Goal: Information Seeking & Learning: Learn about a topic

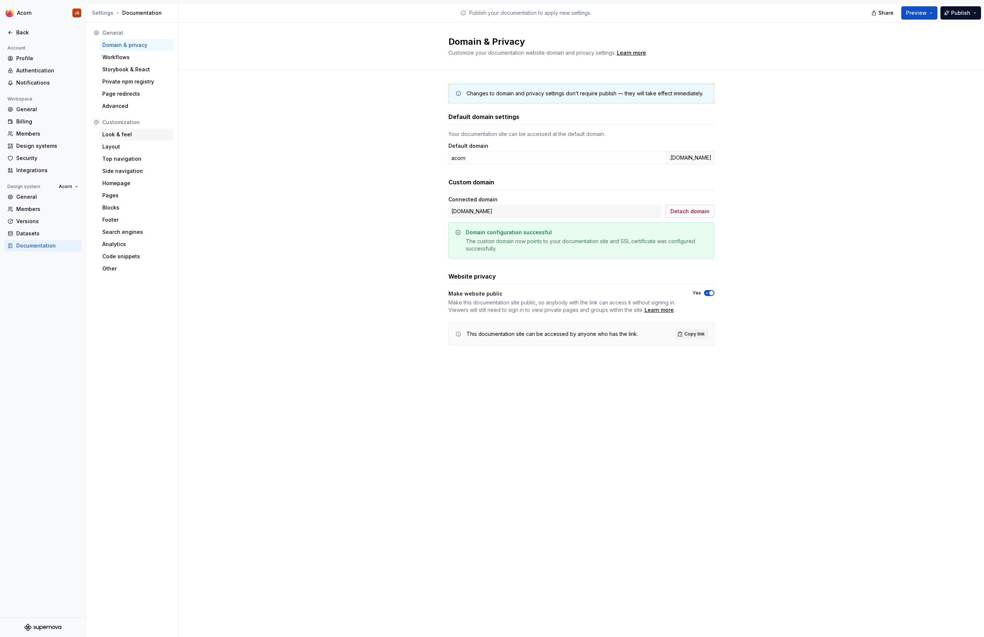
click at [102, 133] on div "Look & feel" at bounding box center [136, 135] width 74 height 12
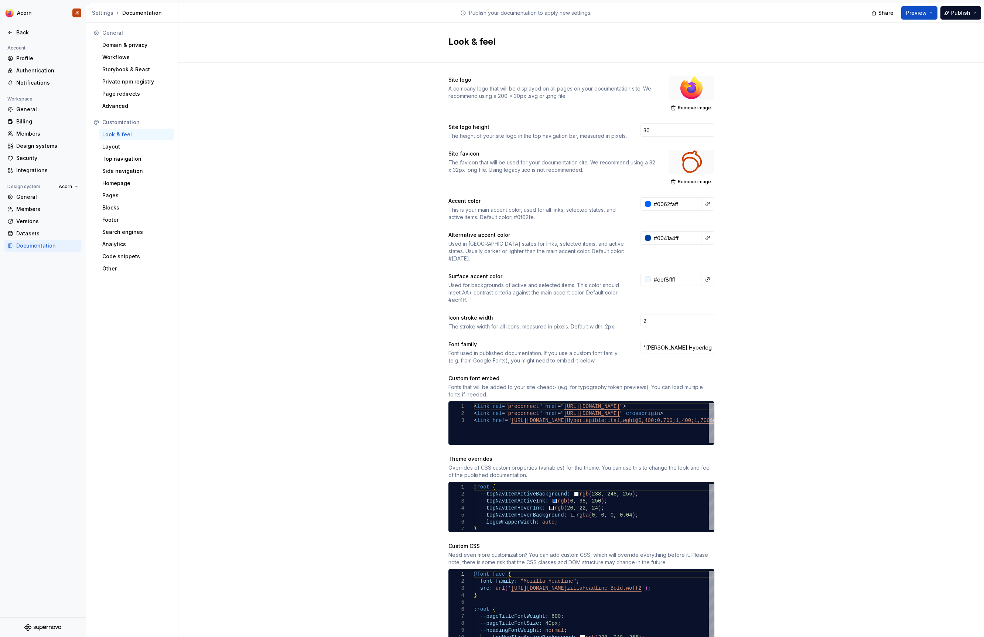
click at [17, 39] on div at bounding box center [43, 40] width 86 height 5
click at [17, 37] on div "Back" at bounding box center [42, 33] width 77 height 12
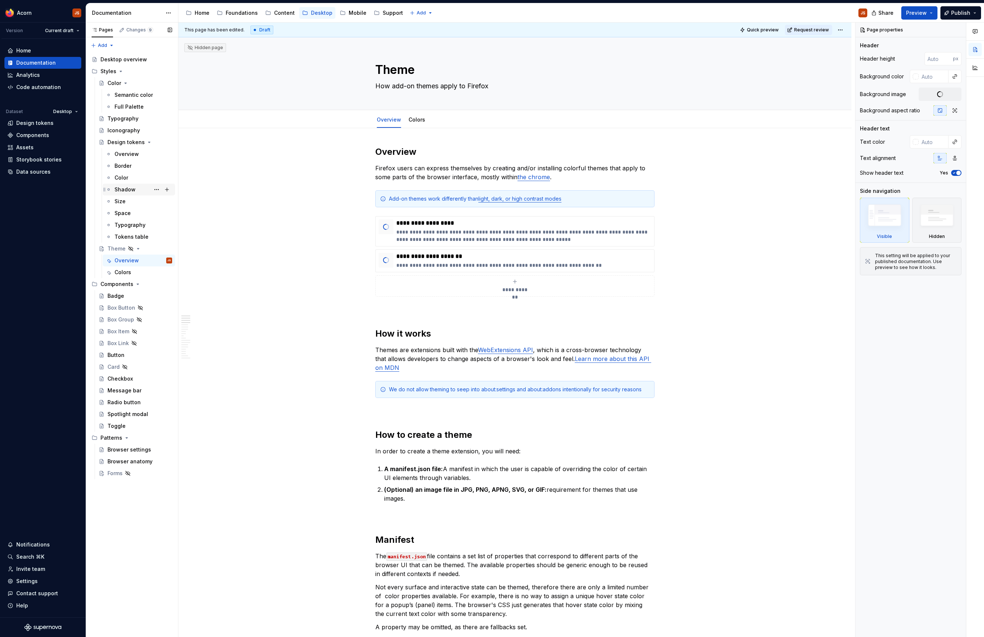
click at [124, 190] on div "Shadow" at bounding box center [125, 189] width 21 height 7
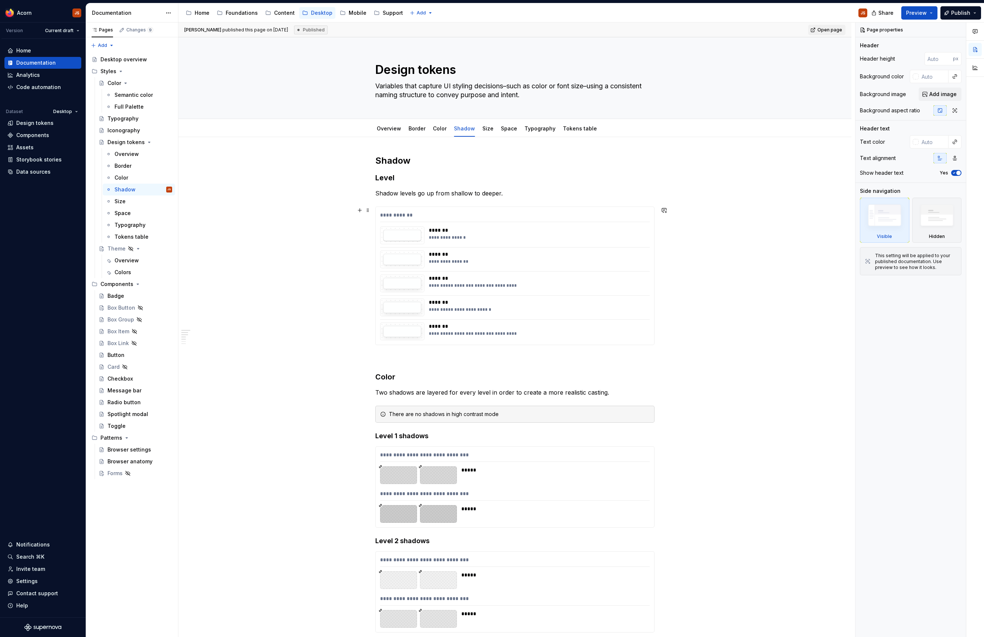
click at [460, 213] on div "**********" at bounding box center [515, 216] width 270 height 11
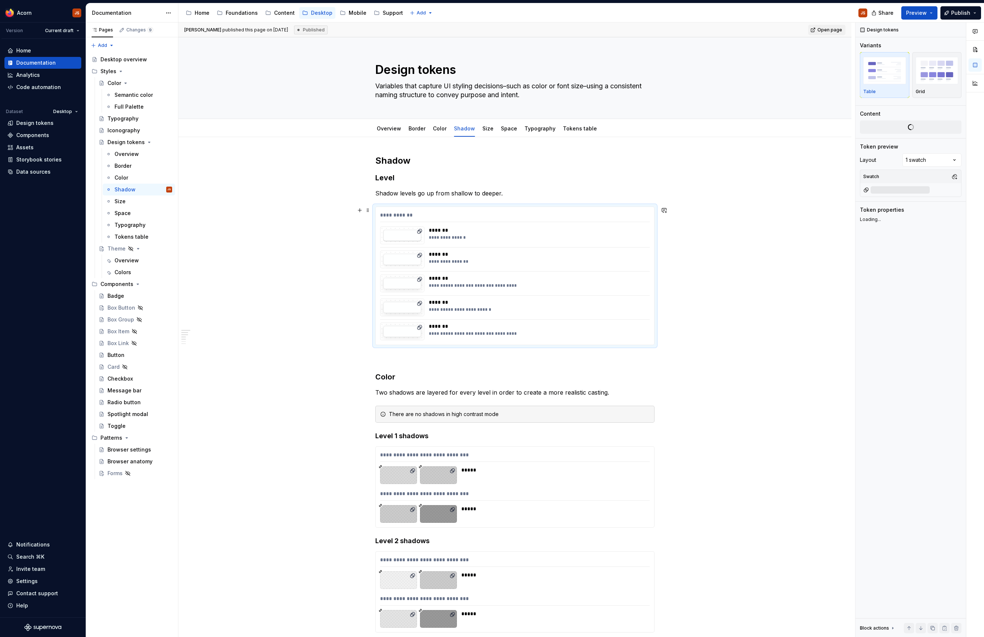
type textarea "*"
click at [914, 154] on span "Change selection" at bounding box center [914, 154] width 46 height 7
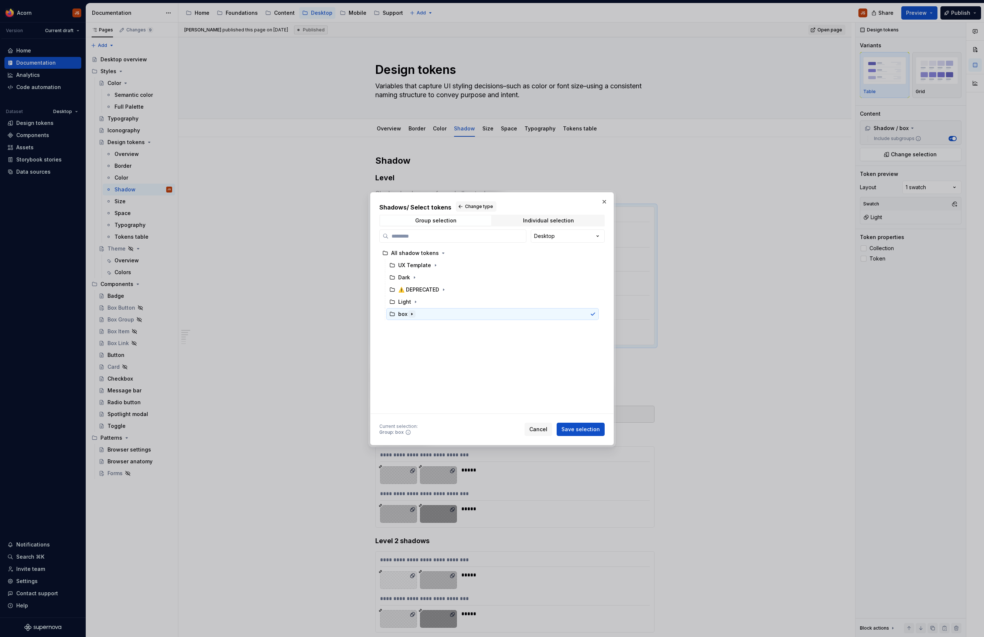
click at [412, 312] on icon "button" at bounding box center [412, 314] width 6 height 6
click at [416, 331] on div "shadow" at bounding box center [495, 326] width 205 height 12
click at [584, 430] on span "Save selection" at bounding box center [580, 429] width 38 height 7
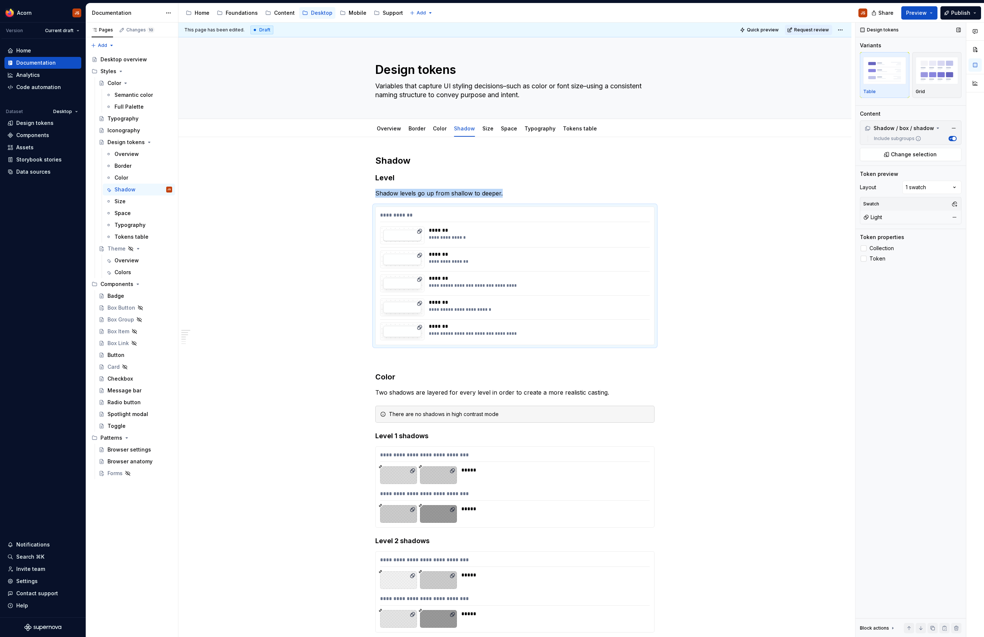
click at [955, 136] on button "Include subgroups" at bounding box center [953, 138] width 8 height 5
click at [955, 137] on button "Include subgroups" at bounding box center [953, 138] width 8 height 5
click at [917, 153] on span "Change selection" at bounding box center [914, 154] width 46 height 7
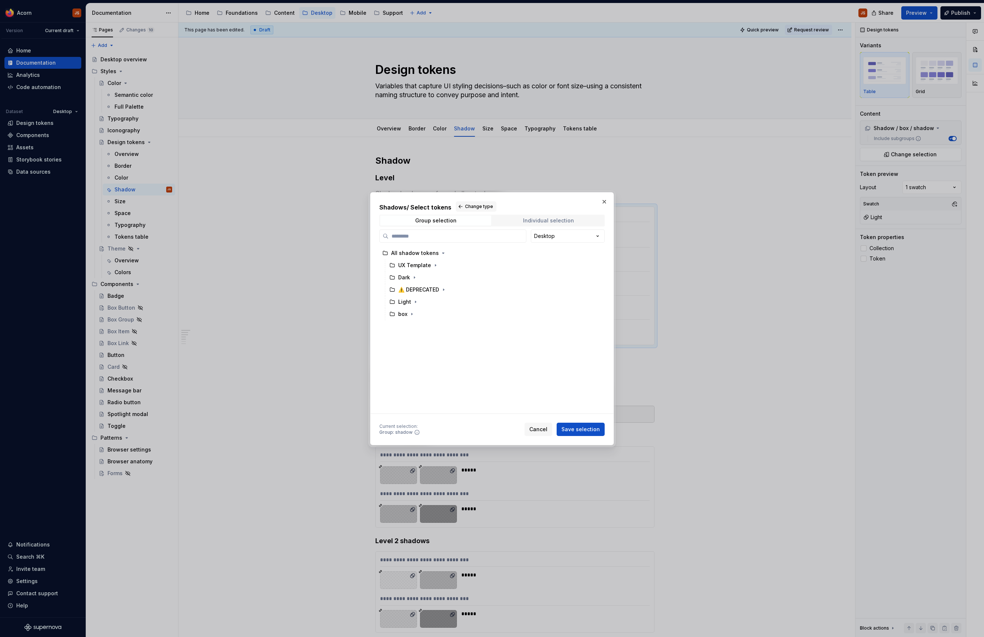
click at [537, 220] on div "Individual selection" at bounding box center [548, 221] width 51 height 6
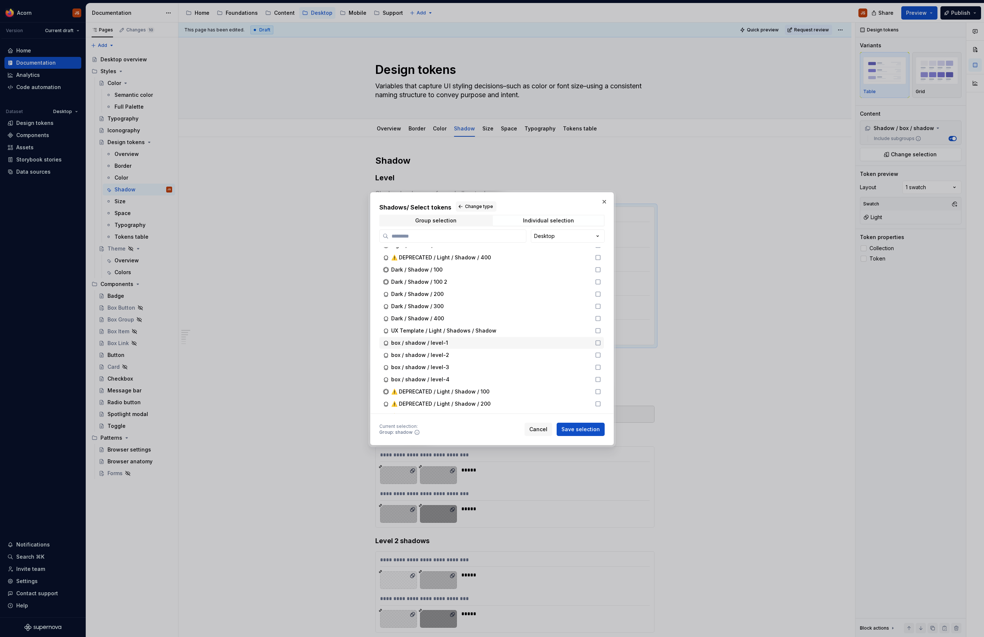
scroll to position [49, 0]
click at [597, 335] on div "box / shadow / level-1" at bounding box center [491, 338] width 225 height 12
click at [601, 349] on icon at bounding box center [598, 351] width 6 height 6
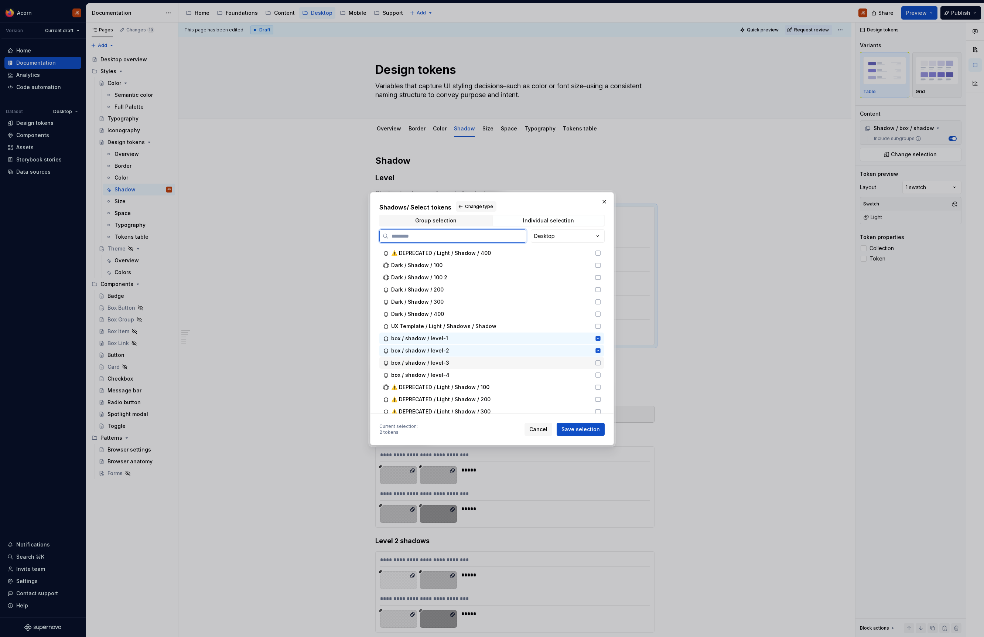
click at [603, 366] on div "box / shadow / level-3" at bounding box center [491, 363] width 225 height 12
click at [603, 379] on div "box / shadow / level-4" at bounding box center [491, 375] width 225 height 12
click at [596, 429] on span "Save selection" at bounding box center [580, 429] width 38 height 7
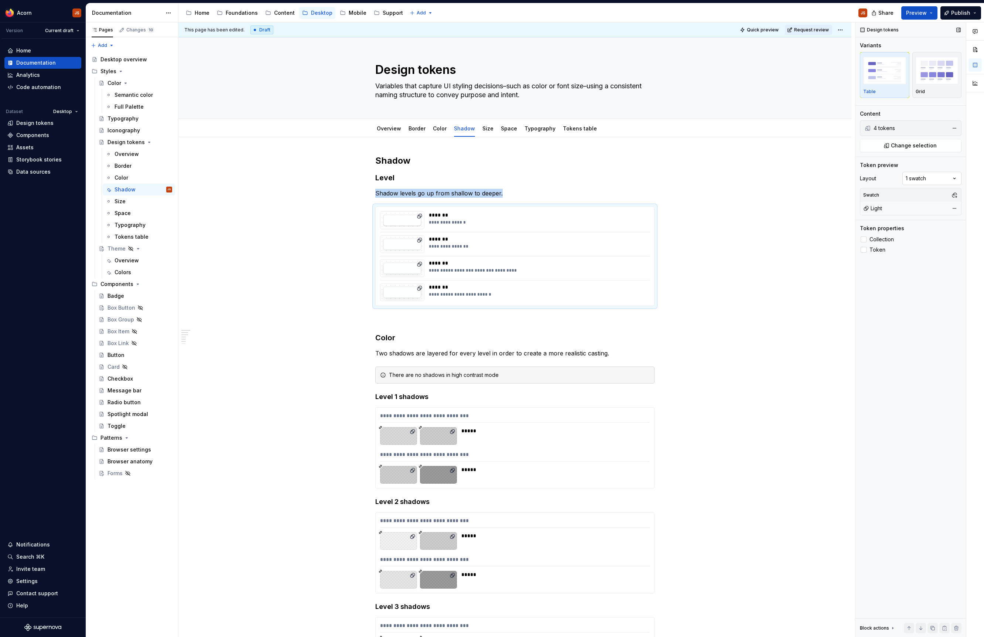
click at [926, 184] on div "Comments Open comments No comments yet Select ‘Comment’ from the block context …" at bounding box center [920, 330] width 129 height 615
click at [925, 51] on div "Comments Open comments No comments yet Select ‘Comment’ from the block context …" at bounding box center [920, 330] width 129 height 615
click at [930, 77] on img "button" at bounding box center [937, 70] width 43 height 27
click at [881, 85] on div "button" at bounding box center [884, 70] width 43 height 30
click at [910, 151] on button "Change selection" at bounding box center [911, 145] width 102 height 13
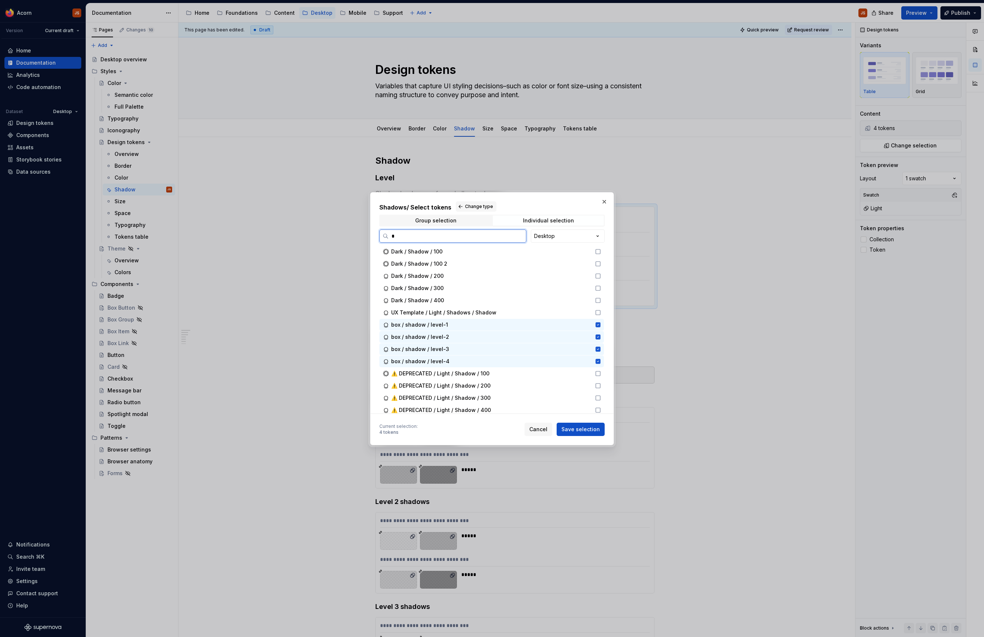
scroll to position [0, 0]
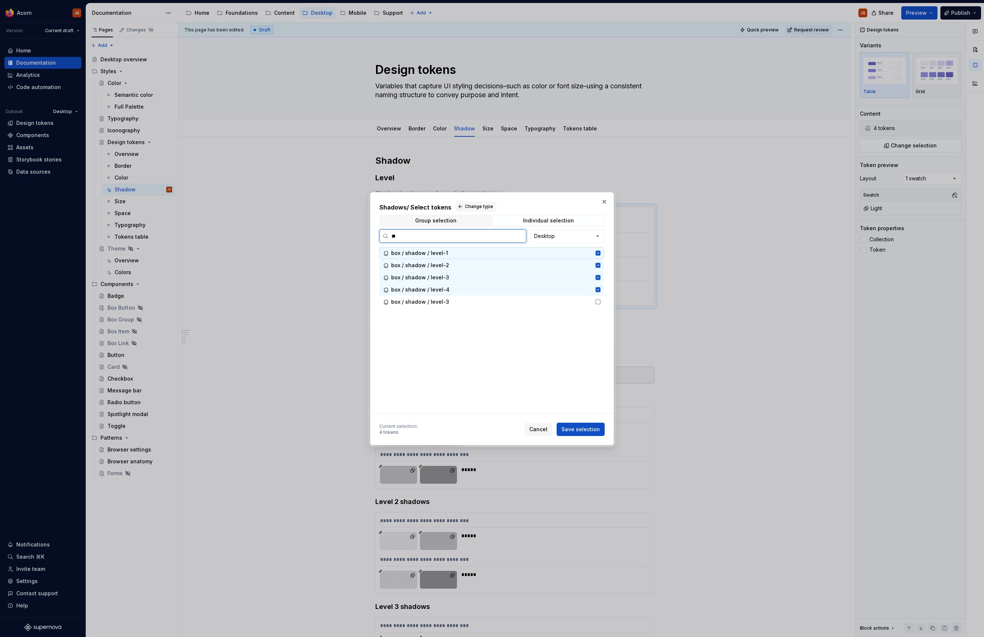
type input "***"
click at [413, 221] on span "Group selection" at bounding box center [435, 220] width 111 height 10
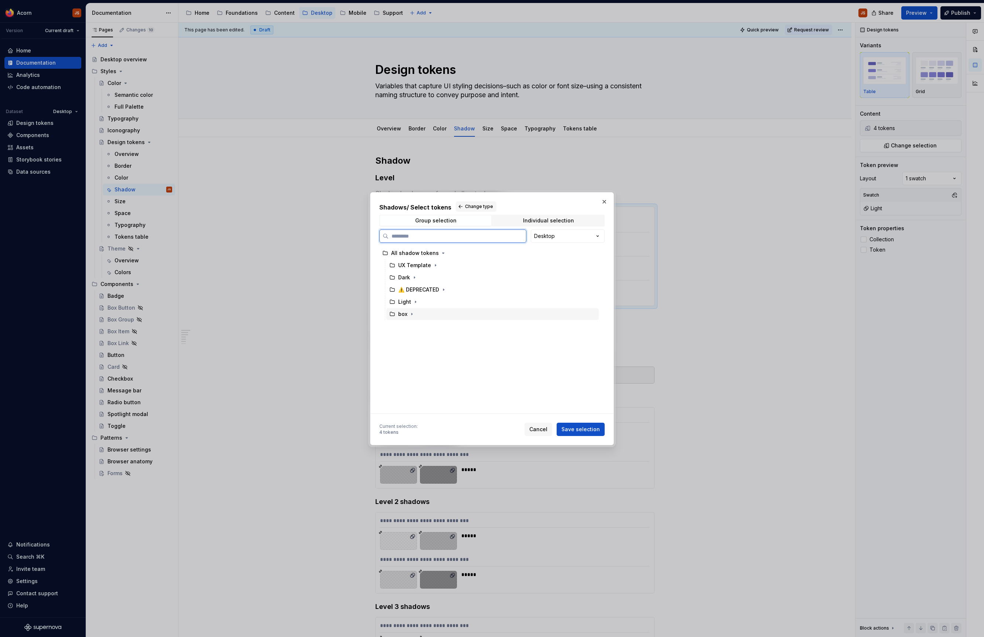
click at [406, 314] on div "box" at bounding box center [402, 313] width 9 height 7
click at [410, 314] on icon "button" at bounding box center [412, 314] width 6 height 6
click at [416, 325] on div "shadow" at bounding box center [415, 325] width 21 height 7
click at [578, 427] on span "Save selection" at bounding box center [580, 429] width 38 height 7
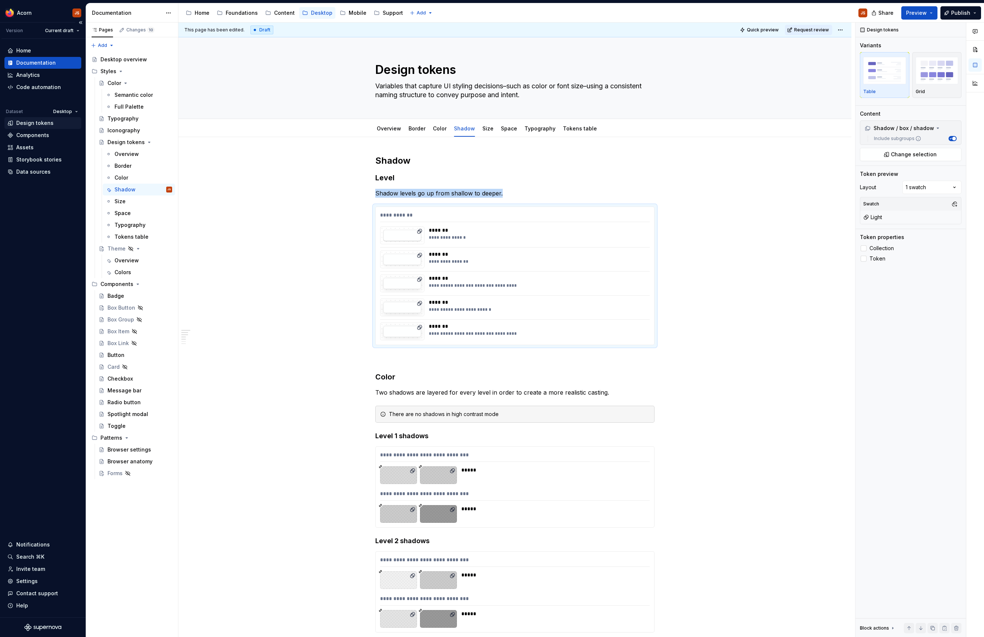
click at [34, 127] on div "Design tokens" at bounding box center [42, 123] width 77 height 12
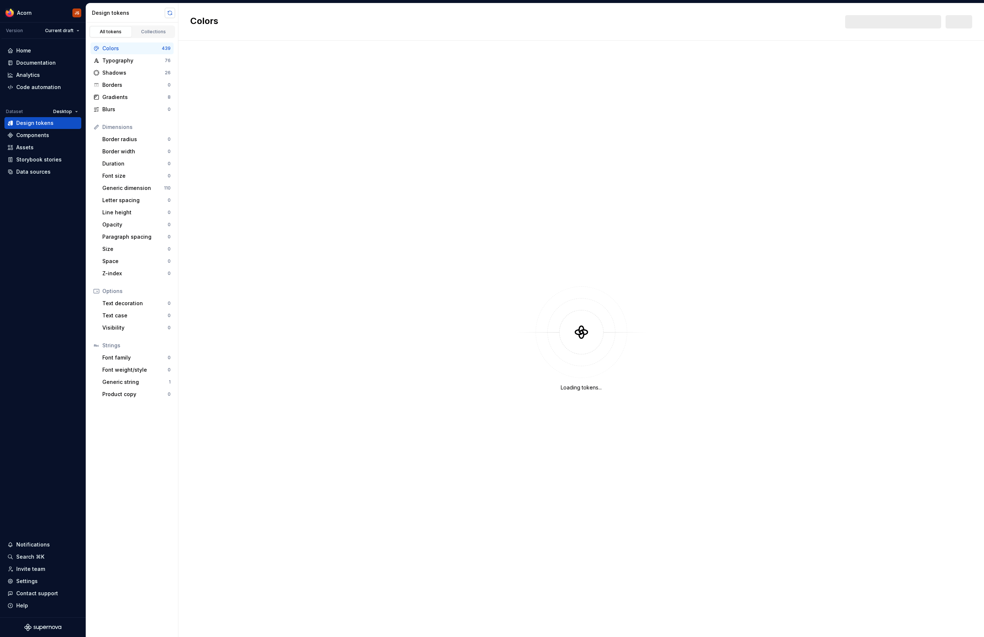
click at [168, 11] on button "button" at bounding box center [170, 13] width 10 height 10
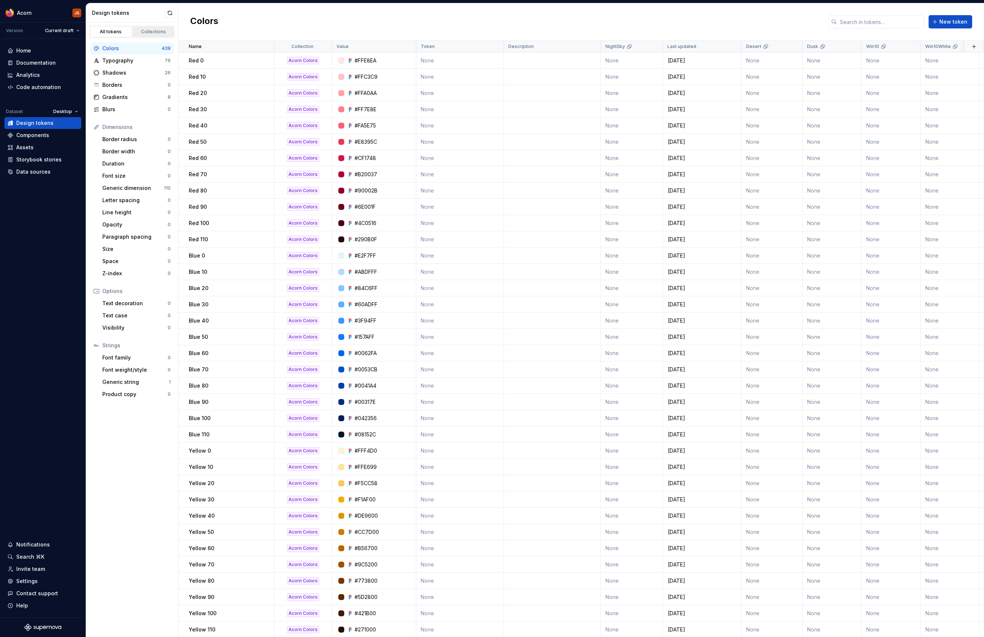
click at [141, 33] on div "Collections" at bounding box center [153, 32] width 37 height 6
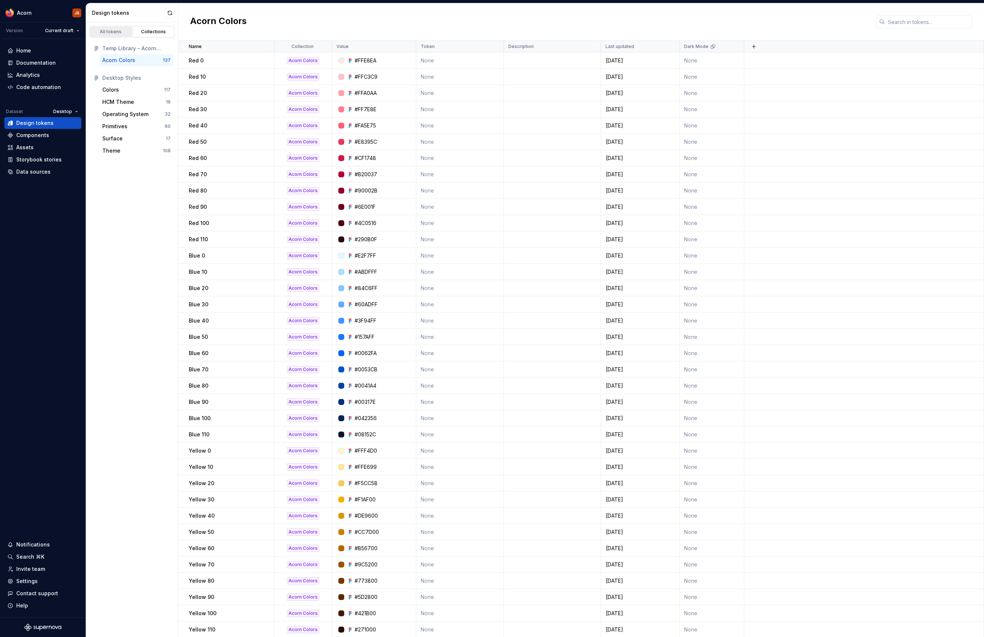
click at [106, 32] on div "All tokens" at bounding box center [110, 32] width 37 height 6
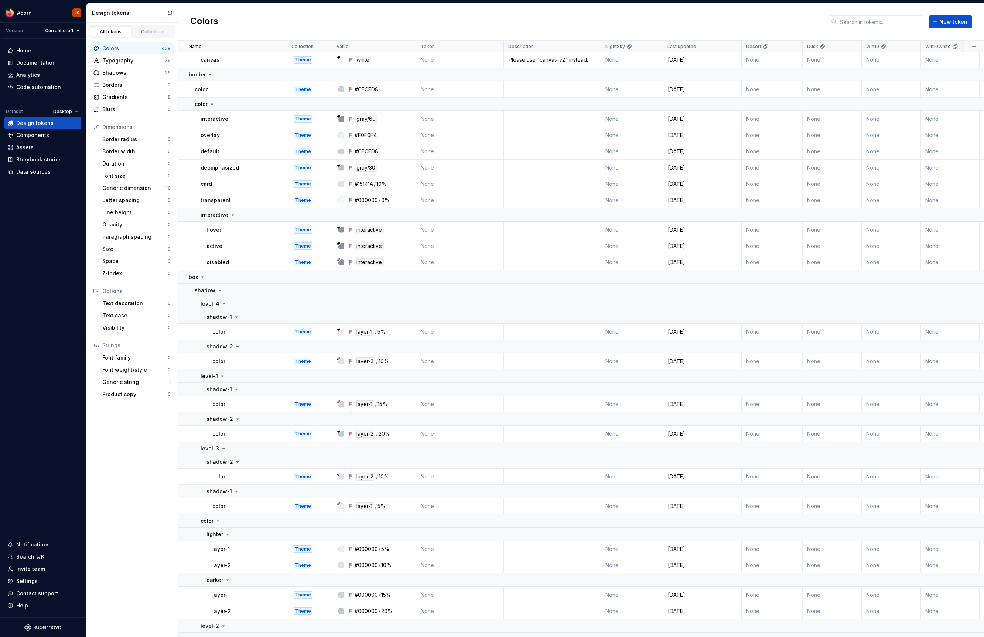
scroll to position [3903, 0]
click at [223, 301] on icon at bounding box center [224, 303] width 6 height 6
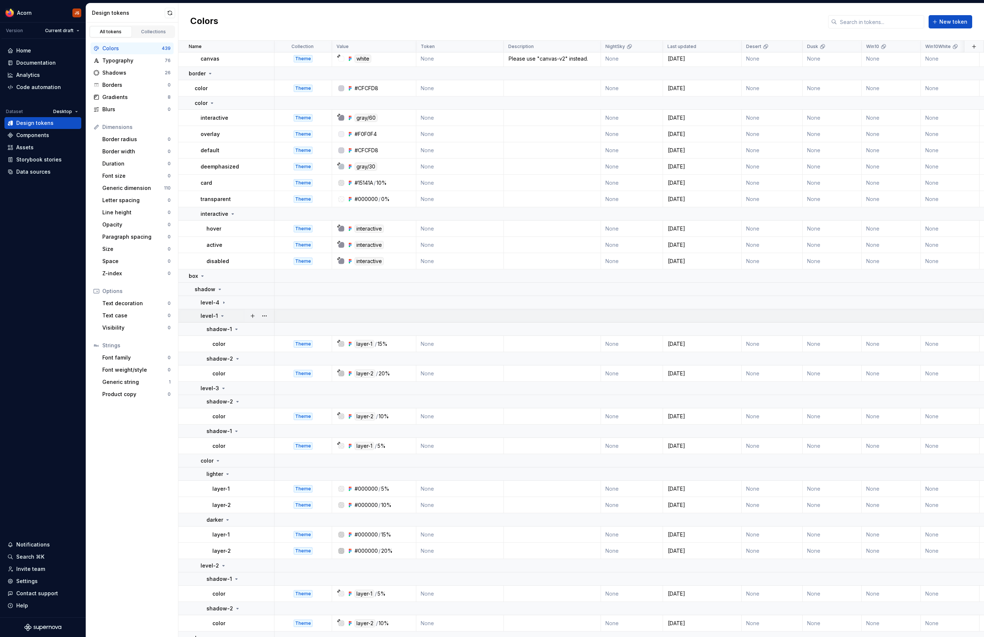
click at [220, 317] on icon at bounding box center [222, 316] width 6 height 6
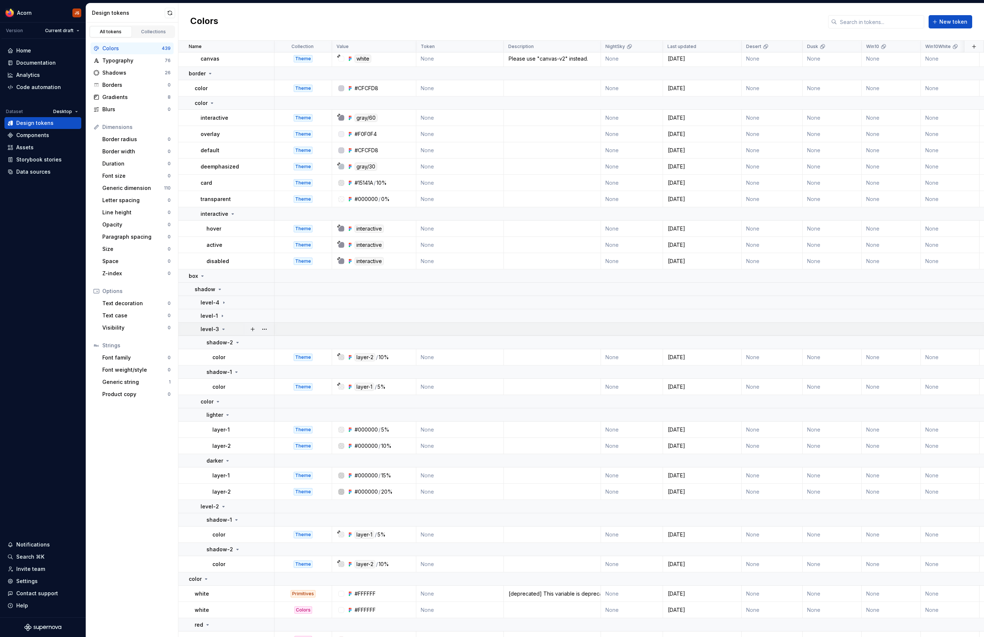
click at [223, 329] on icon at bounding box center [224, 329] width 2 height 1
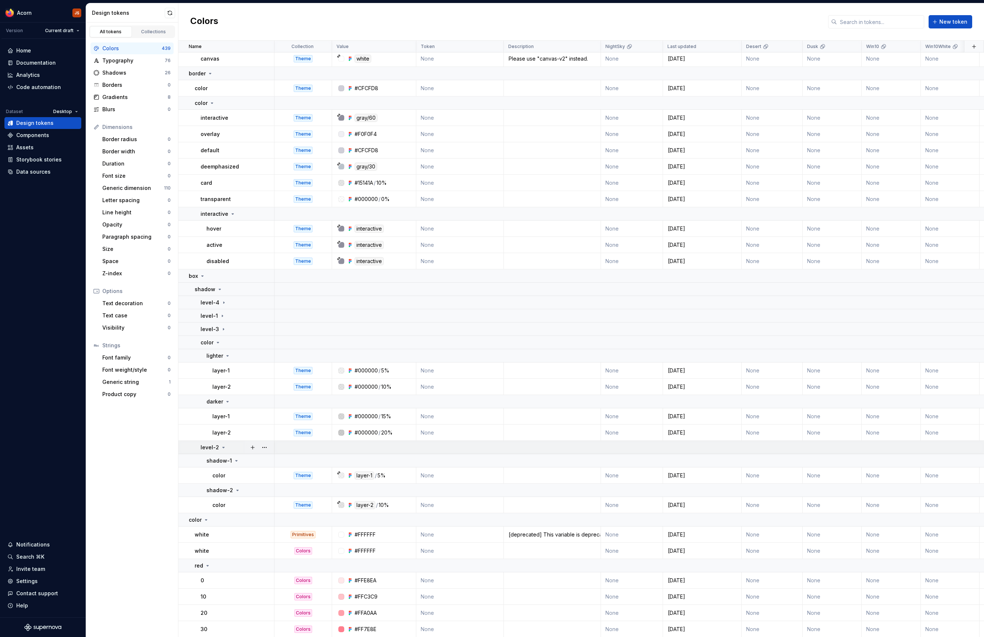
click at [223, 448] on icon at bounding box center [224, 447] width 6 height 6
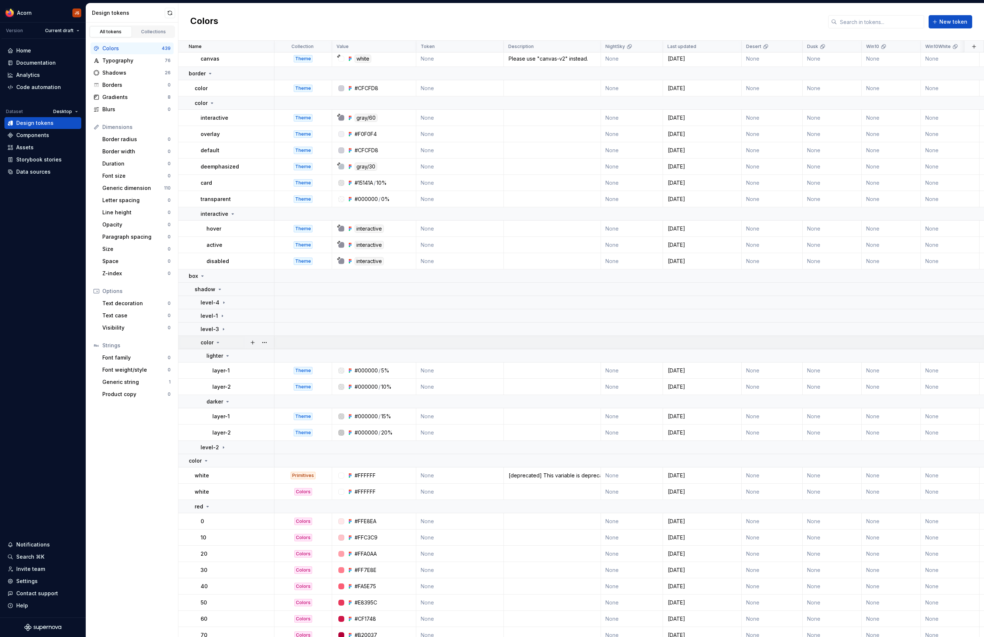
click at [216, 345] on icon at bounding box center [218, 342] width 6 height 6
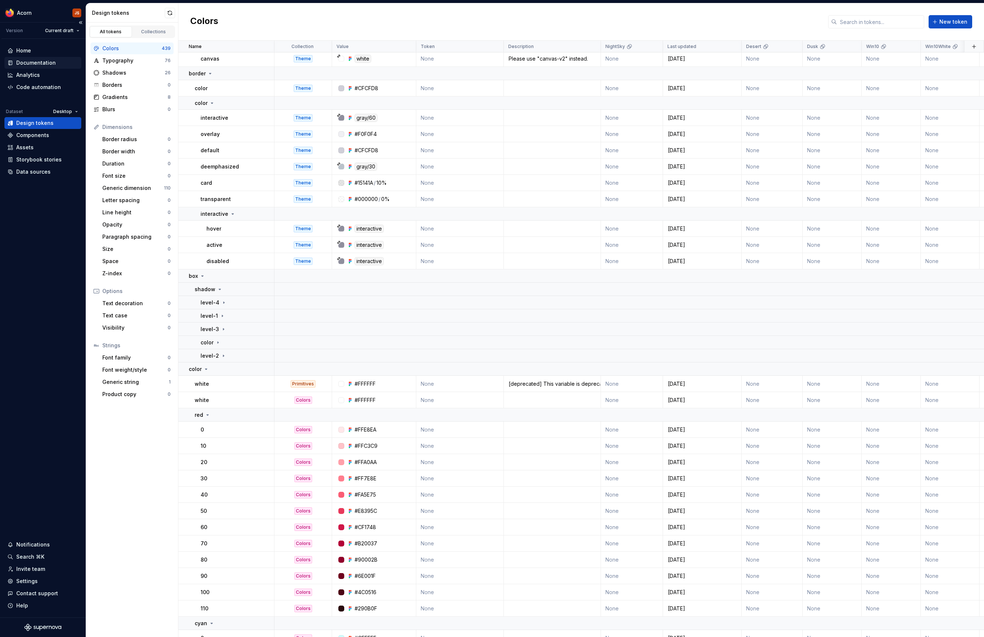
click at [30, 66] on div "Documentation" at bounding box center [36, 62] width 40 height 7
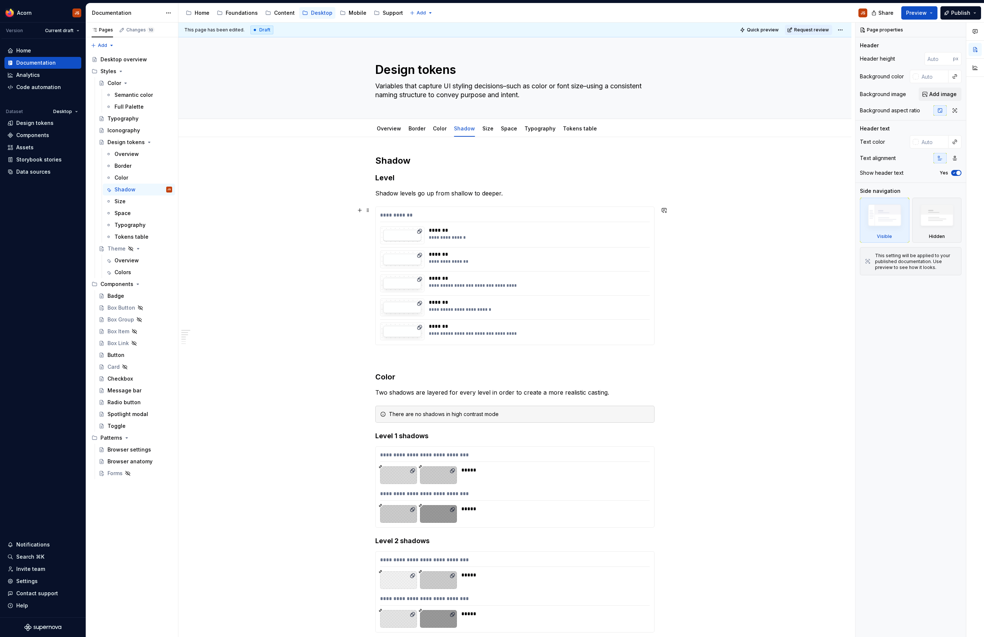
click at [498, 212] on div "**********" at bounding box center [515, 216] width 270 height 11
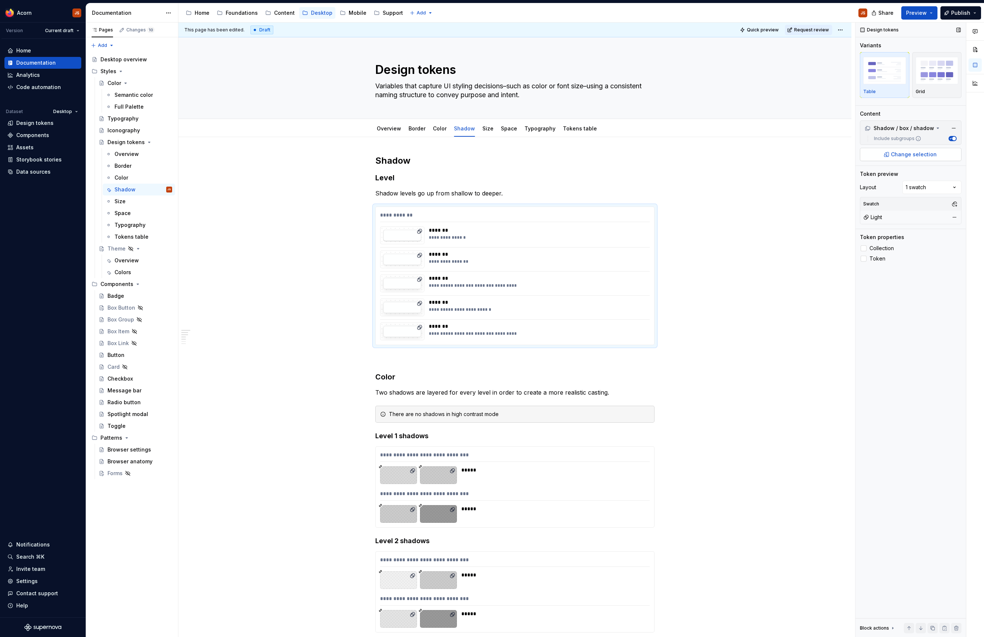
click at [911, 156] on span "Change selection" at bounding box center [914, 154] width 46 height 7
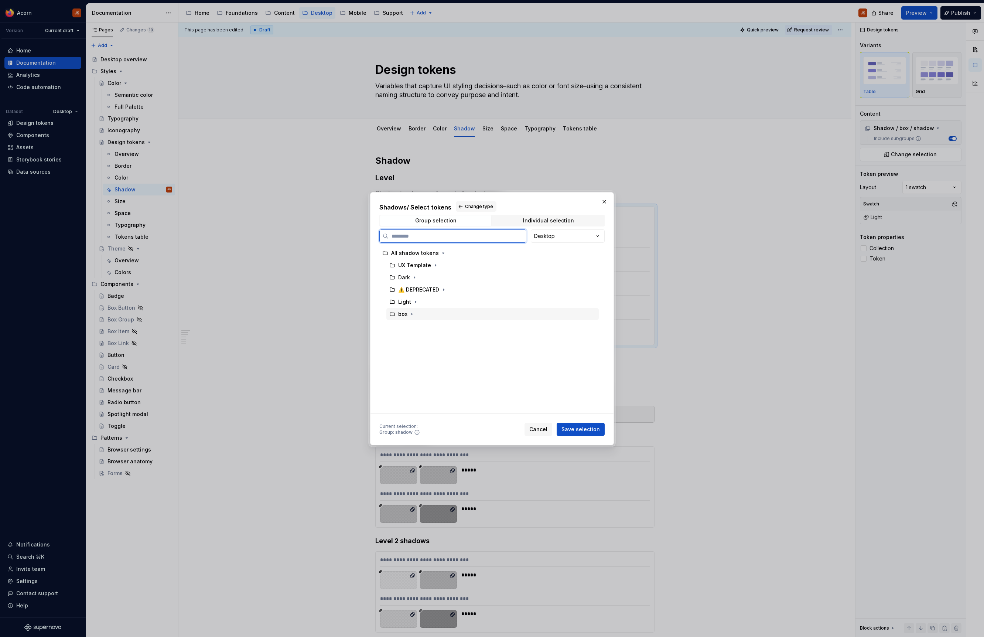
click at [404, 317] on div "box" at bounding box center [402, 313] width 9 height 7
click at [412, 317] on button "button" at bounding box center [411, 313] width 7 height 7
click at [421, 329] on div "shadow" at bounding box center [415, 325] width 21 height 7
click at [458, 206] on button "Change type" at bounding box center [476, 206] width 41 height 10
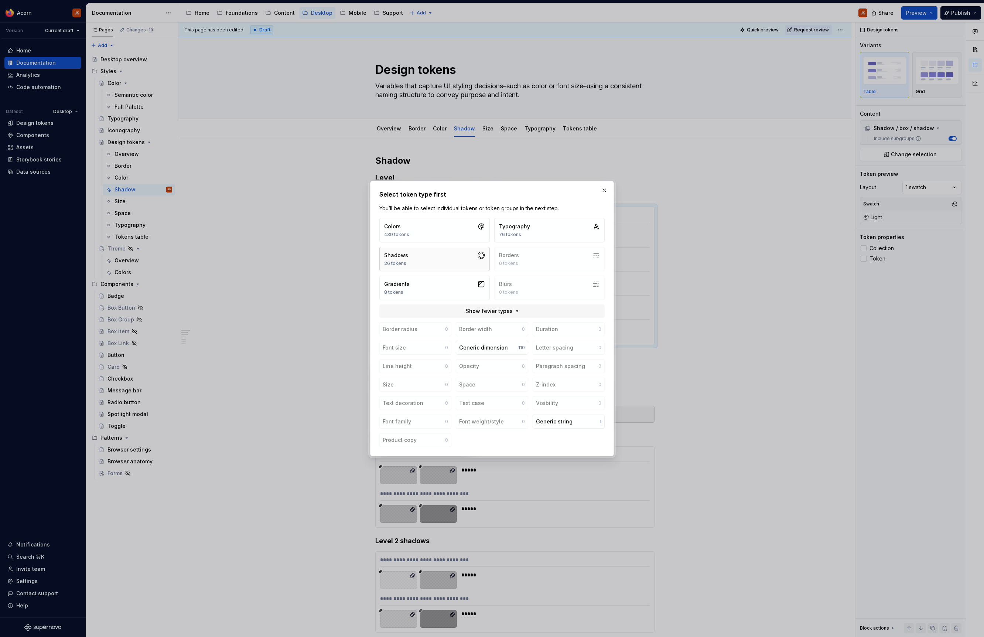
click at [449, 258] on button "Shadows 26 tokens" at bounding box center [434, 259] width 110 height 24
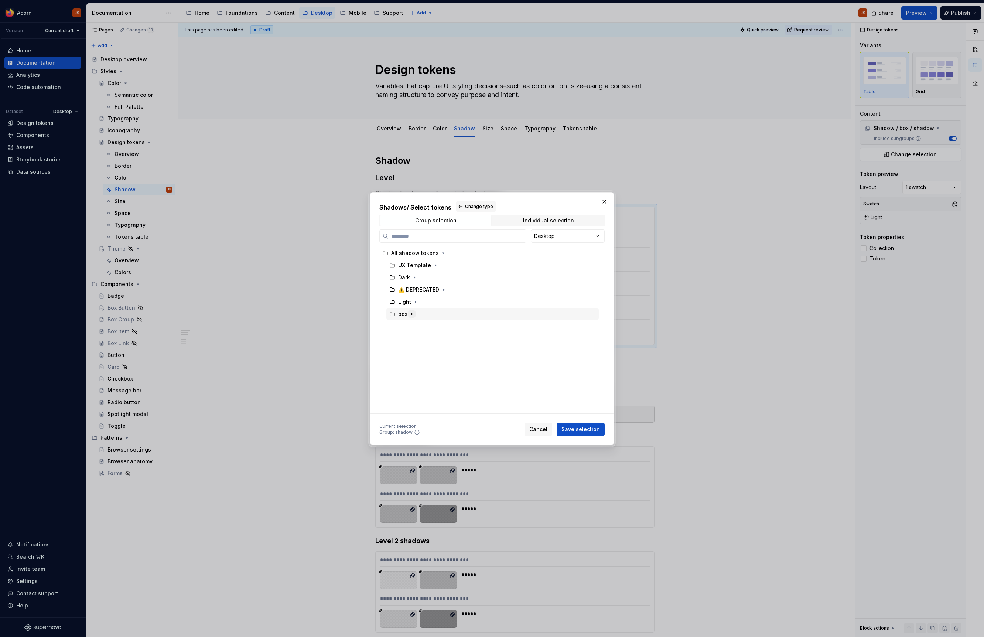
click at [413, 312] on icon "button" at bounding box center [412, 314] width 6 height 6
click at [580, 438] on div "Shadows / Select tokens Change type Group selection Individual selection Deskto…" at bounding box center [492, 318] width 244 height 253
click at [578, 429] on span "Save selection" at bounding box center [580, 429] width 38 height 7
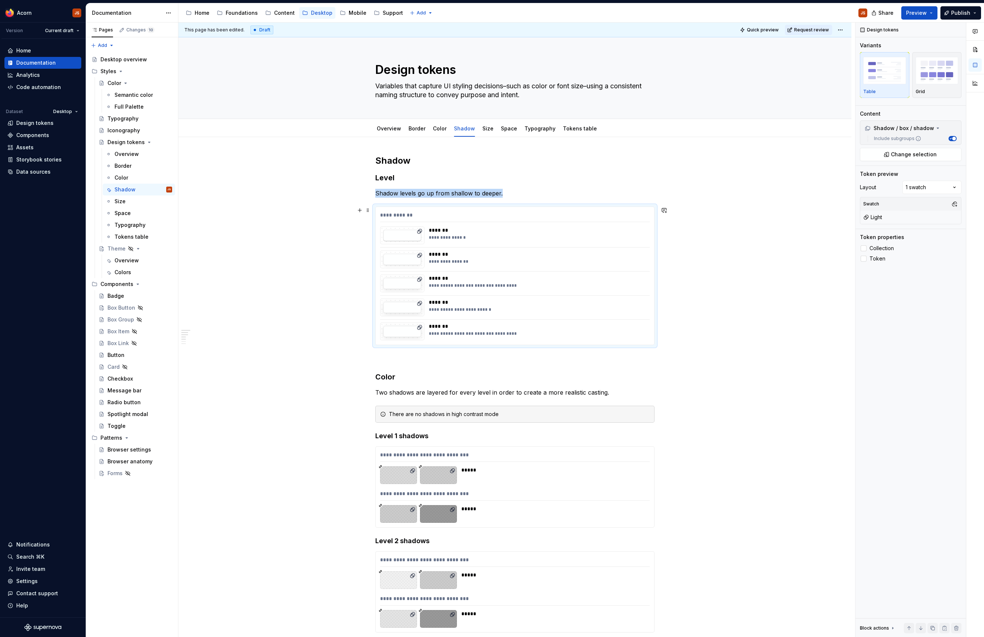
click at [421, 213] on div "**********" at bounding box center [515, 216] width 270 height 11
click at [955, 139] on span "button" at bounding box center [954, 139] width 4 height 4
click at [955, 139] on button "Include subgroups" at bounding box center [953, 138] width 8 height 5
click at [933, 155] on span "Change selection" at bounding box center [914, 154] width 46 height 7
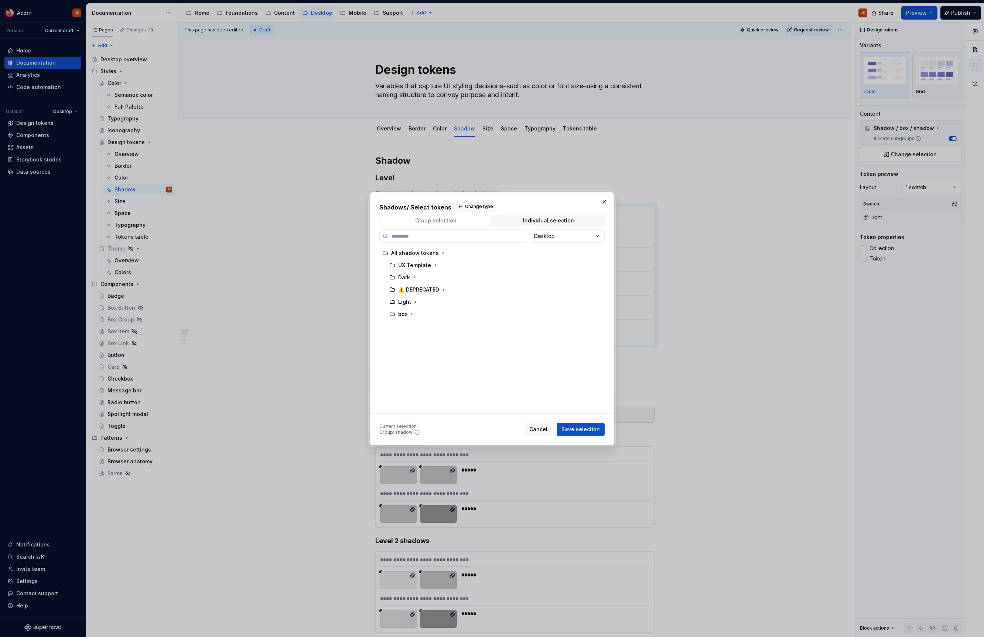
click at [435, 221] on div "Group selection" at bounding box center [435, 221] width 41 height 6
click at [469, 207] on span "Change type" at bounding box center [479, 207] width 28 height 6
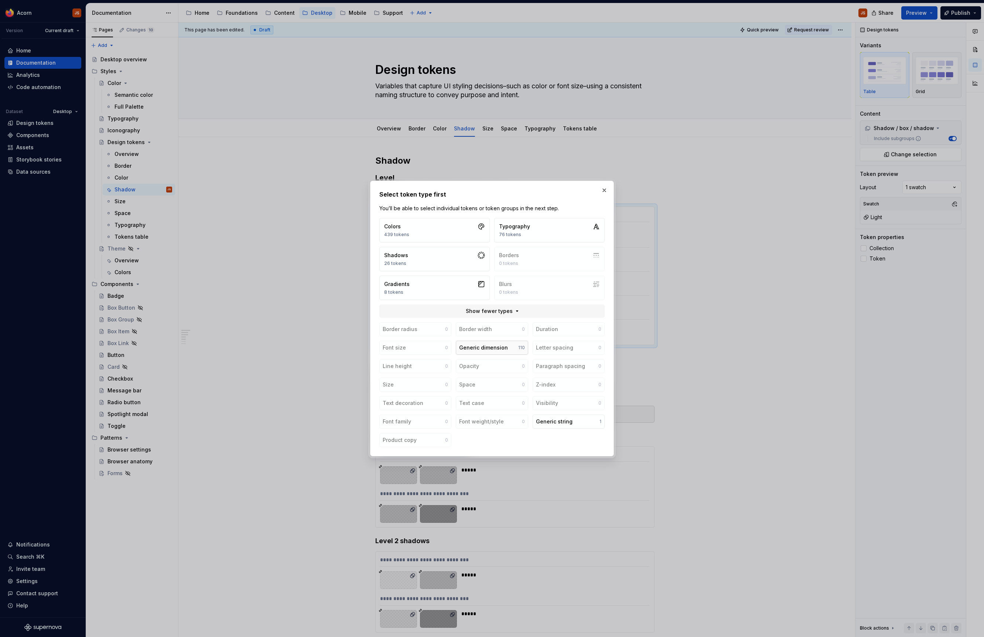
click at [482, 349] on div "Generic dimension" at bounding box center [483, 347] width 49 height 7
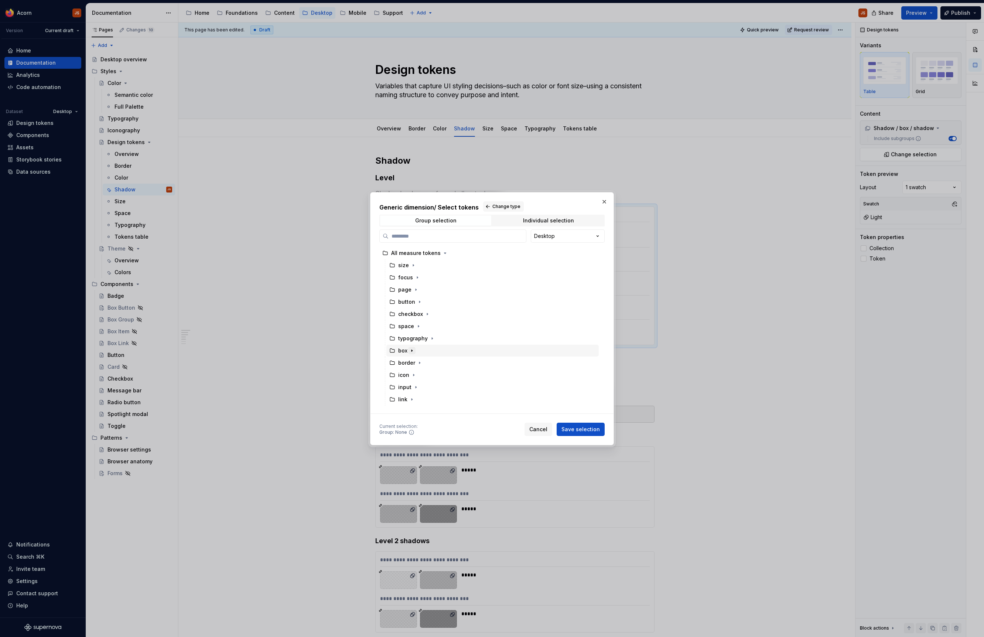
click at [413, 354] on button "button" at bounding box center [411, 350] width 7 height 7
click at [416, 365] on div "shadow" at bounding box center [415, 362] width 21 height 7
click at [429, 359] on button "button" at bounding box center [430, 362] width 7 height 7
click at [583, 438] on div "Generic dimension / Select tokens Change type Group selection Individual select…" at bounding box center [492, 318] width 244 height 253
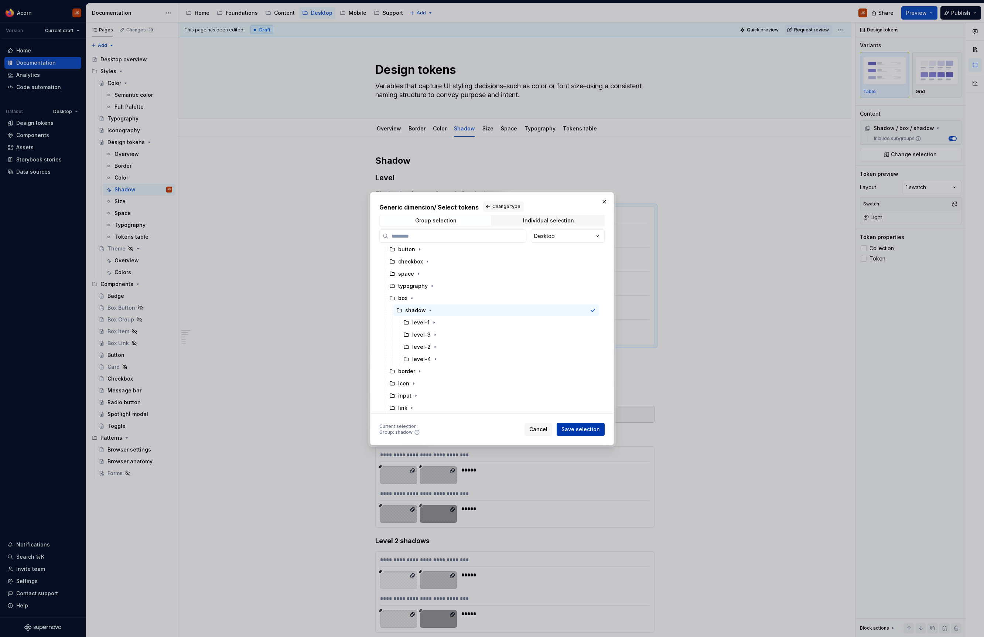
click at [583, 434] on button "Save selection" at bounding box center [581, 429] width 48 height 13
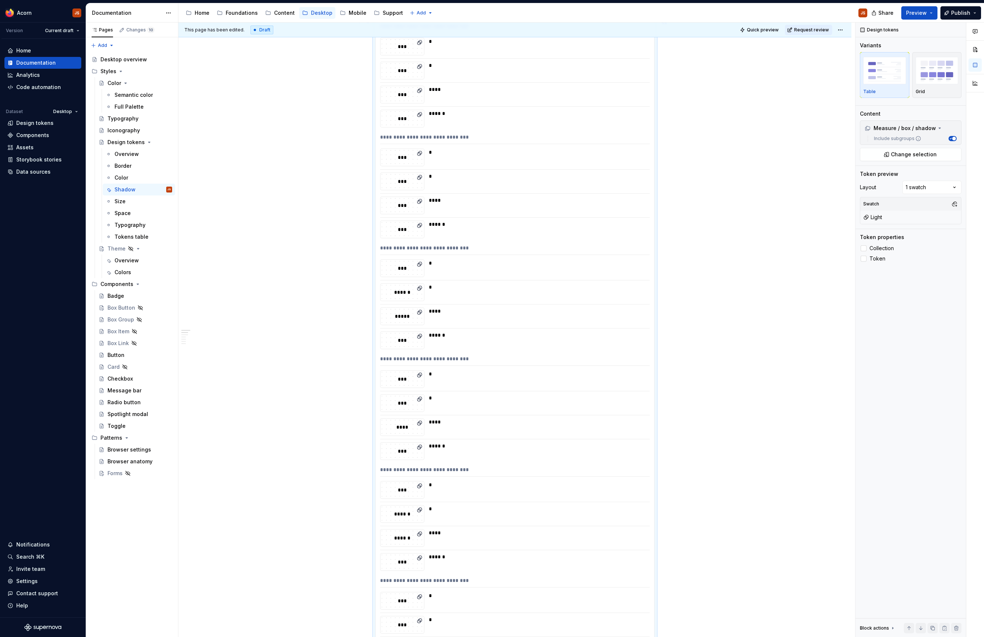
scroll to position [0, 0]
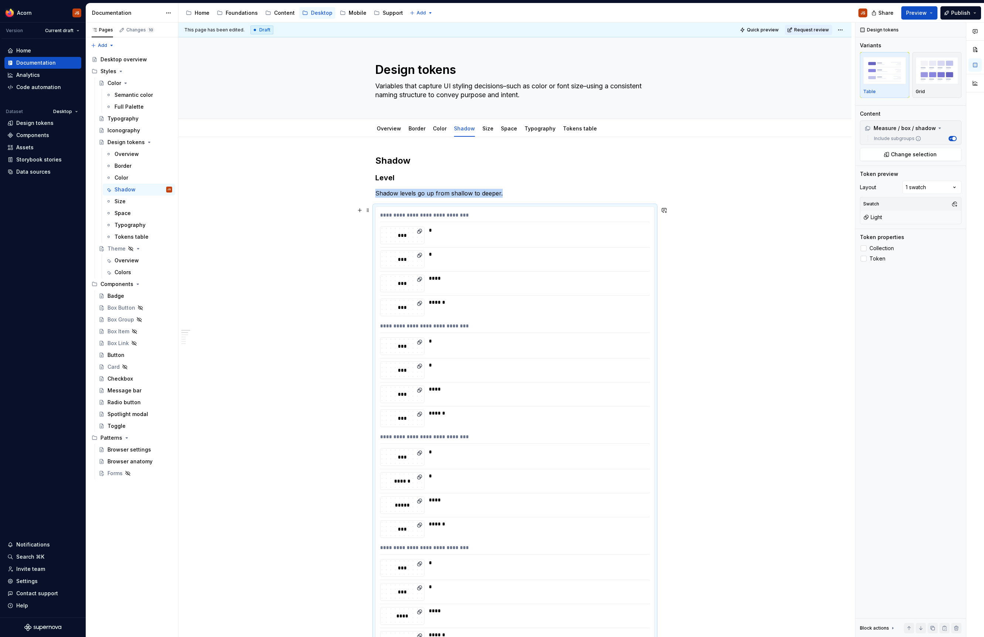
click at [369, 209] on span at bounding box center [368, 210] width 6 height 10
click at [895, 144] on ul "Measure / box / shadow Include subgroups" at bounding box center [911, 132] width 102 height 24
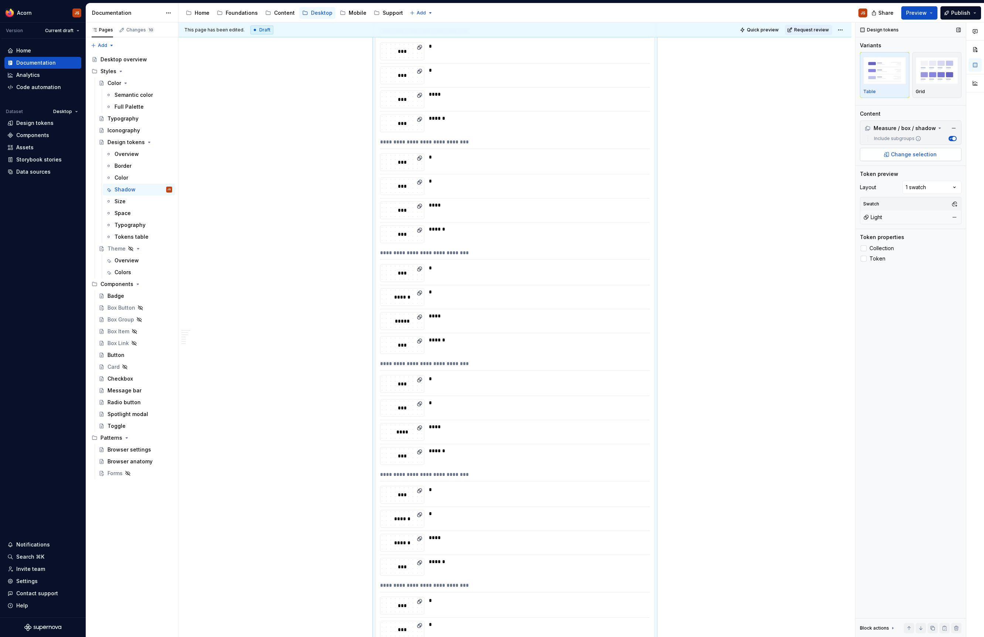
click at [891, 154] on button "Change selection" at bounding box center [911, 154] width 102 height 13
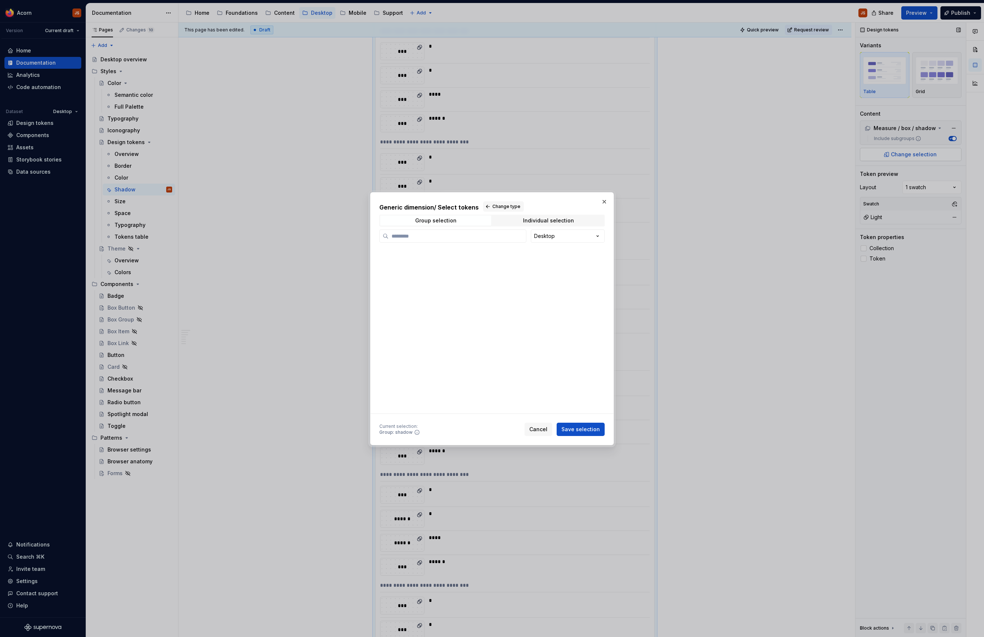
scroll to position [184, 0]
click at [496, 210] on button "Change type" at bounding box center [503, 206] width 41 height 10
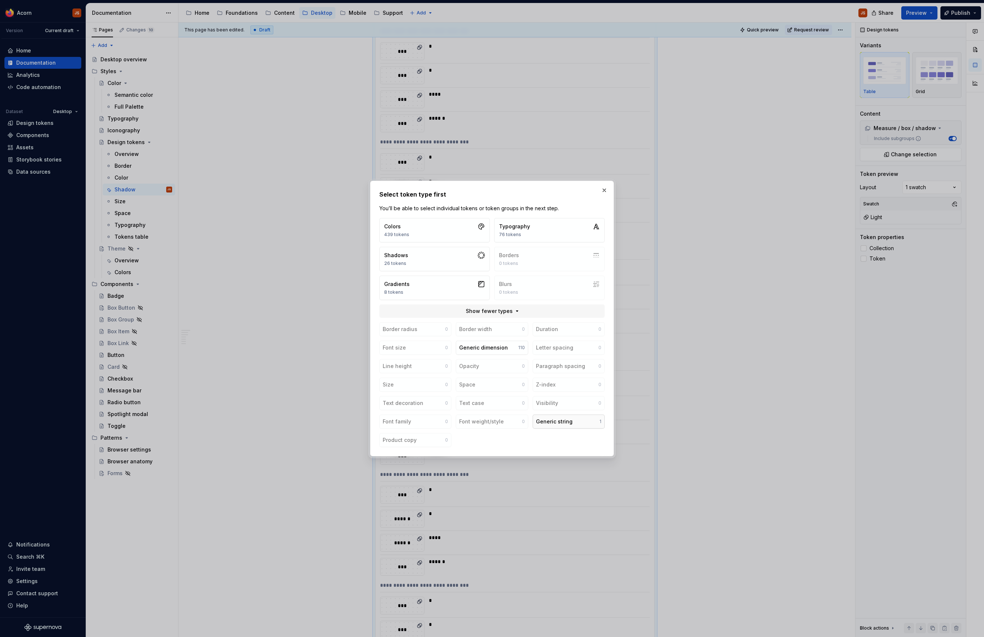
click at [561, 428] on button "Generic string 1" at bounding box center [569, 421] width 72 height 14
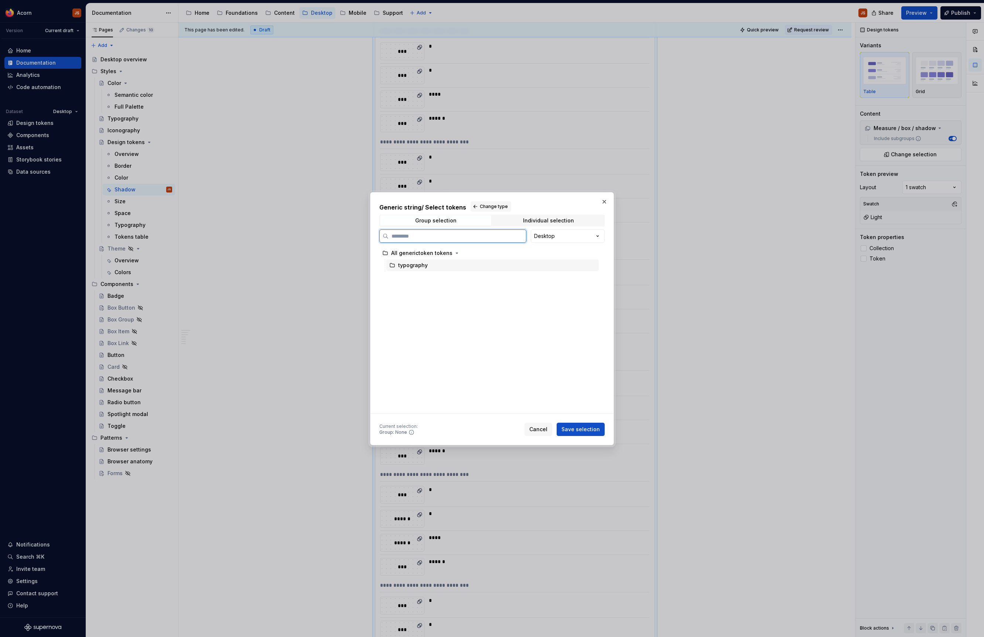
click at [419, 269] on div "typography" at bounding box center [492, 265] width 212 height 12
click at [431, 252] on div "All generictoken tokens" at bounding box center [421, 252] width 61 height 7
click at [435, 221] on div "Group selection" at bounding box center [435, 221] width 41 height 6
click at [480, 206] on span "Change type" at bounding box center [494, 207] width 28 height 6
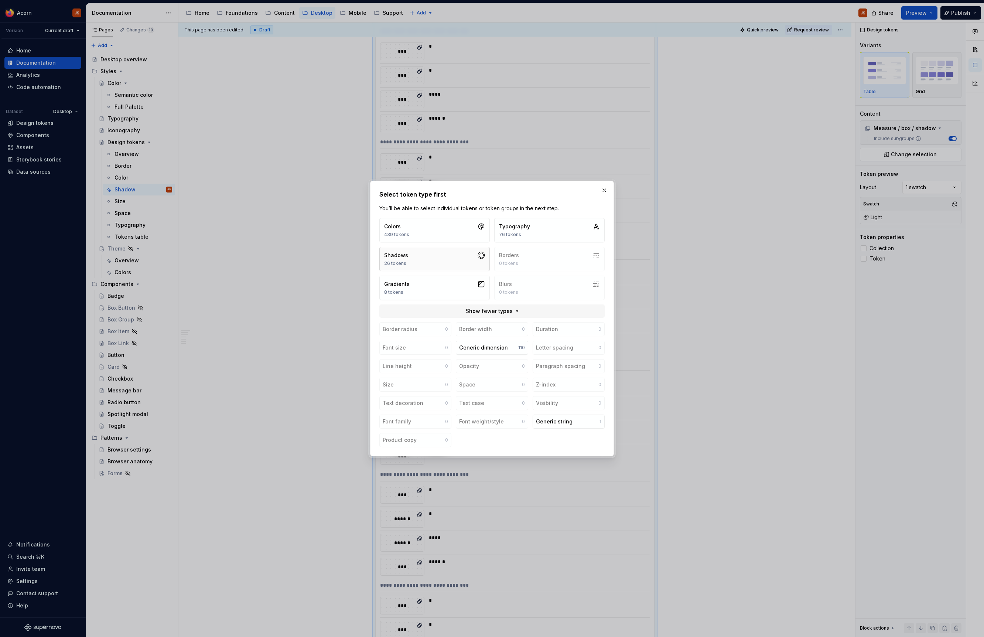
click at [469, 263] on button "Shadows 26 tokens" at bounding box center [434, 259] width 110 height 24
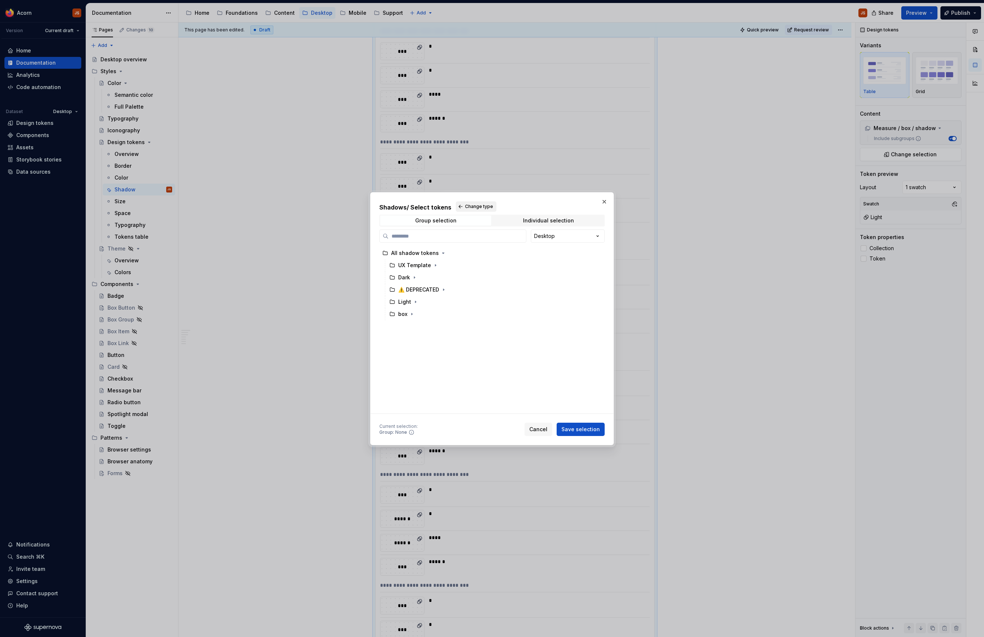
click at [466, 207] on span "Change type" at bounding box center [479, 207] width 28 height 6
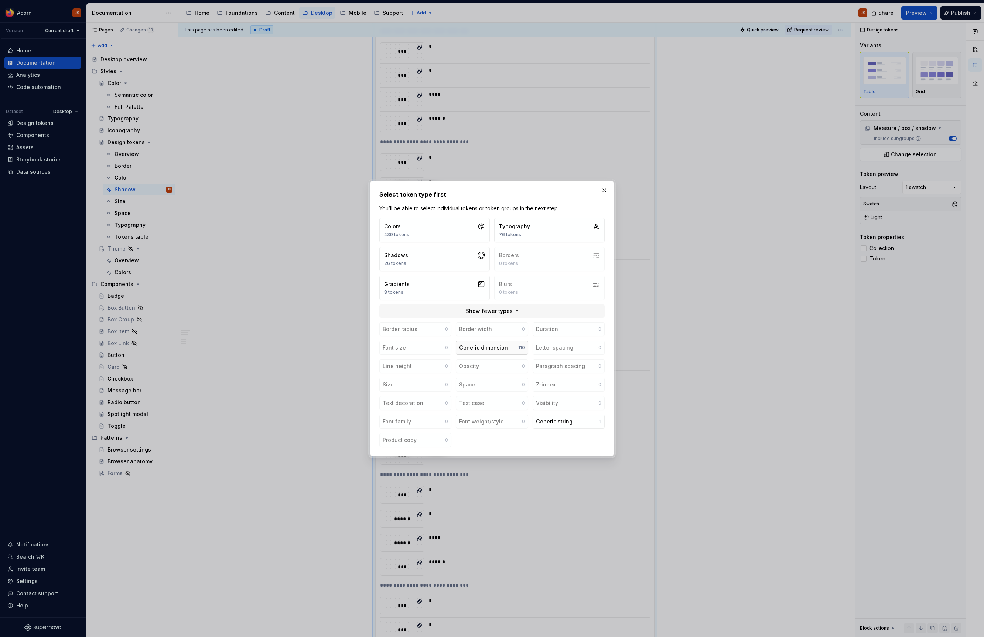
click at [470, 352] on button "Generic dimension 110" at bounding box center [492, 348] width 72 height 14
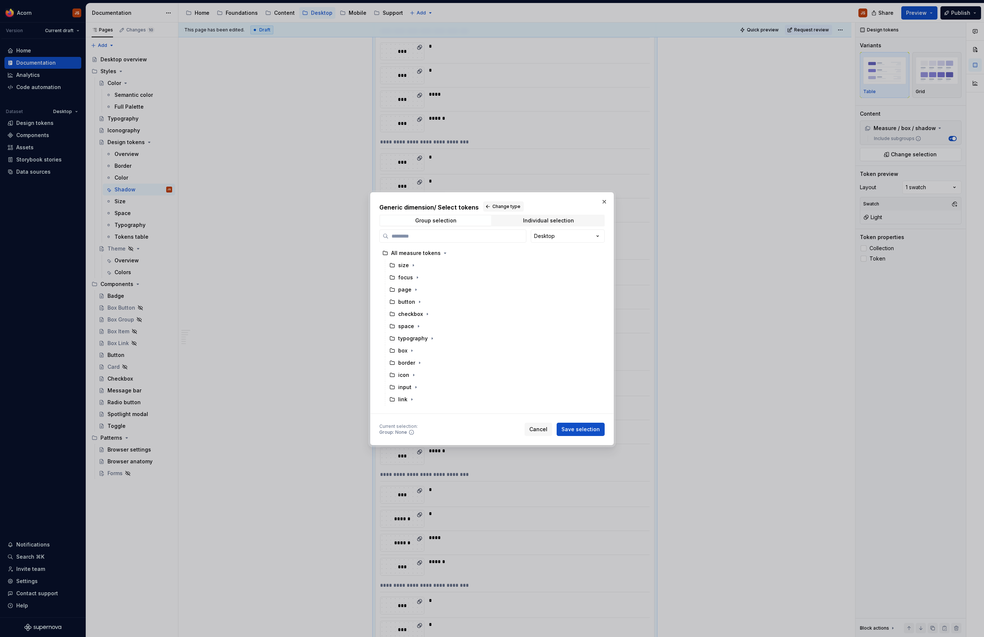
click at [499, 197] on div "Generic dimension / Select tokens Change type Group selection Individual select…" at bounding box center [492, 318] width 244 height 253
click at [489, 210] on button "Change type" at bounding box center [503, 206] width 41 height 10
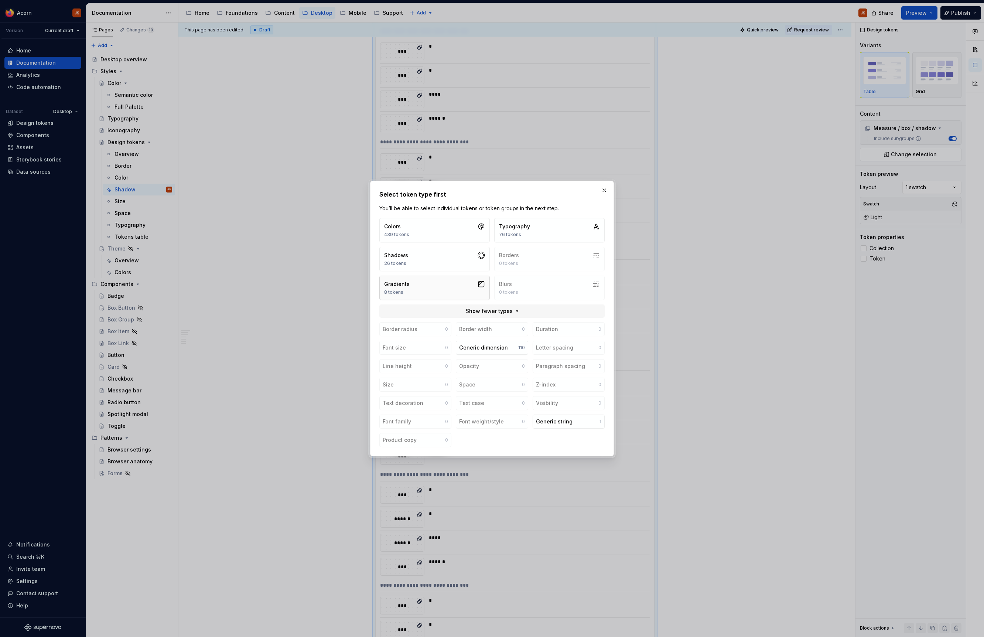
click at [412, 295] on button "Gradients 8 tokens" at bounding box center [434, 288] width 110 height 24
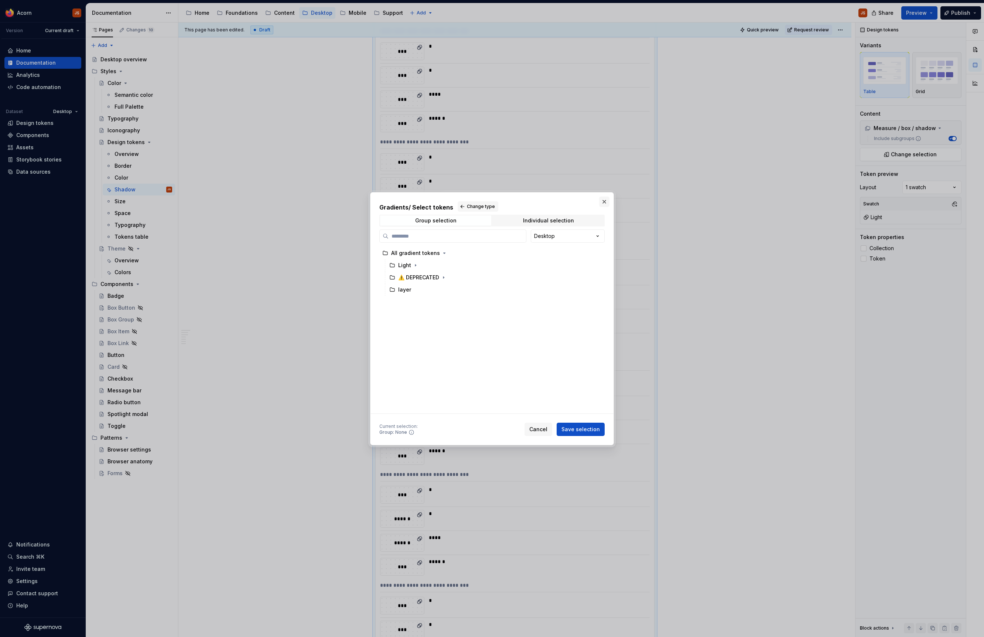
click at [604, 200] on button "button" at bounding box center [604, 202] width 10 height 10
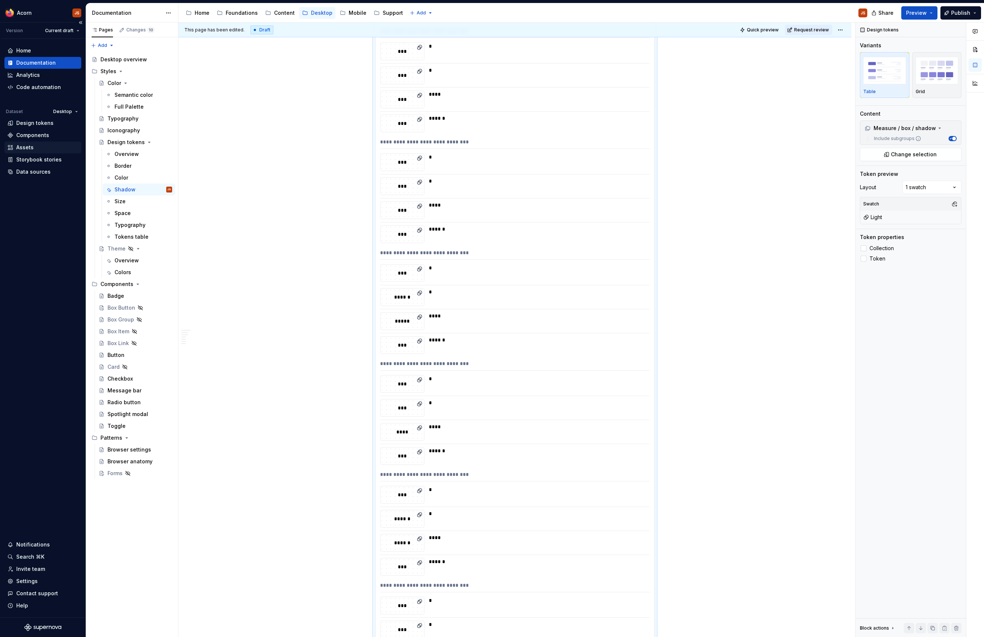
click at [25, 152] on div "Assets" at bounding box center [42, 147] width 77 height 12
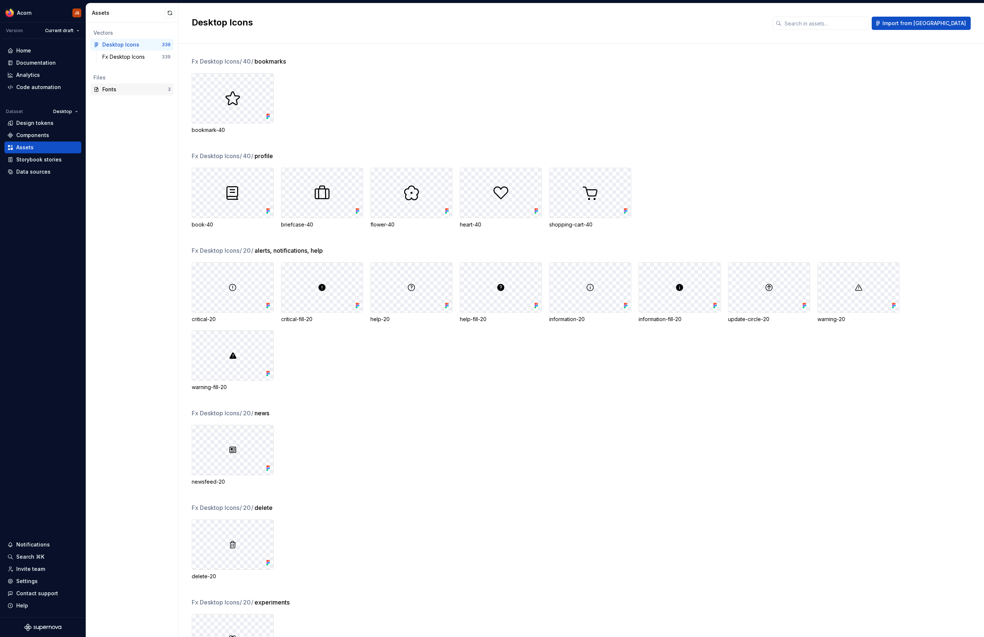
click at [110, 94] on div "Fonts 3" at bounding box center [132, 89] width 83 height 12
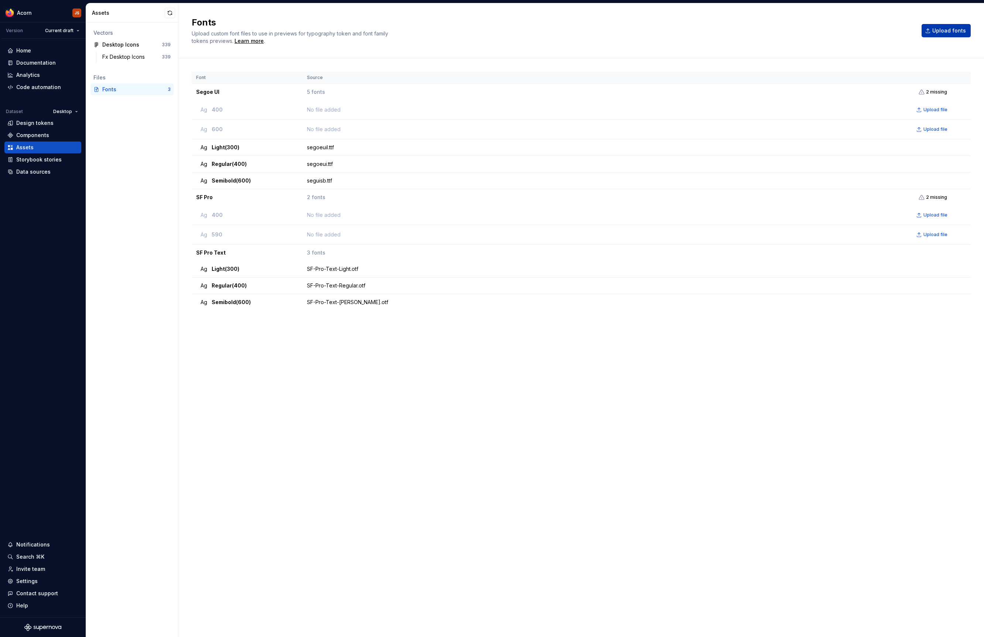
click at [942, 35] on button "Upload fonts" at bounding box center [946, 30] width 49 height 13
click at [941, 26] on button "Upload fonts" at bounding box center [946, 30] width 49 height 13
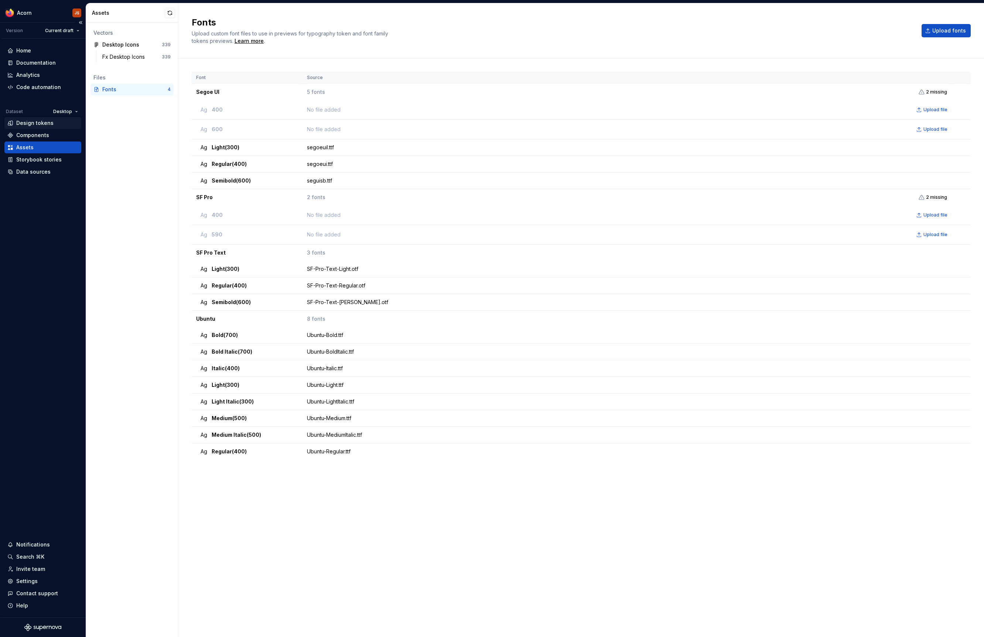
click at [41, 126] on div "Design tokens" at bounding box center [34, 122] width 37 height 7
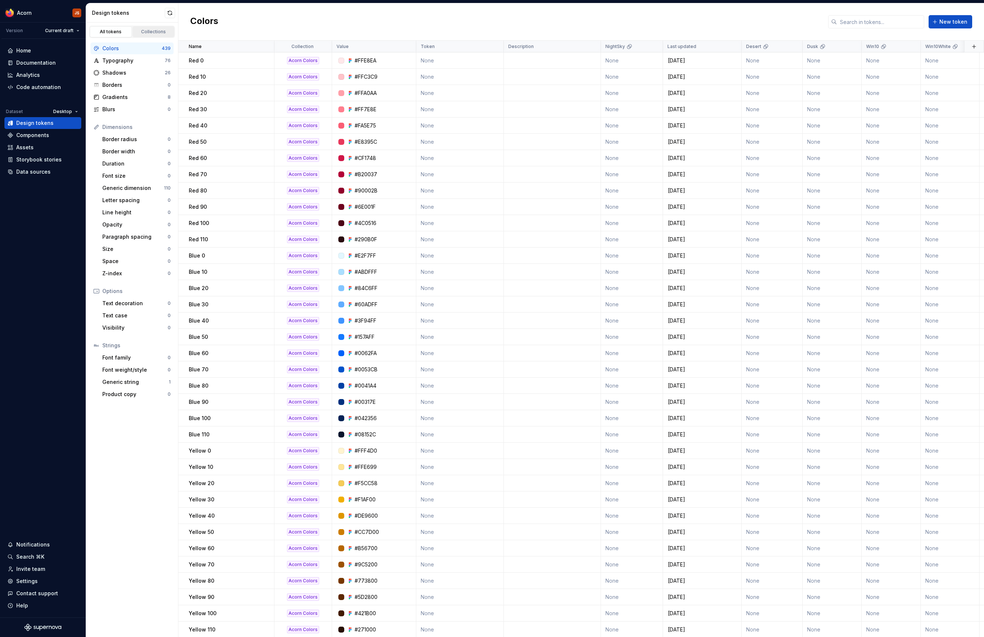
click at [150, 31] on div "Collections" at bounding box center [153, 32] width 37 height 6
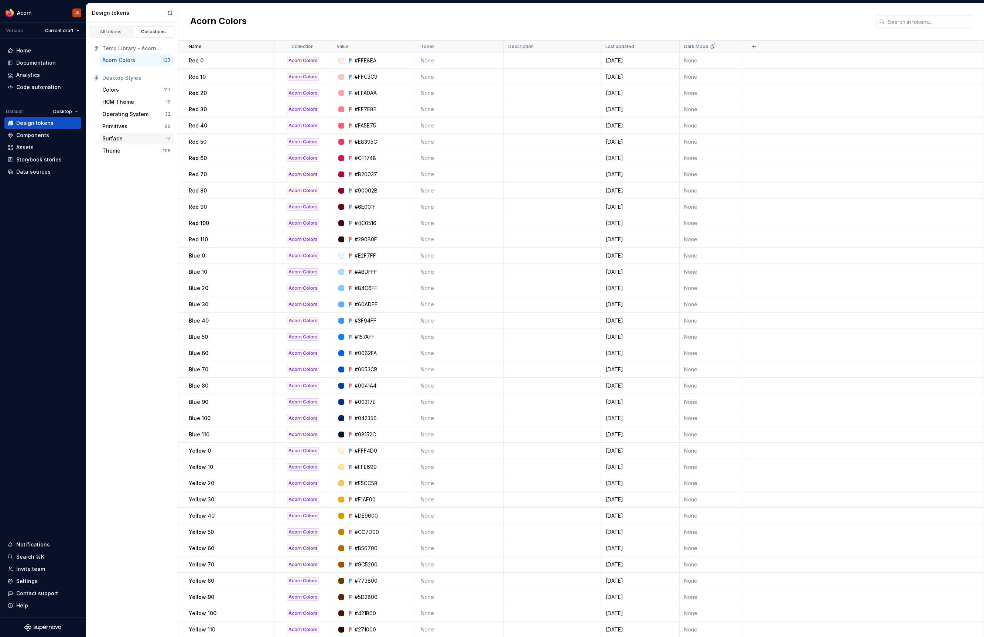
click at [110, 143] on div "Surface 17" at bounding box center [136, 139] width 74 height 12
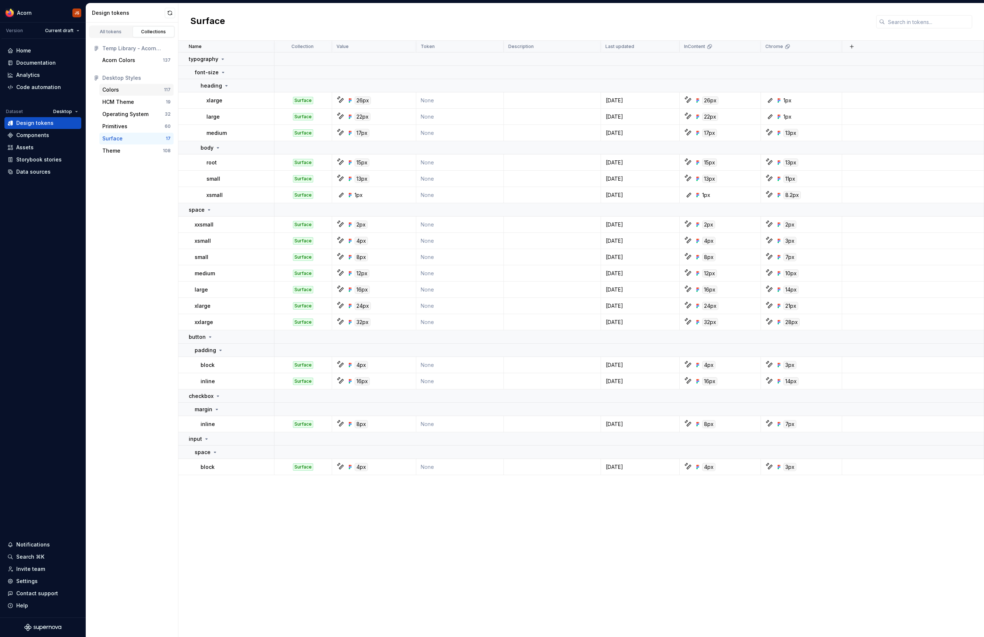
click at [110, 89] on div "Colors" at bounding box center [110, 89] width 17 height 7
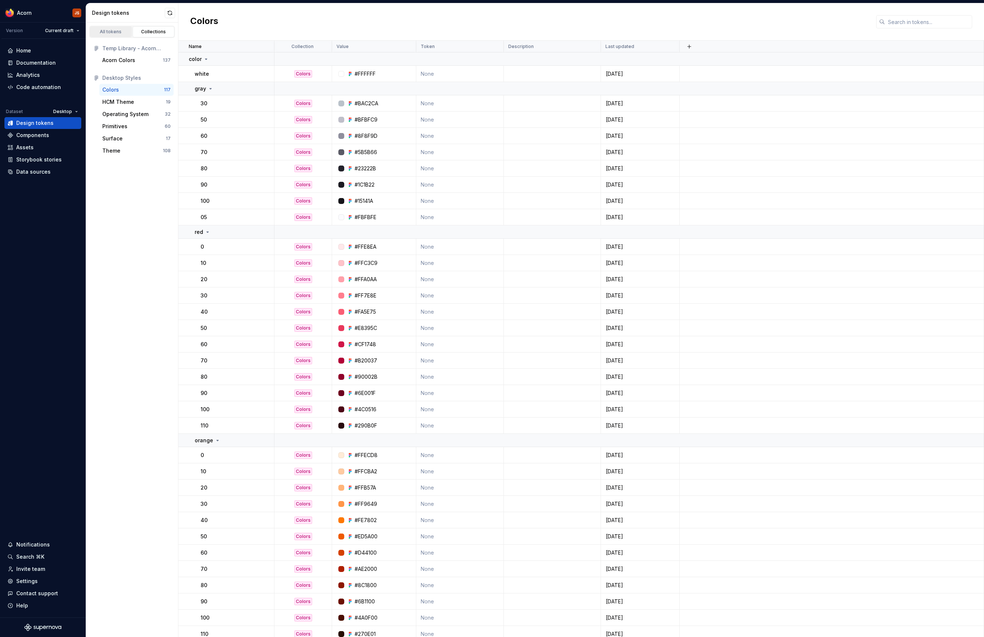
click at [113, 28] on link "All tokens" at bounding box center [111, 31] width 42 height 11
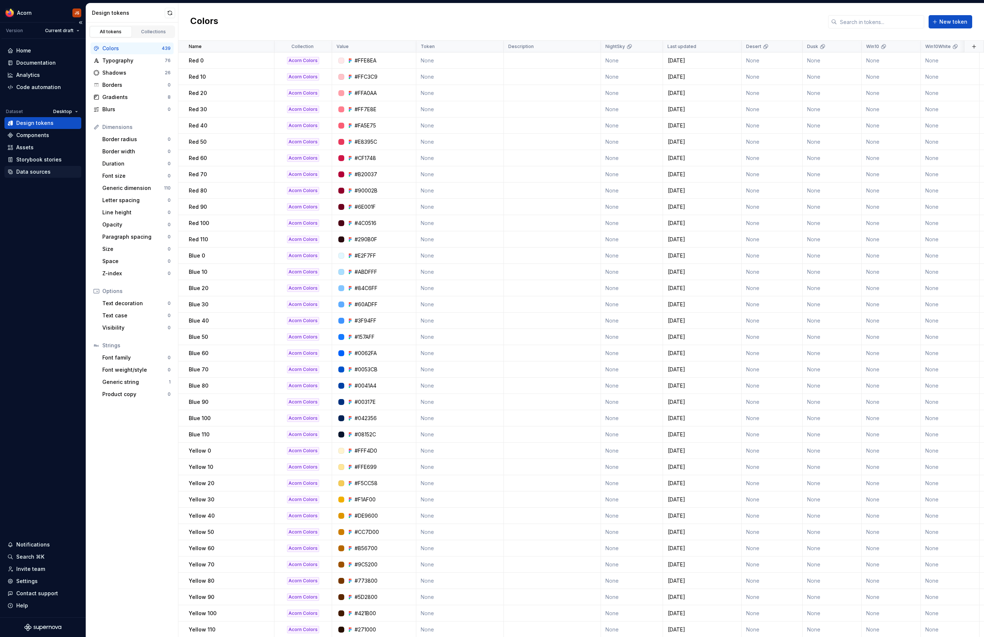
click at [19, 171] on div "Data sources" at bounding box center [33, 171] width 34 height 7
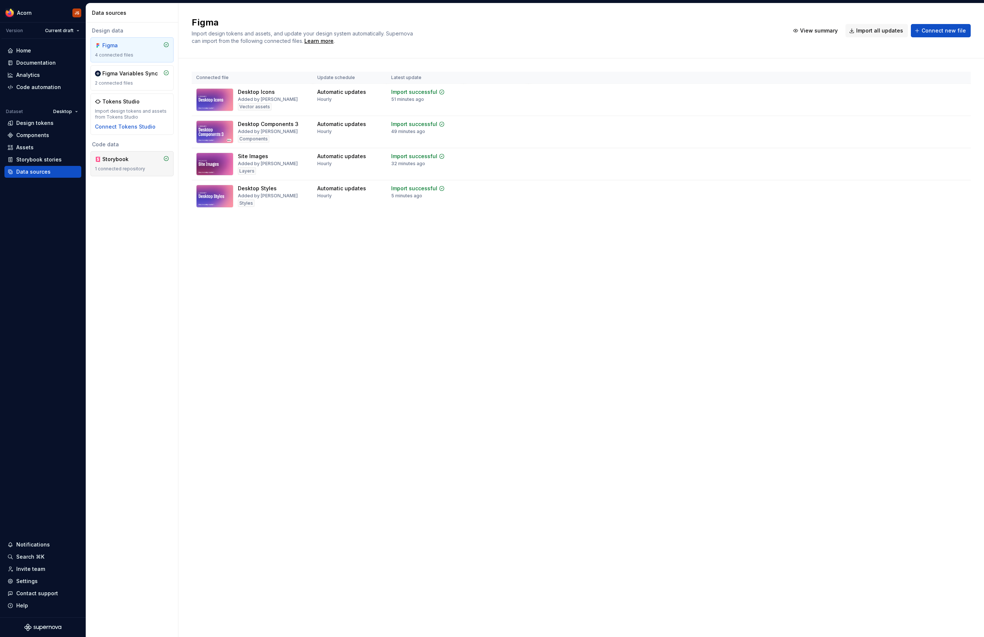
click at [149, 163] on div "Storybook" at bounding box center [132, 159] width 74 height 7
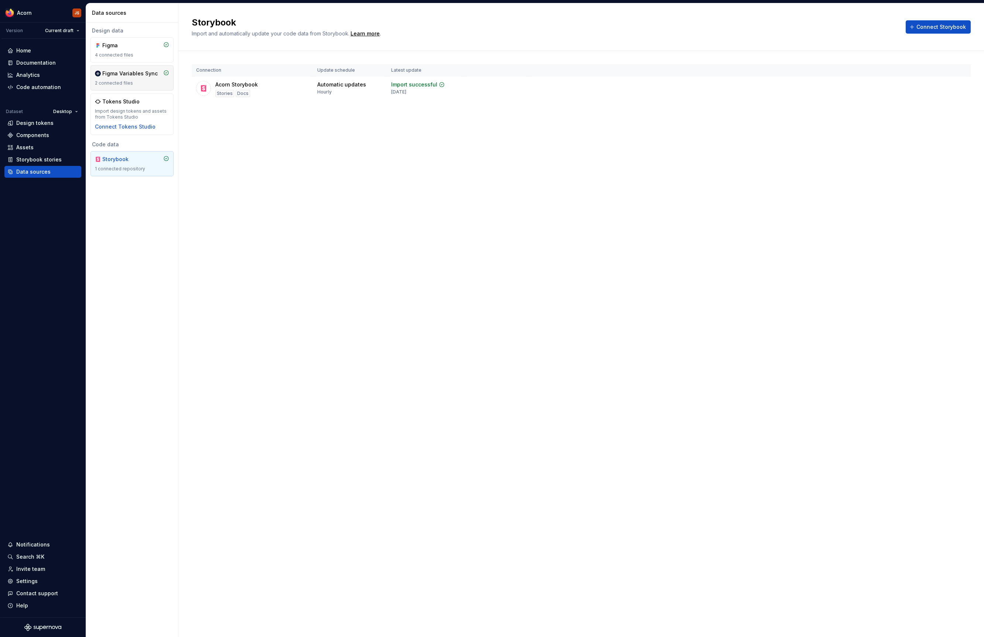
click at [129, 76] on div "Figma Variables Sync" at bounding box center [129, 73] width 55 height 7
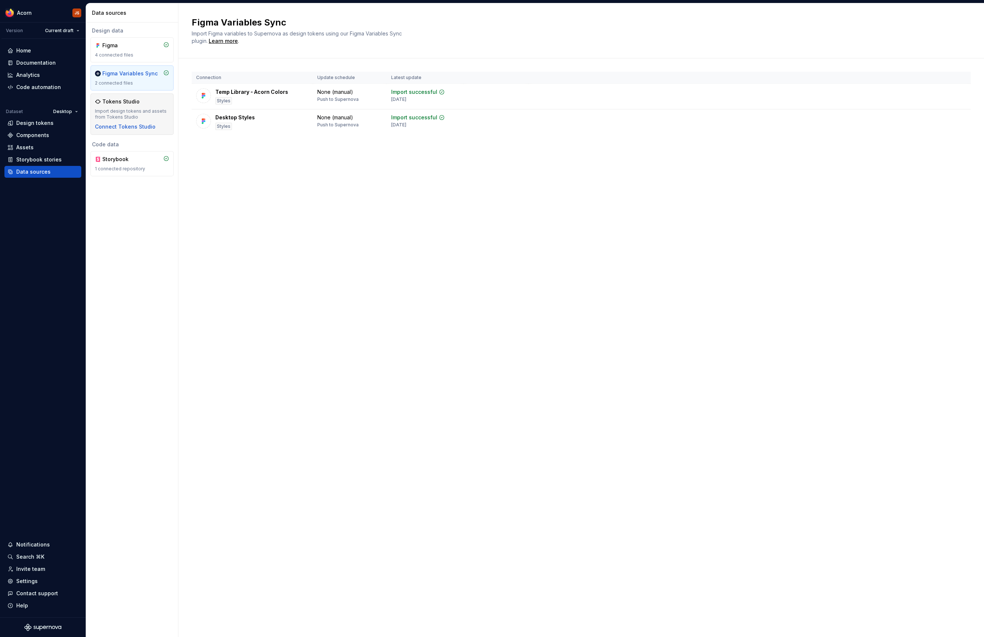
click at [126, 100] on div "Tokens Studio" at bounding box center [120, 101] width 37 height 7
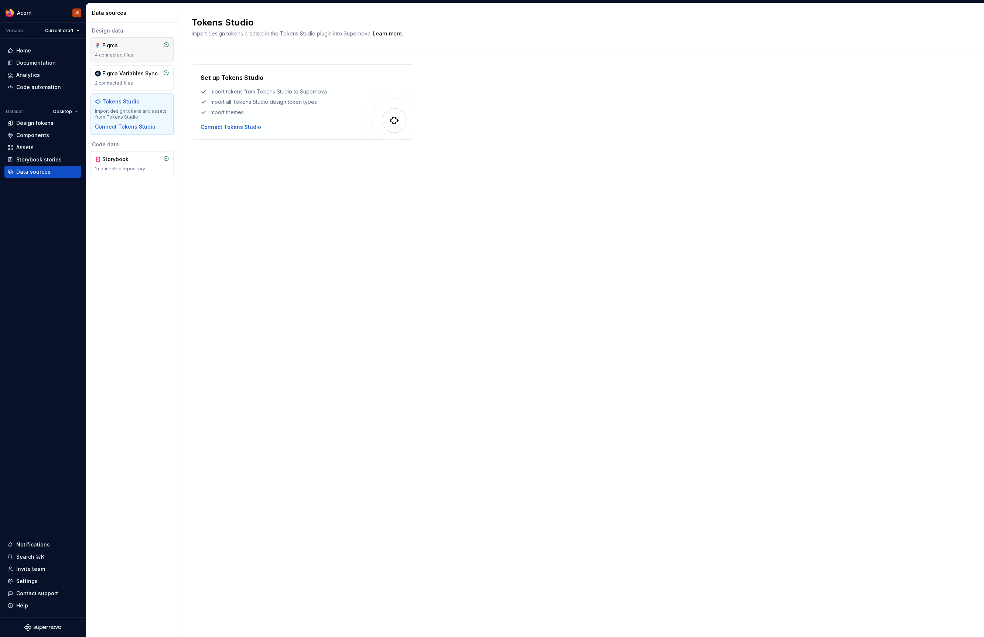
click at [128, 54] on div "4 connected files" at bounding box center [132, 55] width 74 height 6
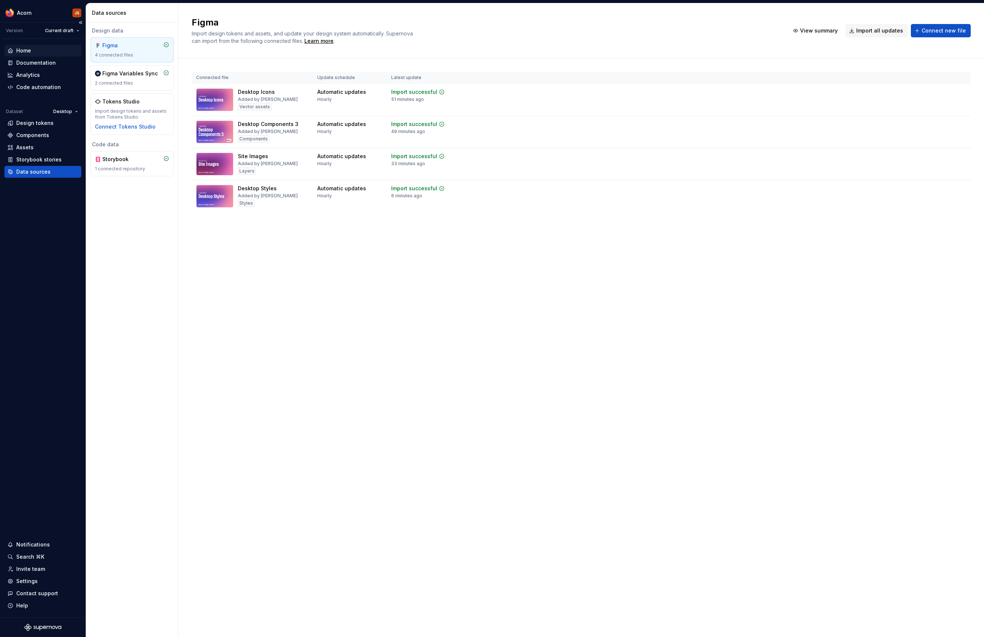
click at [23, 52] on div "Home" at bounding box center [23, 50] width 15 height 7
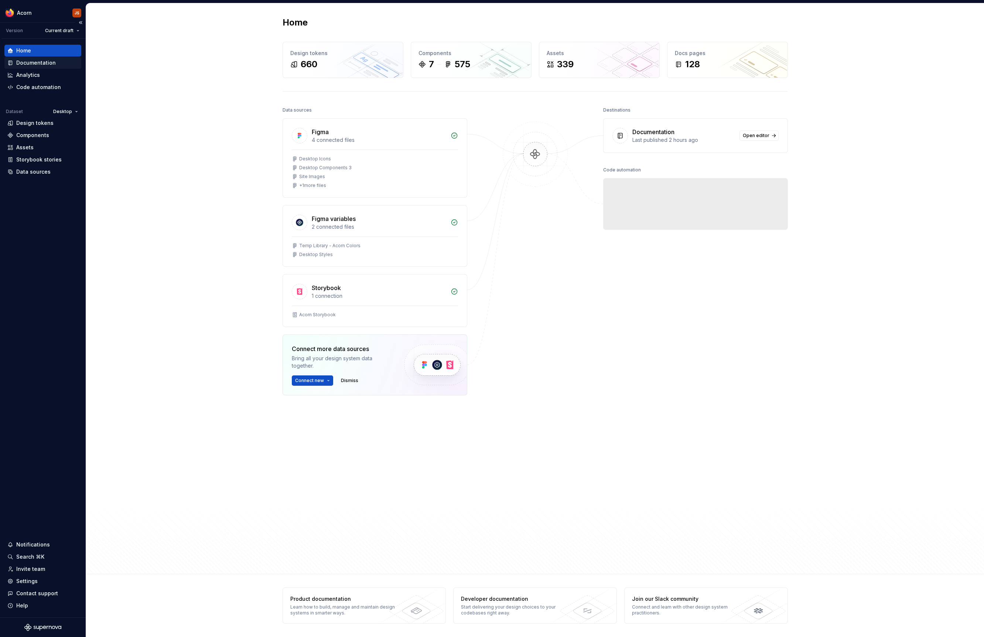
click at [31, 67] on div "Documentation" at bounding box center [42, 63] width 77 height 12
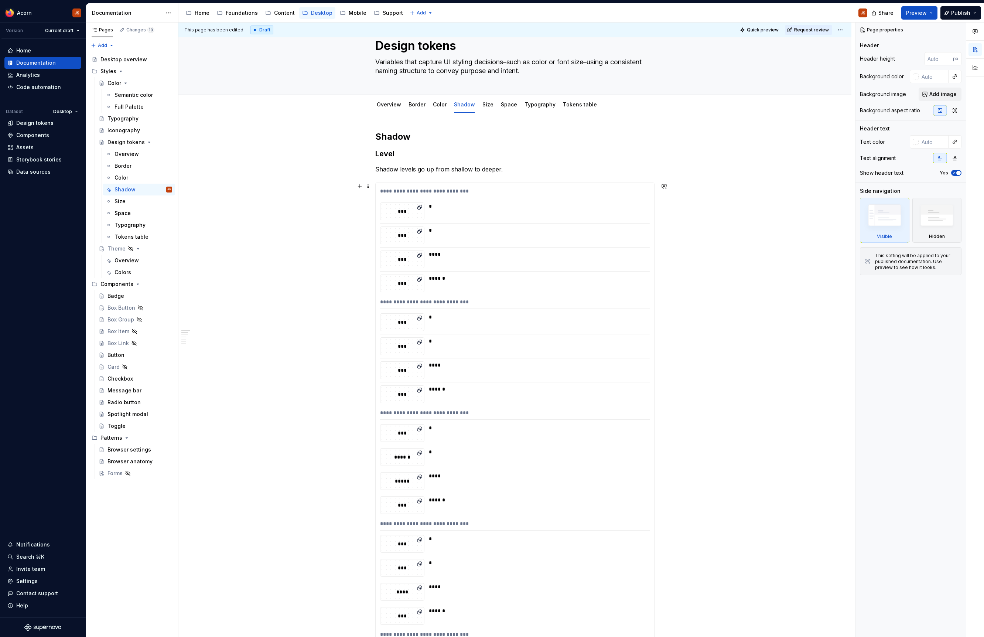
scroll to position [28, 0]
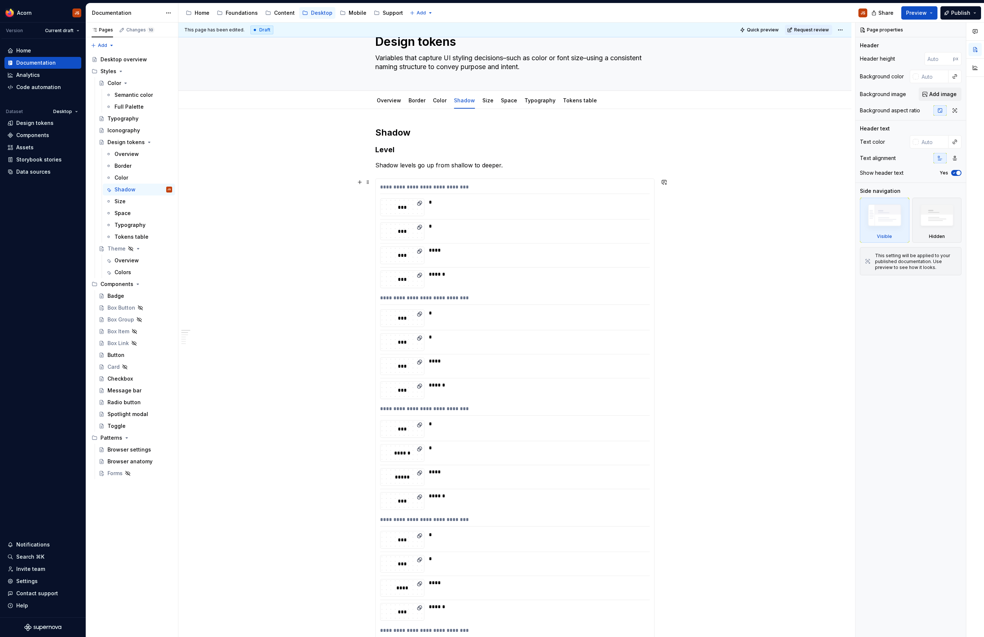
click at [392, 188] on div "**********" at bounding box center [515, 188] width 270 height 11
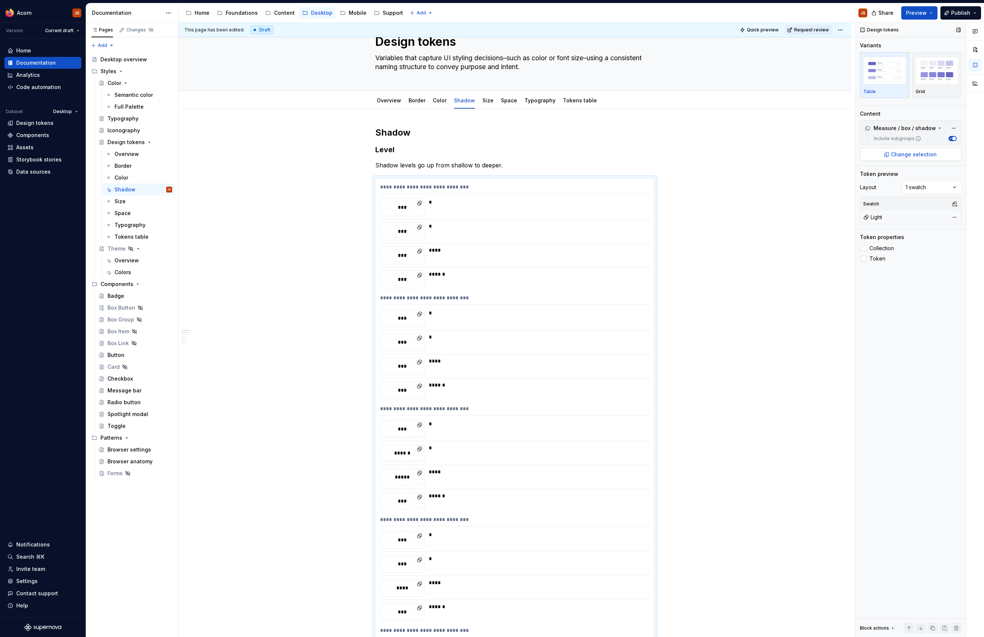
click at [902, 157] on span "Change selection" at bounding box center [914, 154] width 46 height 7
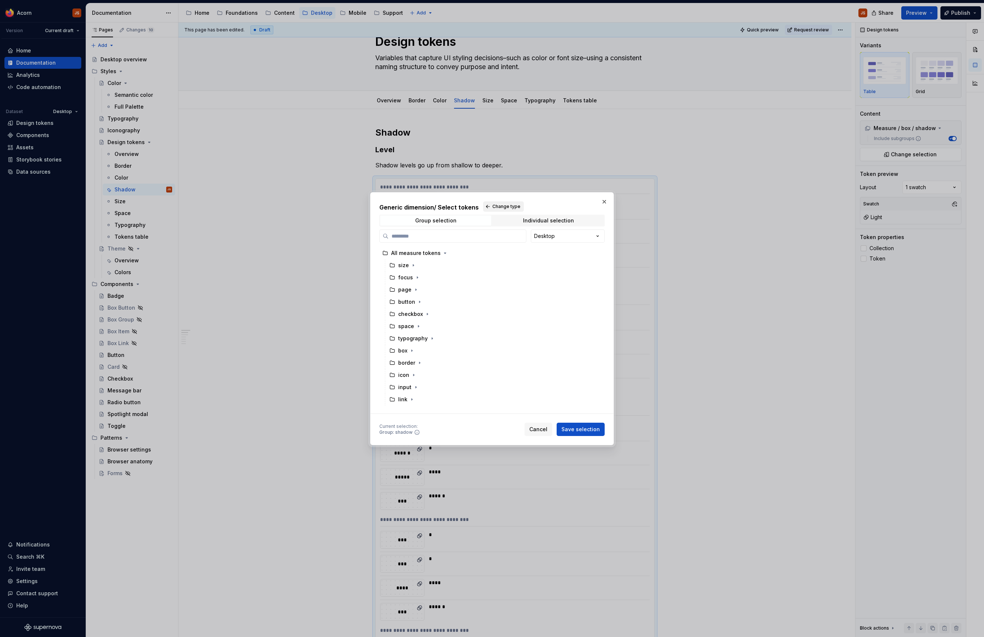
click at [499, 205] on span "Change type" at bounding box center [506, 207] width 28 height 6
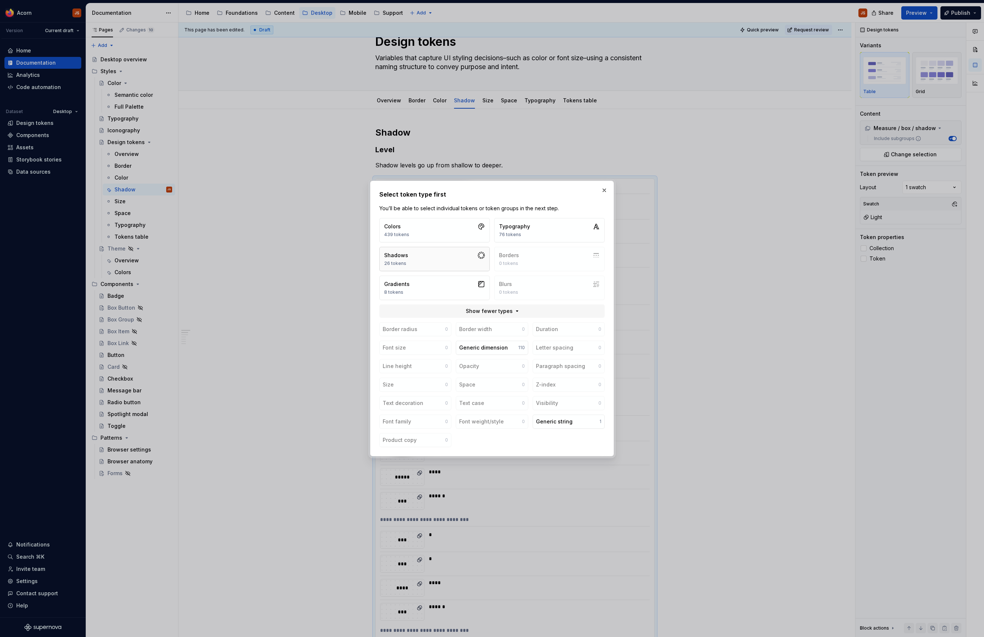
click at [426, 263] on button "Shadows 26 tokens" at bounding box center [434, 259] width 110 height 24
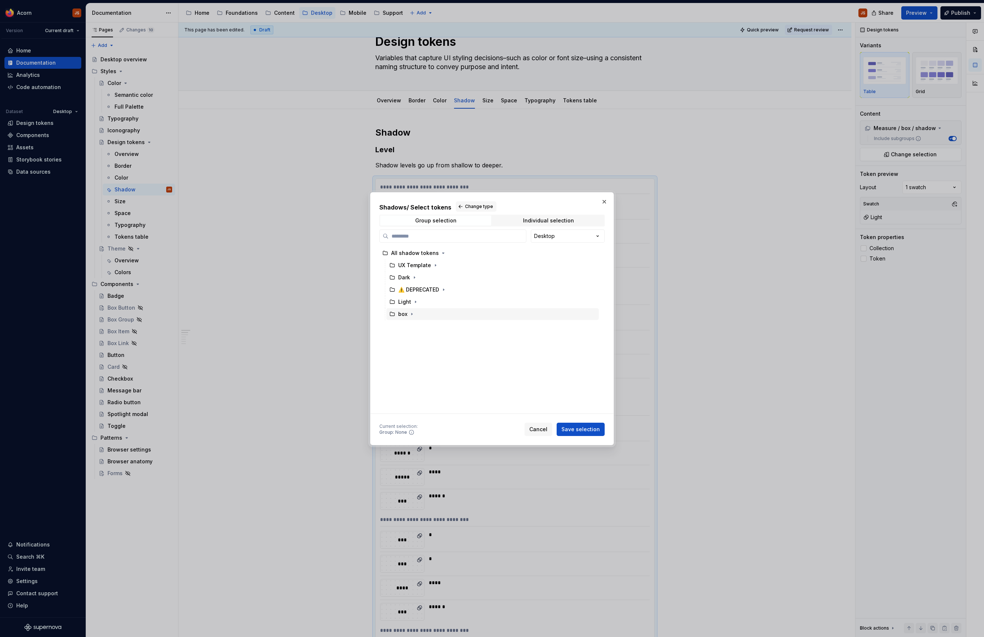
click at [406, 321] on div "All shadow tokens UX Template Dark ⚠️ DEPRECATED Light box" at bounding box center [489, 330] width 221 height 166
click at [406, 320] on div "All shadow tokens UX Template Dark ⚠️ DEPRECATED Light box" at bounding box center [489, 330] width 221 height 166
click at [393, 314] on icon at bounding box center [392, 314] width 6 height 6
click at [411, 312] on icon "button" at bounding box center [412, 314] width 6 height 6
click at [570, 429] on span "Save selection" at bounding box center [580, 429] width 38 height 7
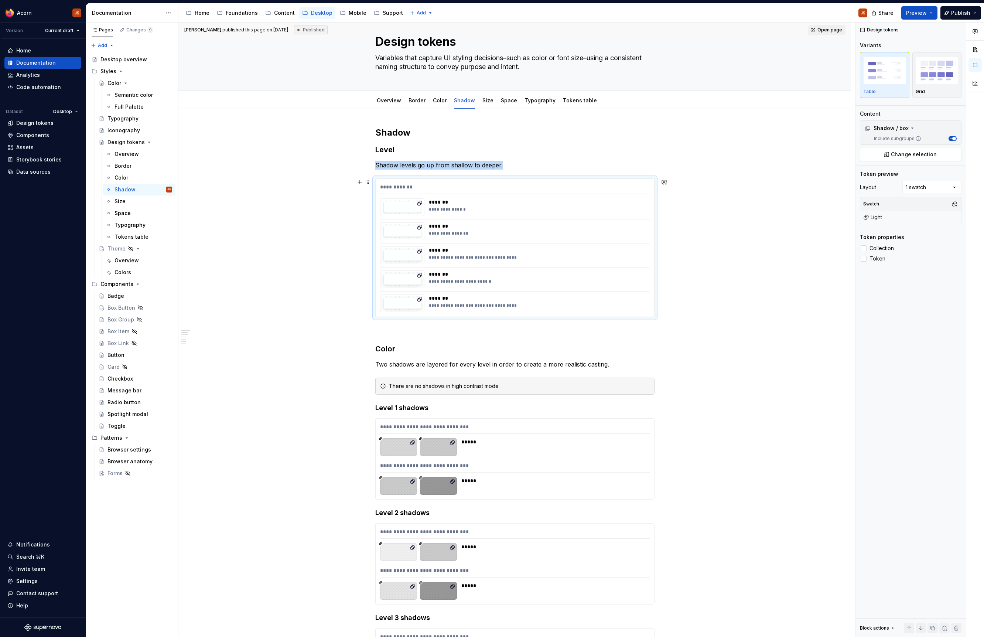
click at [534, 212] on div "******* ********* ******" at bounding box center [537, 207] width 216 height 18
click at [899, 154] on span "Change selection" at bounding box center [914, 154] width 46 height 7
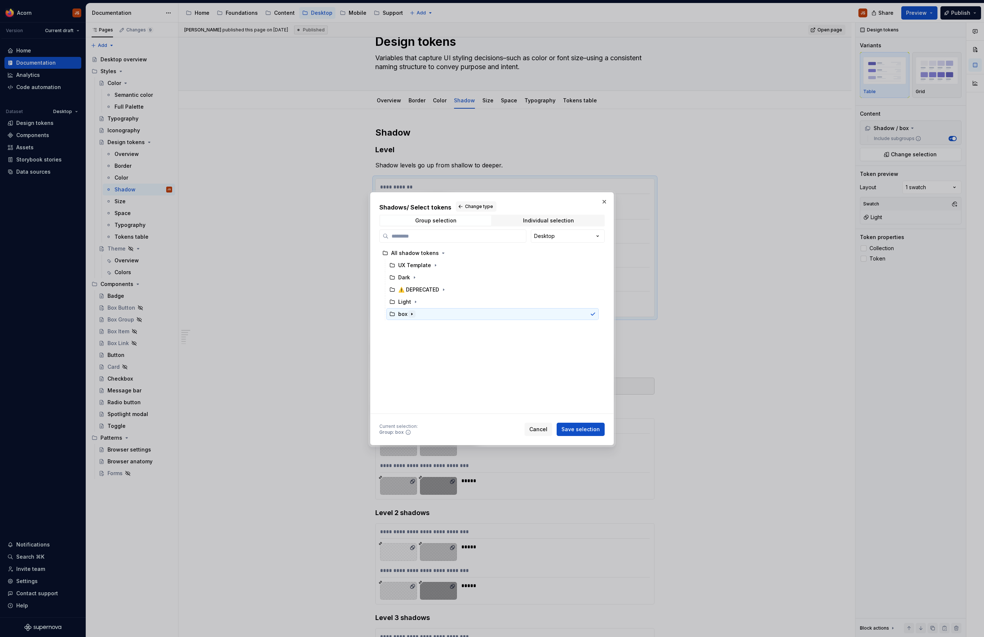
click at [412, 313] on icon "button" at bounding box center [412, 314] width 6 height 6
click at [407, 331] on div "shadow" at bounding box center [495, 326] width 205 height 12
click at [583, 423] on button "Save selection" at bounding box center [581, 429] width 48 height 13
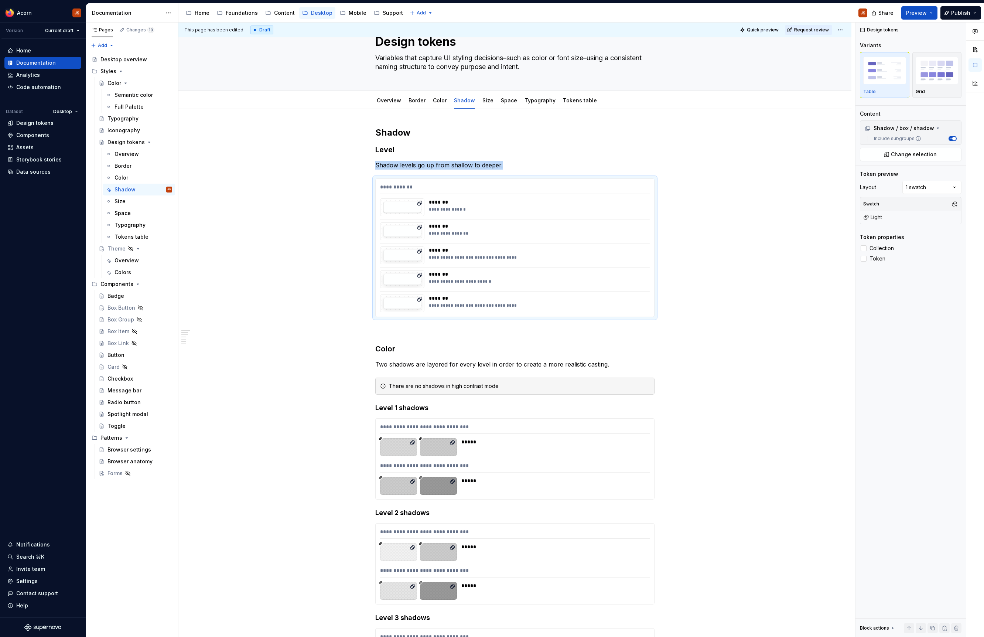
type textarea "*"
click at [574, 194] on div "**********" at bounding box center [515, 248] width 279 height 138
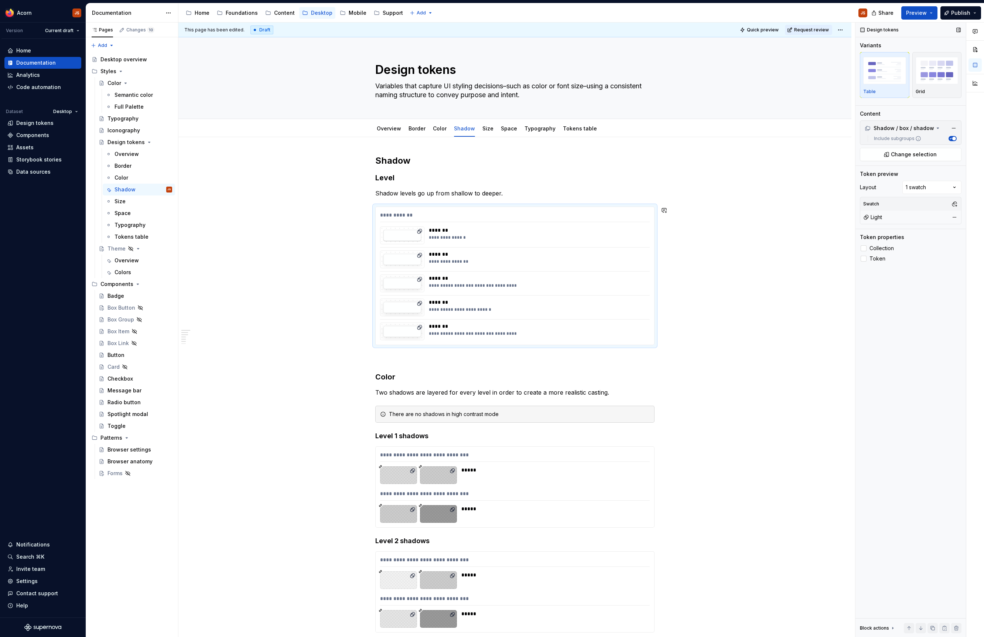
scroll to position [28, 0]
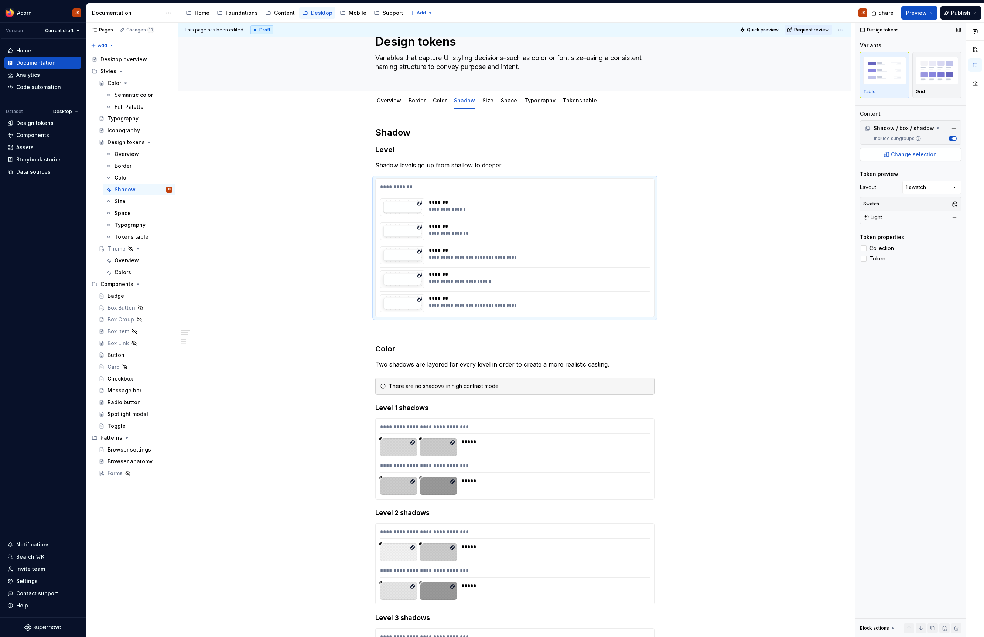
click at [878, 156] on button "Change selection" at bounding box center [911, 154] width 102 height 13
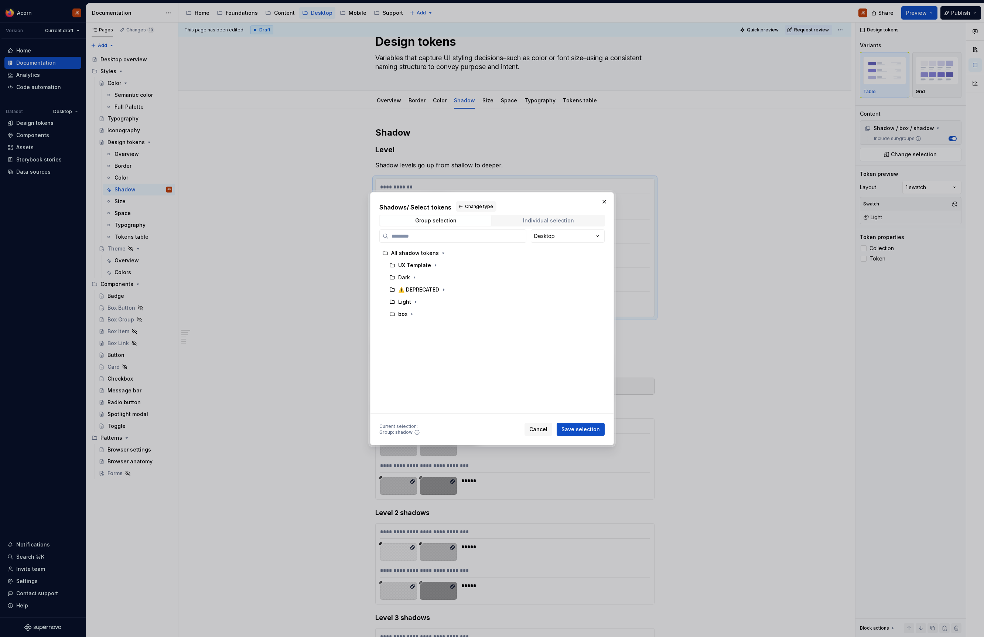
scroll to position [0, 0]
click at [518, 223] on span "Individual selection" at bounding box center [548, 220] width 111 height 10
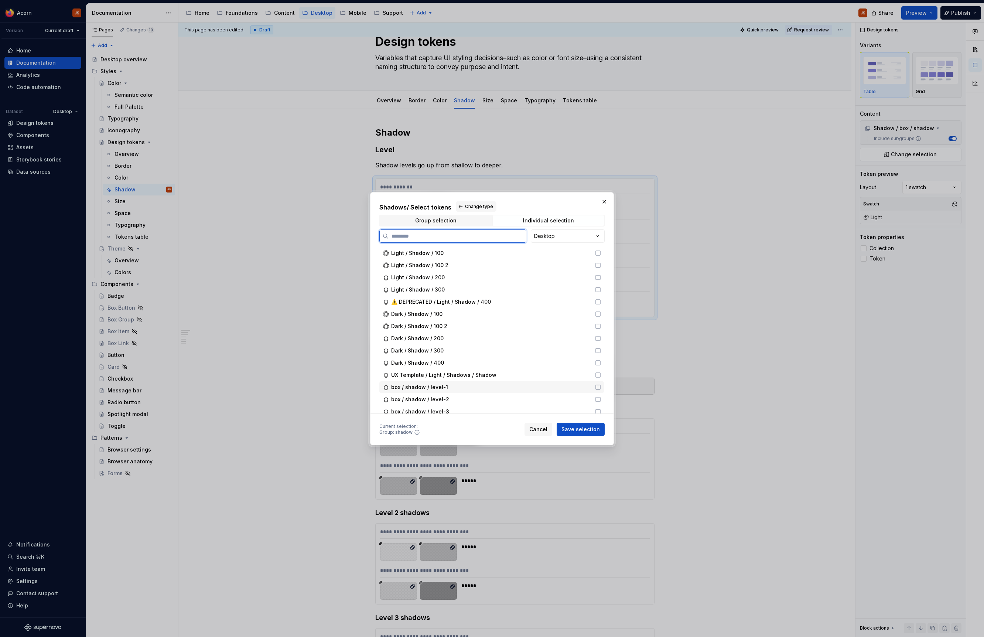
click at [599, 391] on div "box / shadow / level-1" at bounding box center [491, 387] width 225 height 12
click at [600, 400] on icon at bounding box center [598, 399] width 4 height 4
click at [600, 393] on icon at bounding box center [598, 393] width 4 height 4
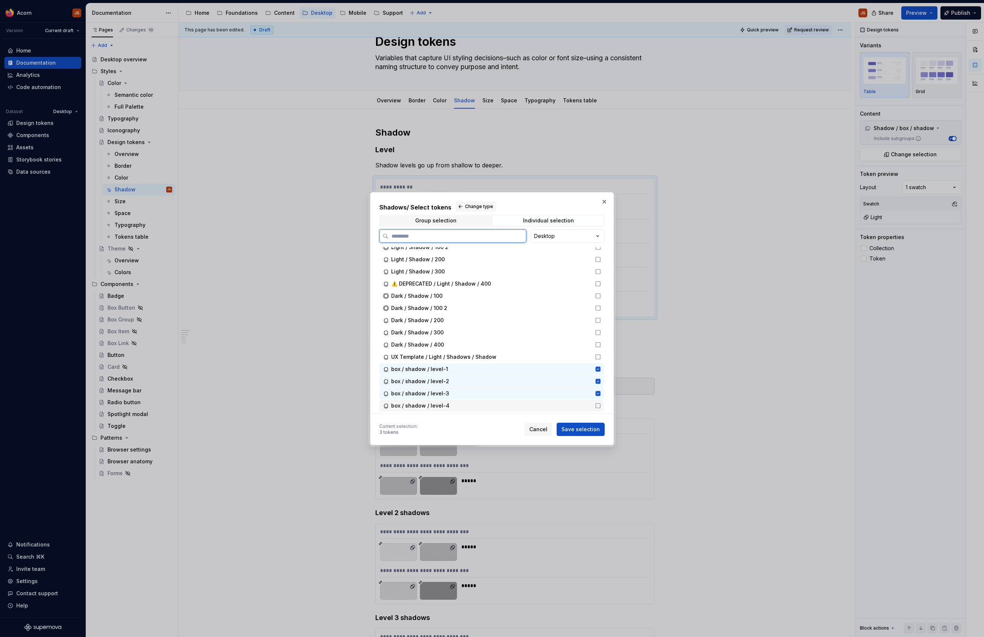
click at [599, 408] on icon at bounding box center [598, 406] width 6 height 6
click at [592, 432] on span "Save selection" at bounding box center [580, 429] width 38 height 7
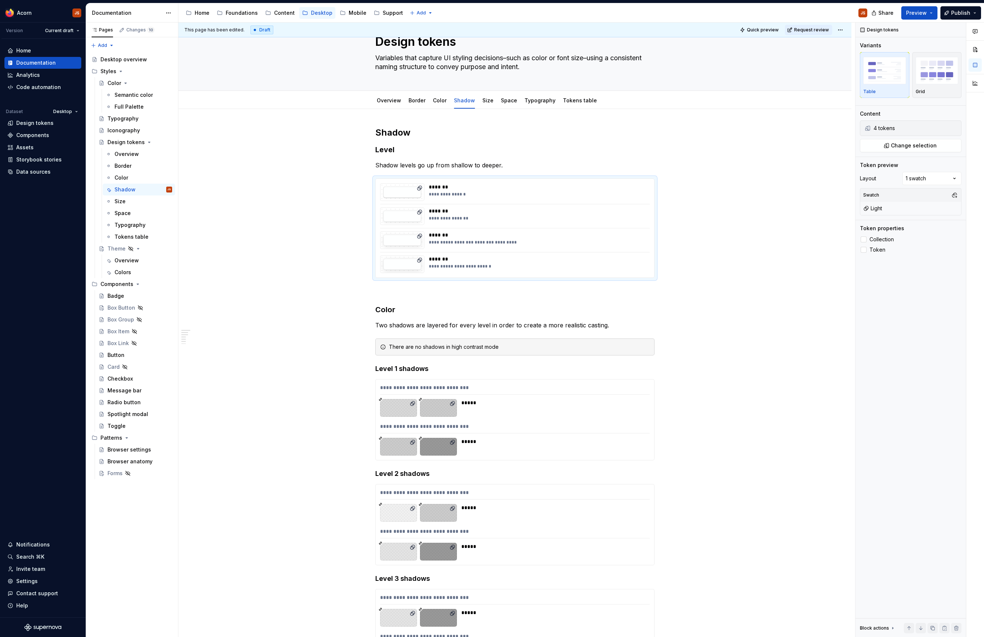
scroll to position [28, 0]
click at [408, 291] on p at bounding box center [514, 291] width 279 height 9
click at [564, 204] on div "**********" at bounding box center [515, 228] width 279 height 99
click at [867, 253] on label "Token" at bounding box center [911, 249] width 102 height 9
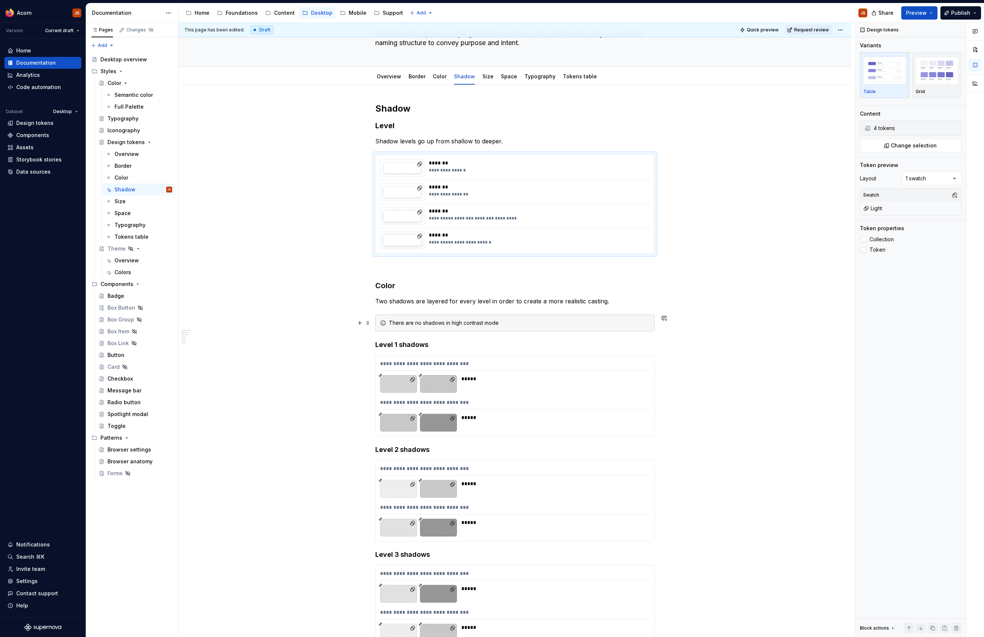
scroll to position [52, 0]
click at [439, 78] on link "Color" at bounding box center [440, 77] width 14 height 6
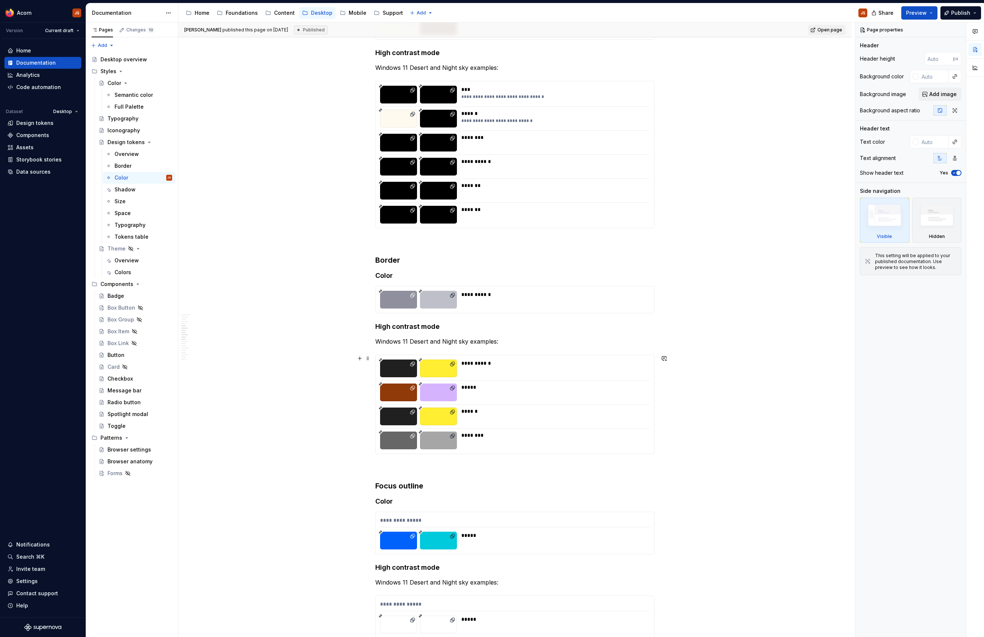
scroll to position [701, 0]
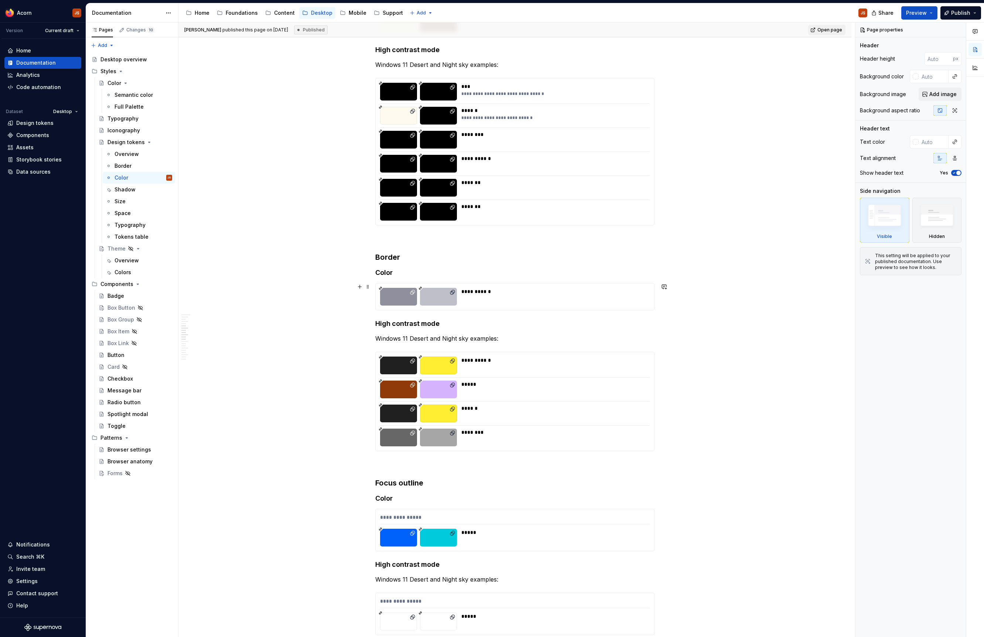
click at [482, 289] on div "**********" at bounding box center [553, 291] width 184 height 7
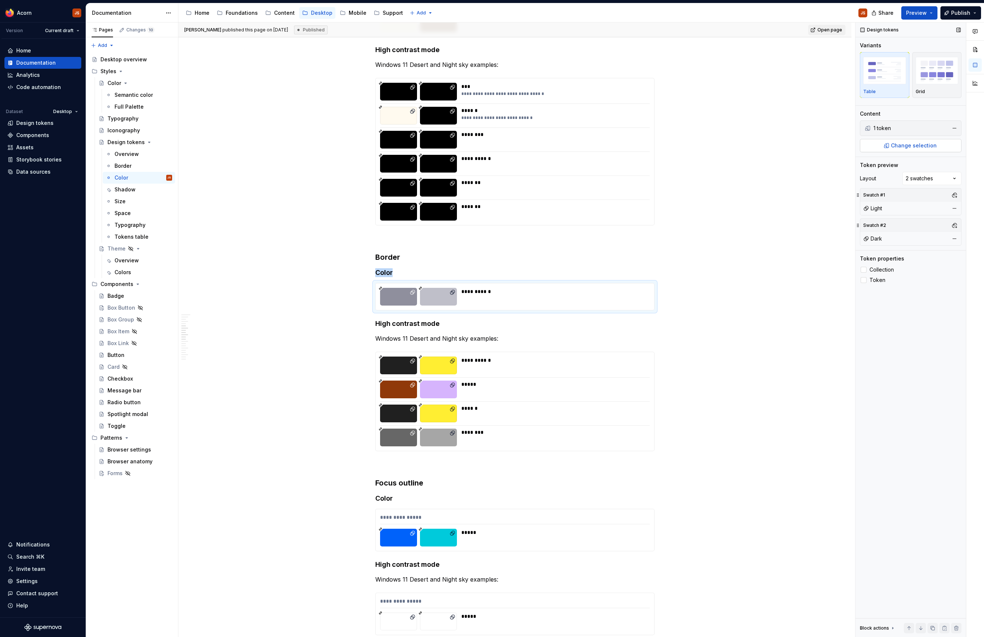
type textarea "*"
click at [915, 144] on span "Change selection" at bounding box center [914, 145] width 46 height 7
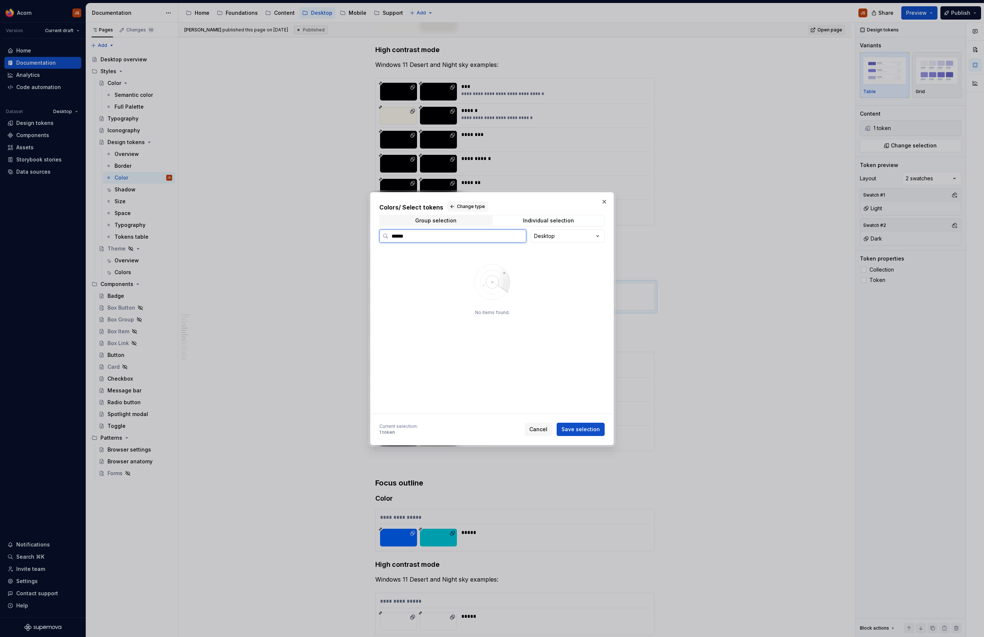
type input "******"
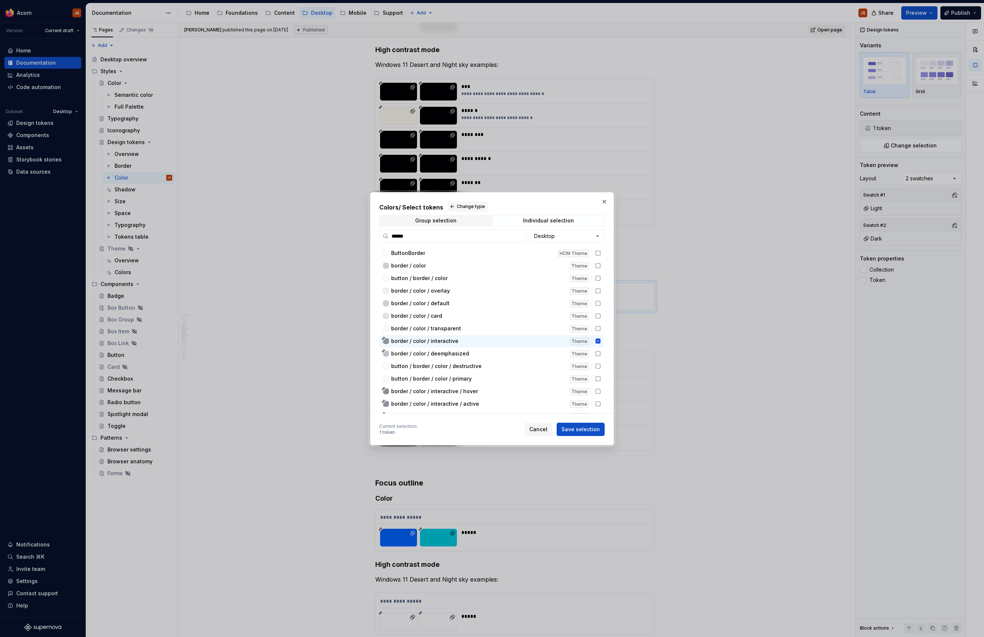
click at [459, 226] on div "Group selection Individual selection" at bounding box center [491, 221] width 225 height 12
click at [457, 220] on span "Group selection" at bounding box center [435, 220] width 111 height 10
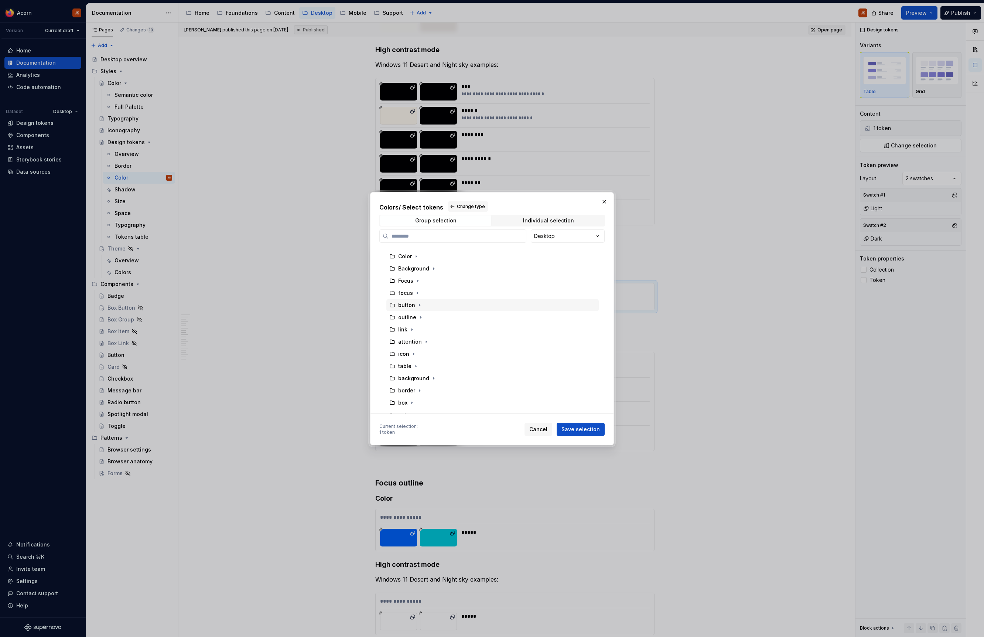
scroll to position [64, 0]
click at [417, 388] on div "border" at bounding box center [492, 384] width 212 height 12
click at [420, 386] on icon "button" at bounding box center [420, 384] width 6 height 6
click at [420, 362] on icon "button" at bounding box center [423, 362] width 6 height 6
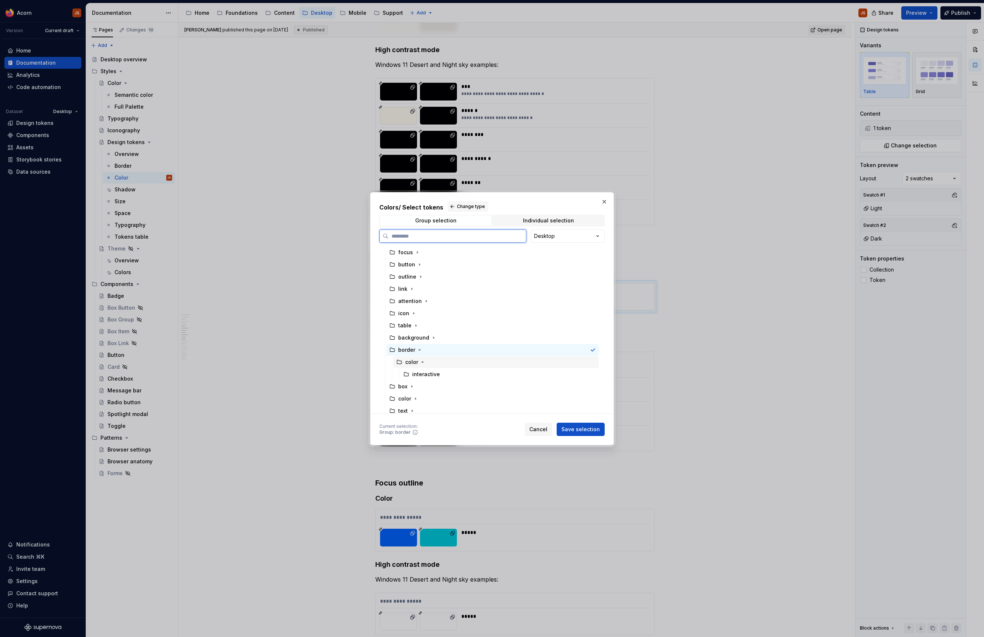
click at [414, 362] on div "color" at bounding box center [411, 361] width 13 height 7
click at [591, 428] on span "Save selection" at bounding box center [580, 429] width 38 height 7
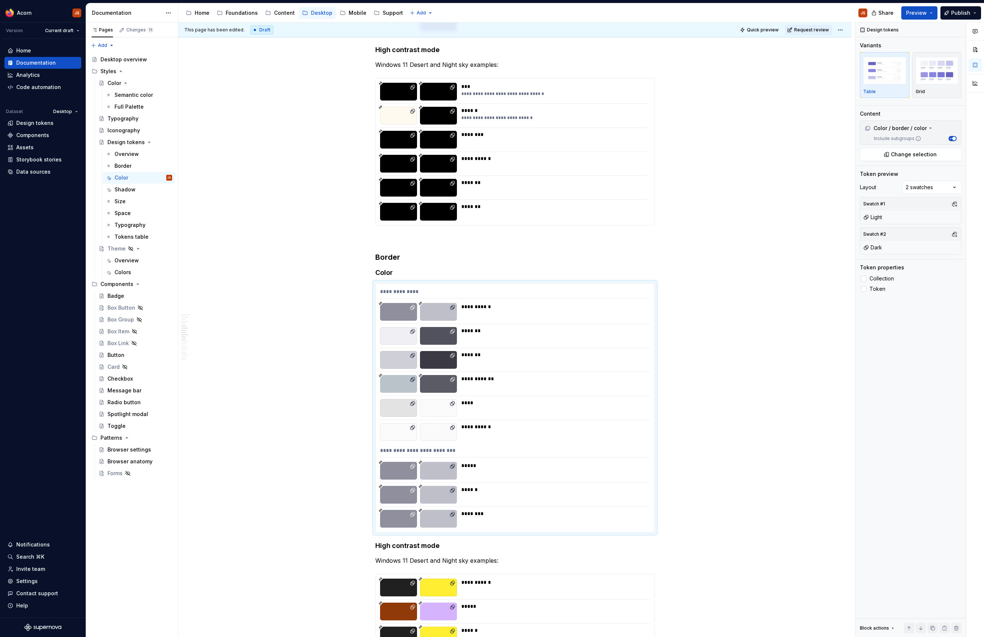
scroll to position [701, 0]
click at [579, 349] on div "**********" at bounding box center [515, 407] width 279 height 249
click at [900, 154] on span "Change selection" at bounding box center [914, 154] width 46 height 7
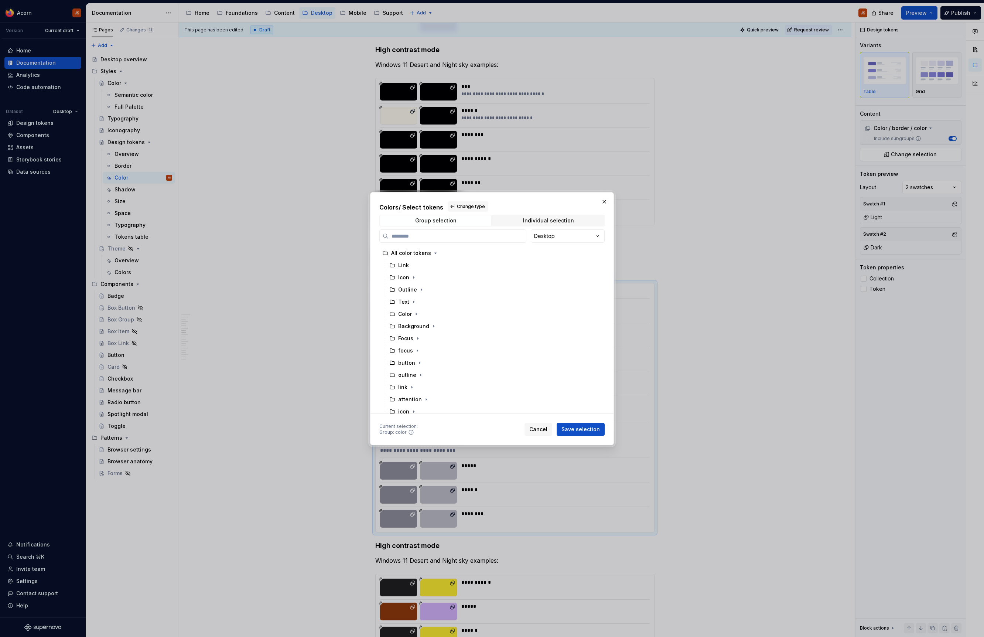
type textarea "*"
click at [549, 225] on span "Individual selection" at bounding box center [548, 220] width 111 height 10
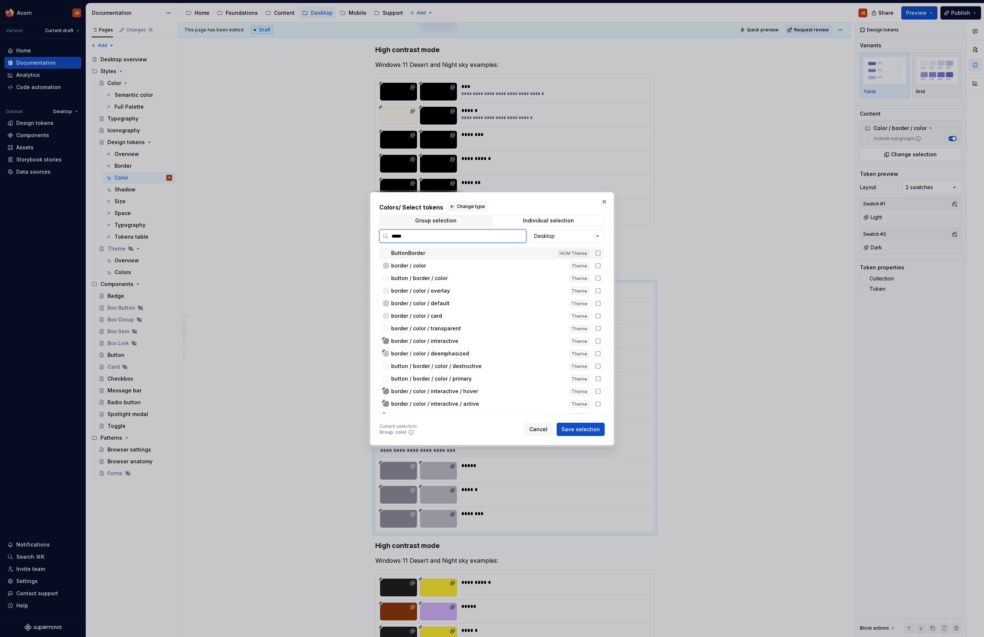
type input "******"
click at [487, 264] on div "border / color" at bounding box center [478, 265] width 174 height 7
click at [452, 315] on div "border / color / card" at bounding box center [478, 315] width 174 height 7
click at [450, 327] on span "border / color / transparent" at bounding box center [426, 328] width 70 height 7
click at [451, 344] on span "border / color / interactive" at bounding box center [424, 340] width 67 height 7
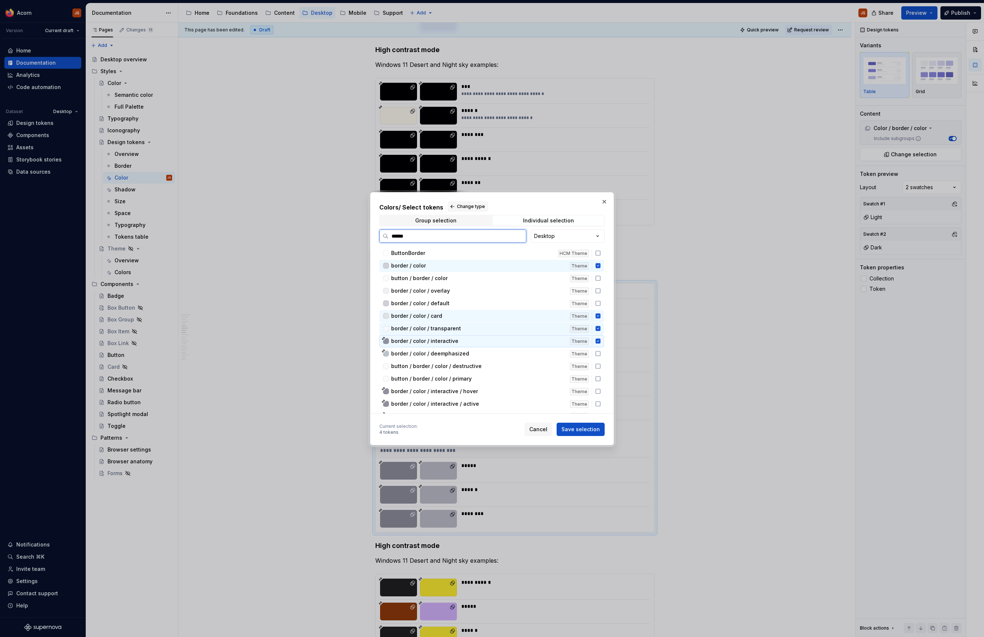
click at [451, 344] on span "border / color / interactive" at bounding box center [424, 340] width 67 height 7
click at [444, 354] on span "border / color / deemphasized" at bounding box center [430, 353] width 78 height 7
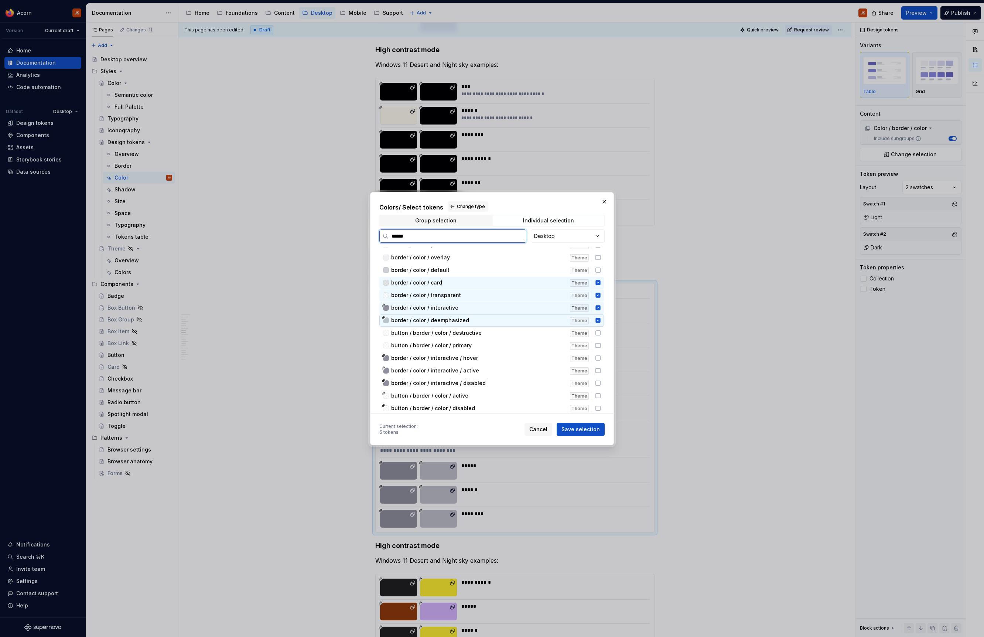
scroll to position [37, 0]
click at [584, 432] on span "Save selection" at bounding box center [580, 429] width 38 height 7
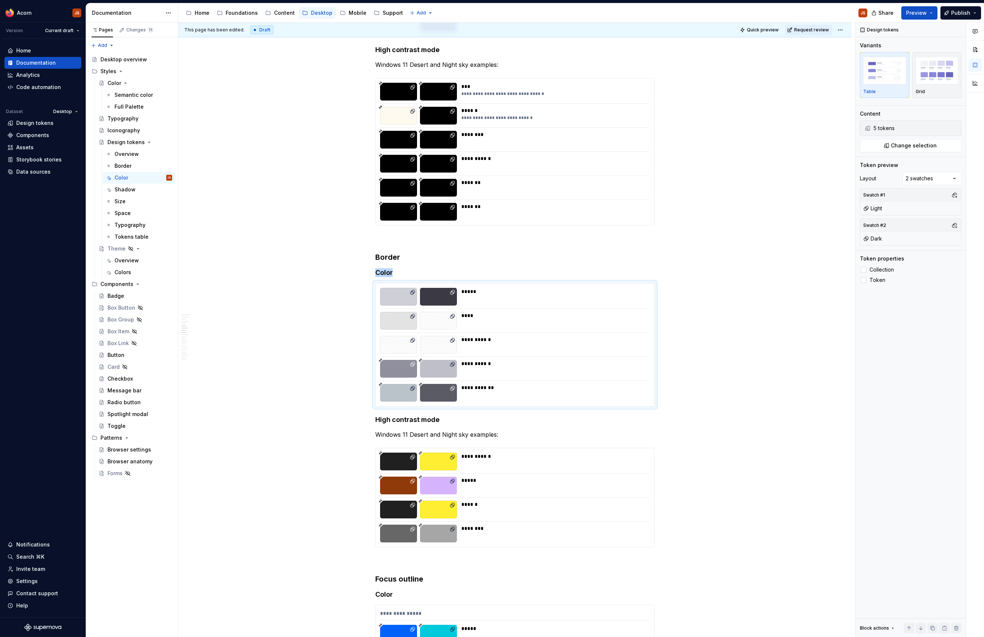
scroll to position [701, 0]
type textarea "*"
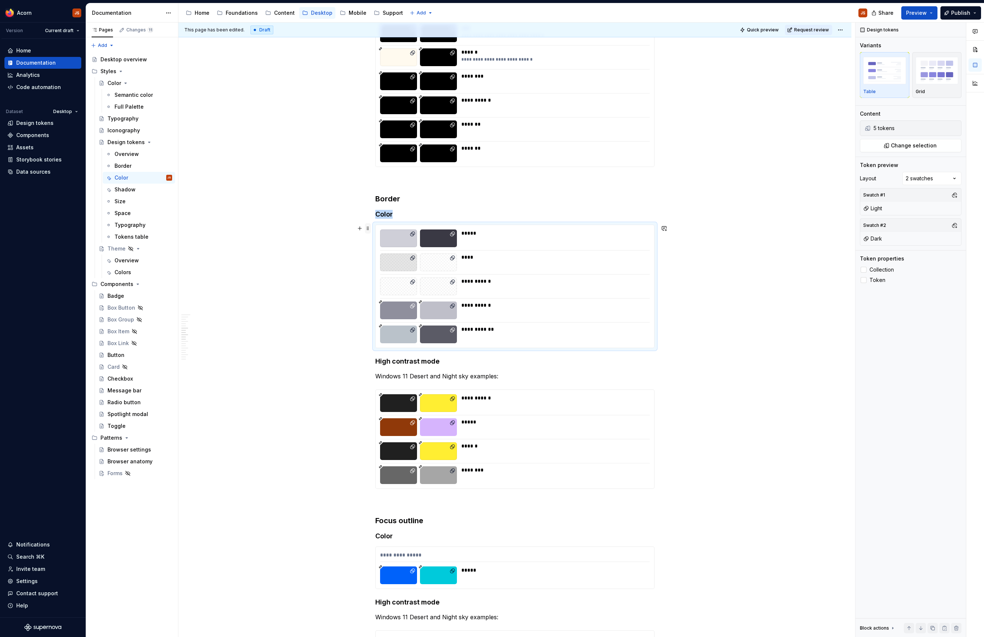
click at [371, 227] on span at bounding box center [368, 228] width 6 height 10
click at [397, 243] on div "Duplicate" at bounding box center [404, 241] width 48 height 7
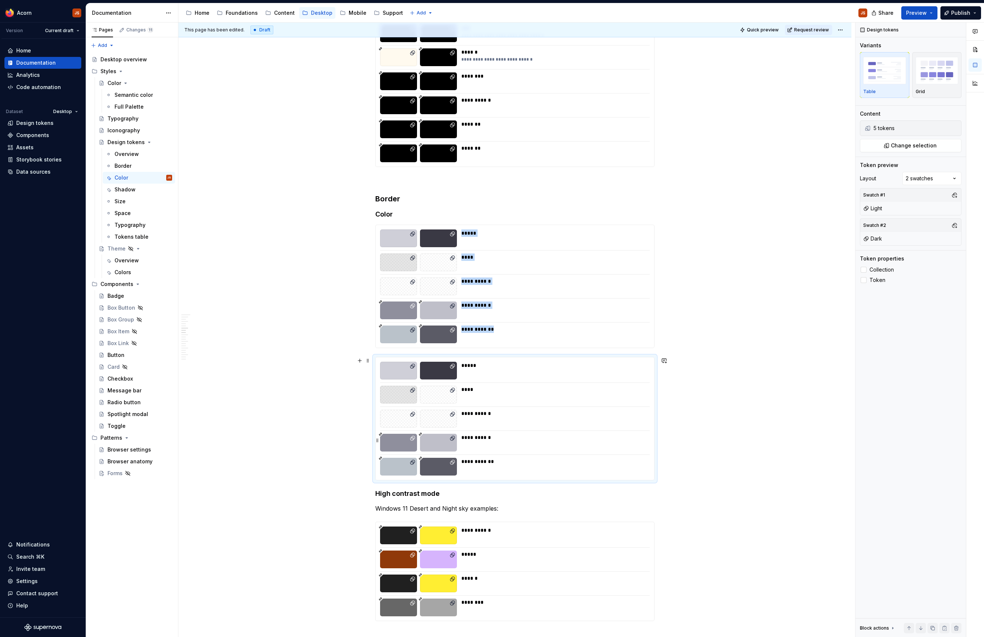
click at [567, 437] on div "**********" at bounding box center [553, 437] width 184 height 7
click at [924, 144] on span "Change selection" at bounding box center [914, 145] width 46 height 7
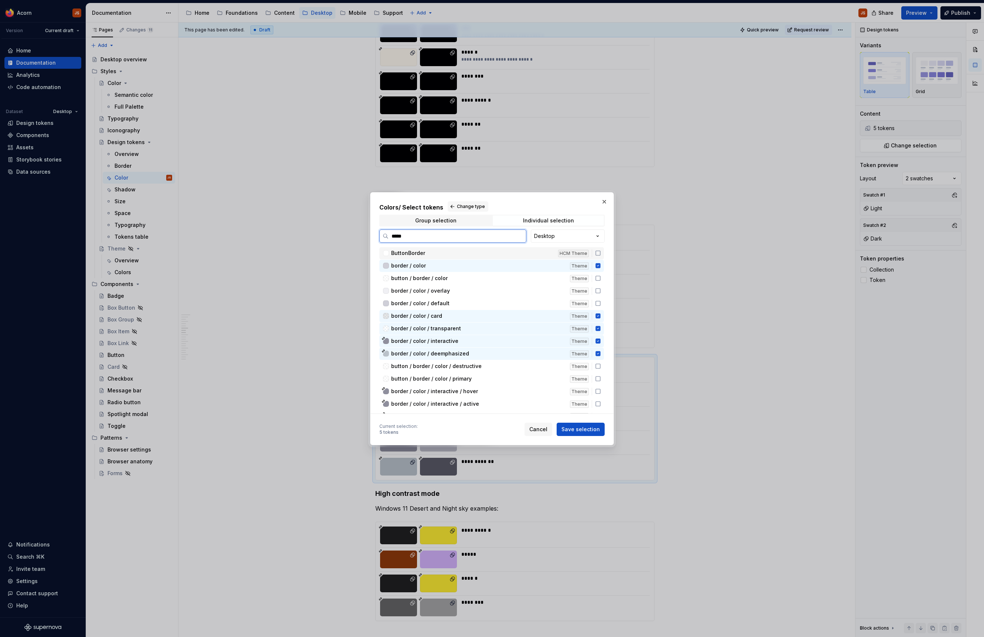
type input "******"
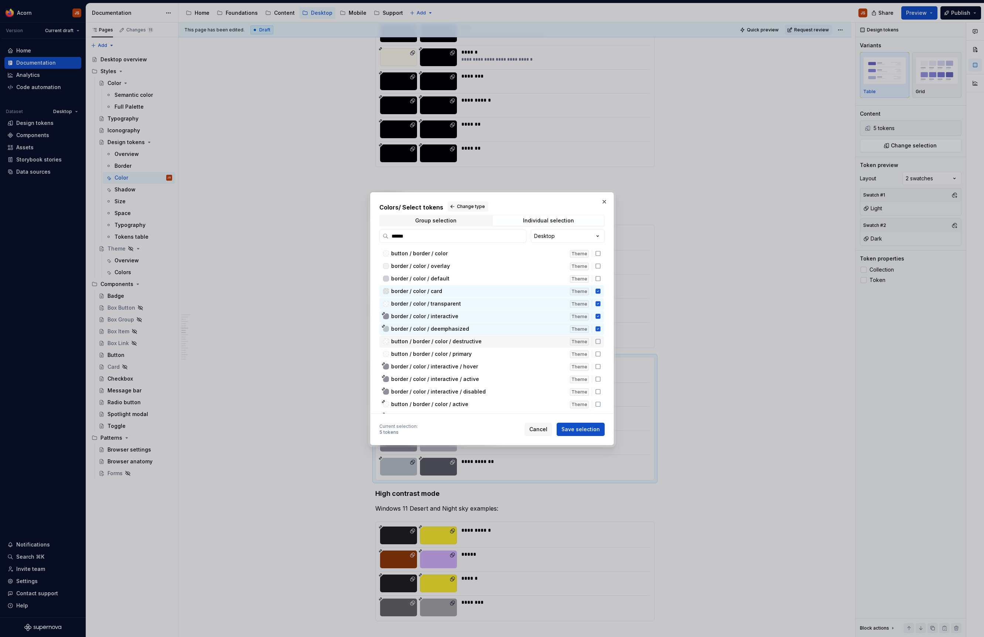
scroll to position [31, 0]
click at [601, 359] on icon at bounding box center [598, 360] width 6 height 6
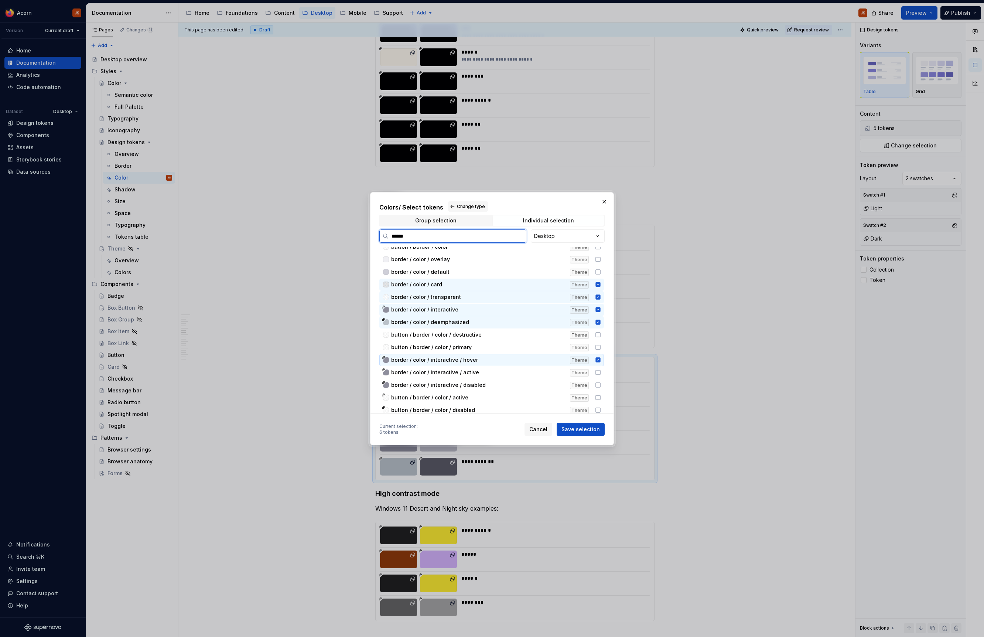
click at [601, 364] on div "border / color / interactive / hover Theme" at bounding box center [491, 360] width 225 height 12
click at [600, 370] on icon at bounding box center [598, 372] width 6 height 6
click at [604, 358] on div "border / color / interactive / hover Theme" at bounding box center [491, 360] width 225 height 12
click at [601, 385] on icon at bounding box center [598, 385] width 6 height 6
click at [587, 434] on button "Save selection" at bounding box center [581, 429] width 48 height 13
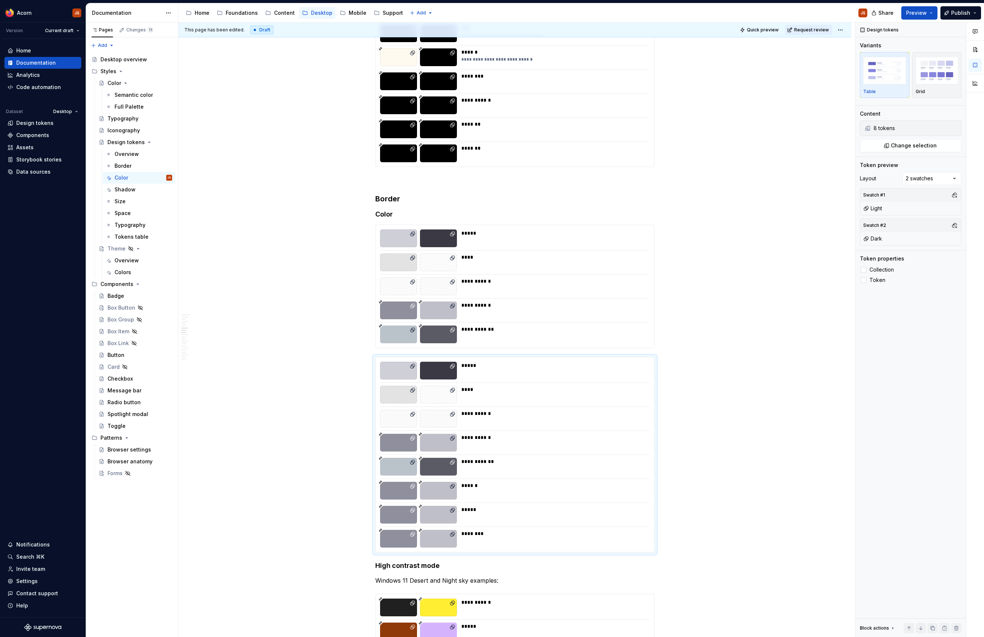
scroll to position [760, 0]
click at [371, 359] on span at bounding box center [368, 360] width 6 height 10
click at [956, 194] on button "button" at bounding box center [954, 195] width 10 height 10
click at [888, 269] on div "Mac" at bounding box center [890, 268] width 11 height 7
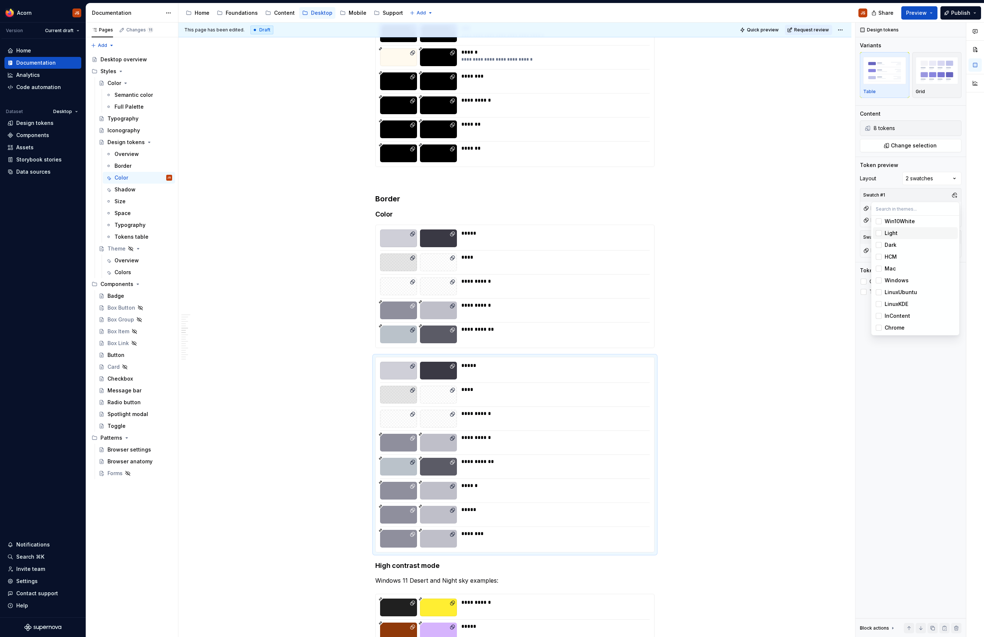
click at [888, 237] on span "Light" at bounding box center [915, 233] width 85 height 12
click at [903, 246] on div "Desert" at bounding box center [920, 246] width 70 height 7
click at [864, 236] on div "Comments Open comments No comments yet Select ‘Comment’ from the block context …" at bounding box center [920, 330] width 129 height 615
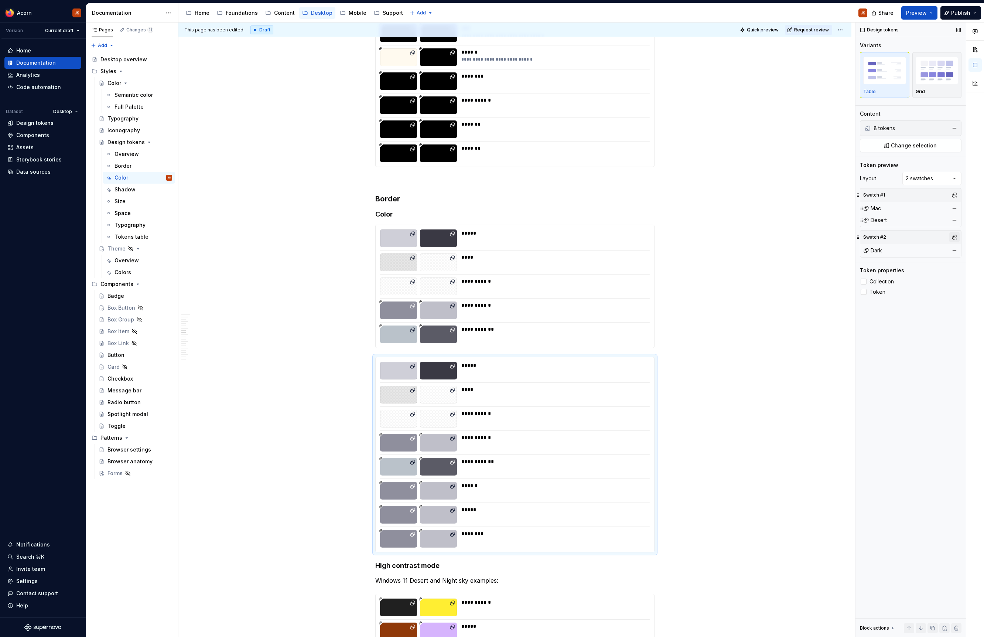
click at [953, 238] on button "button" at bounding box center [954, 237] width 10 height 10
click at [889, 300] on div "HCM" at bounding box center [891, 298] width 12 height 7
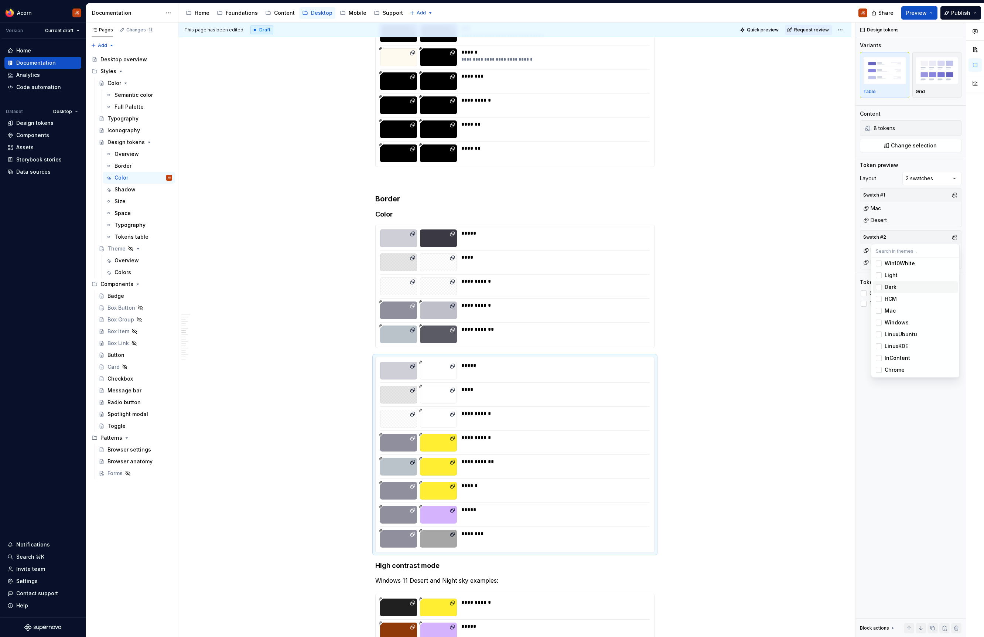
click at [880, 288] on div "Suggestions" at bounding box center [879, 287] width 6 height 6
click at [899, 275] on div "NightSky" at bounding box center [896, 276] width 23 height 7
click at [781, 264] on html "Acorn JS Version Current draft Home Documentation Analytics Code automation Dat…" at bounding box center [492, 318] width 984 height 637
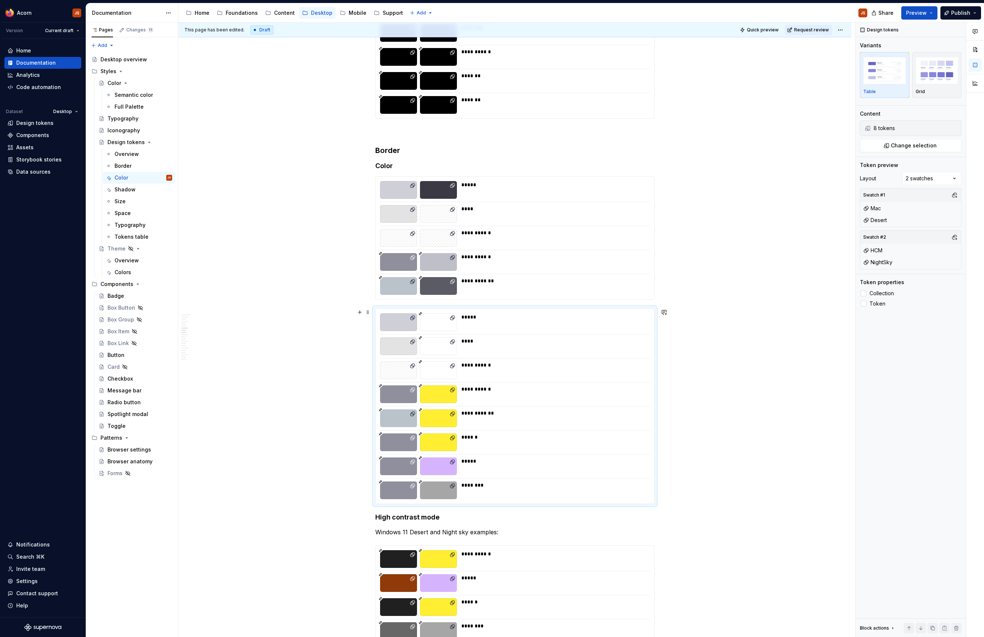
scroll to position [813, 0]
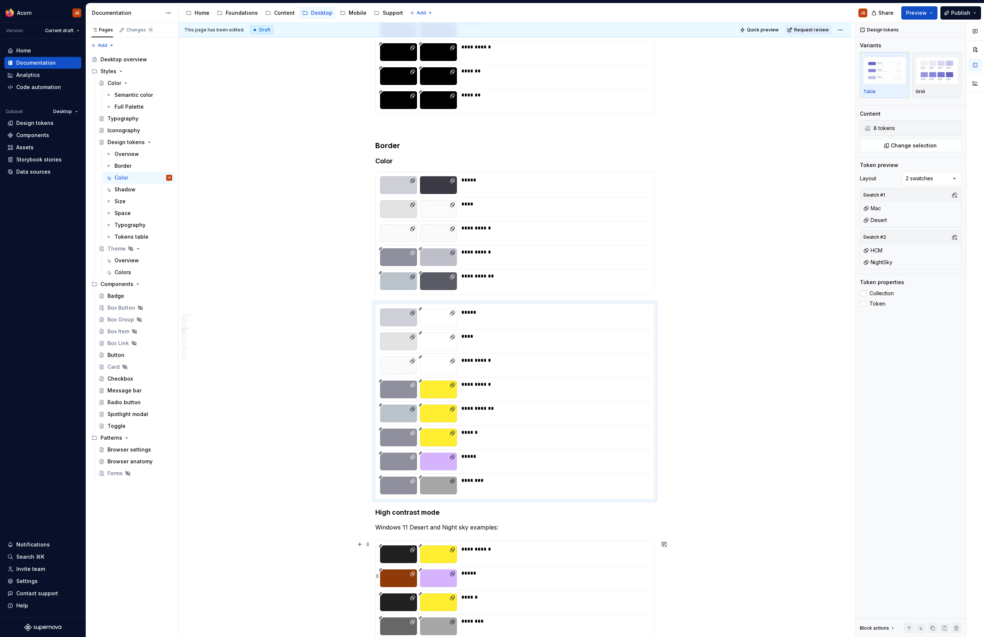
click at [516, 581] on div "*****" at bounding box center [553, 578] width 184 height 18
click at [507, 420] on div "**********" at bounding box center [553, 413] width 184 height 18
click at [954, 192] on button "button" at bounding box center [954, 195] width 10 height 10
click at [880, 320] on div "Suggestions" at bounding box center [879, 318] width 6 height 6
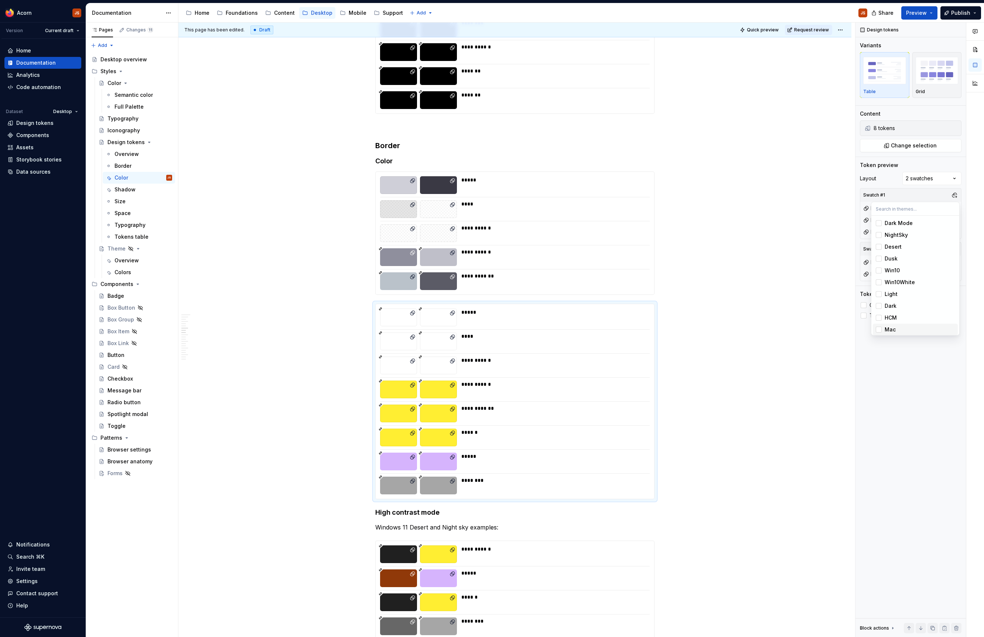
click at [879, 327] on div "Suggestions" at bounding box center [879, 330] width 6 height 6
click at [830, 261] on html "Acorn JS Version Current draft Home Documentation Analytics Code automation Dat…" at bounding box center [492, 318] width 984 height 637
drag, startPoint x: 862, startPoint y: 220, endPoint x: 860, endPoint y: 199, distance: 20.4
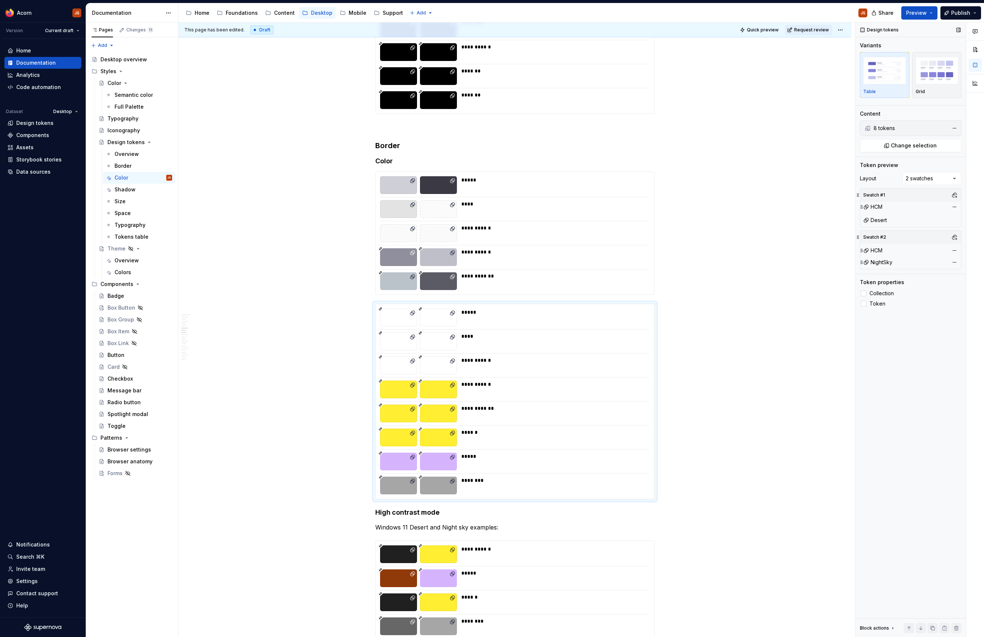
click at [860, 199] on div "Swatch #1 Desert HCM" at bounding box center [911, 207] width 102 height 39
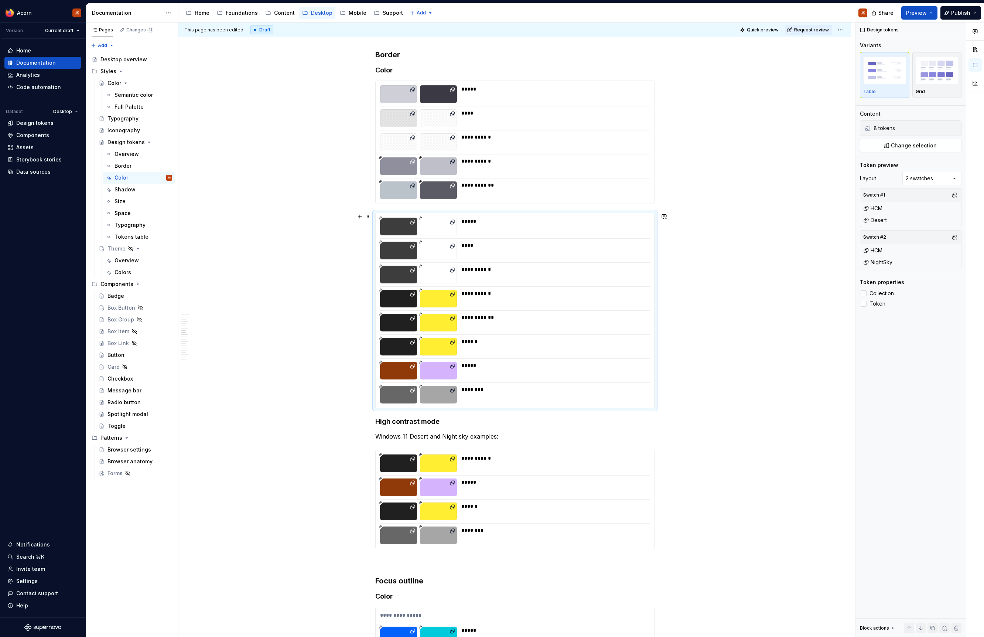
scroll to position [900, 0]
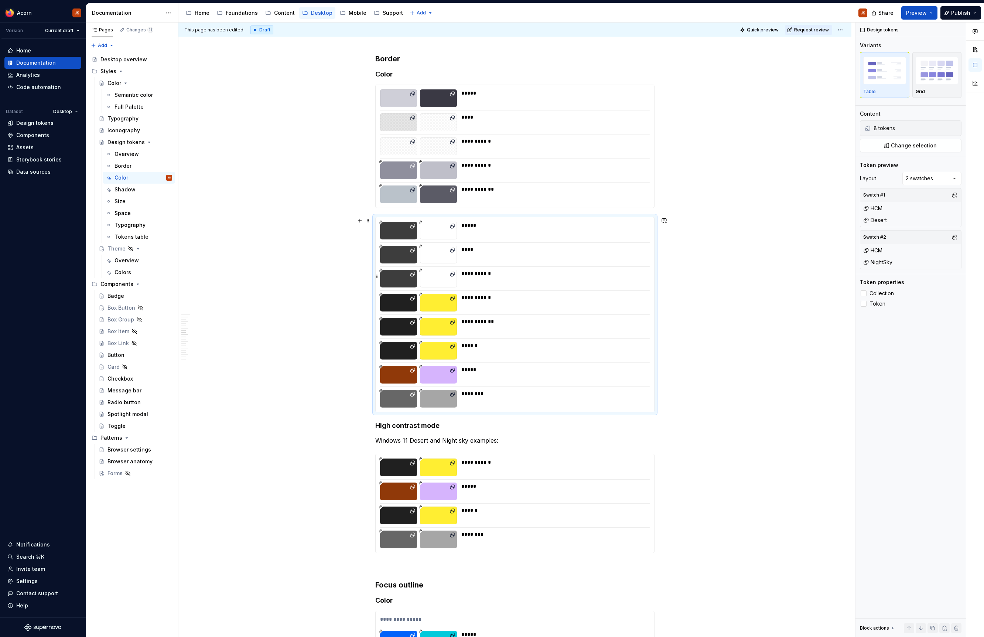
click at [528, 282] on div "**********" at bounding box center [553, 279] width 184 height 18
click at [878, 154] on div "Design tokens Variants Table Grid Content 8 tokens Change selection Token previ…" at bounding box center [911, 330] width 110 height 615
click at [885, 150] on button "Change selection" at bounding box center [911, 145] width 102 height 13
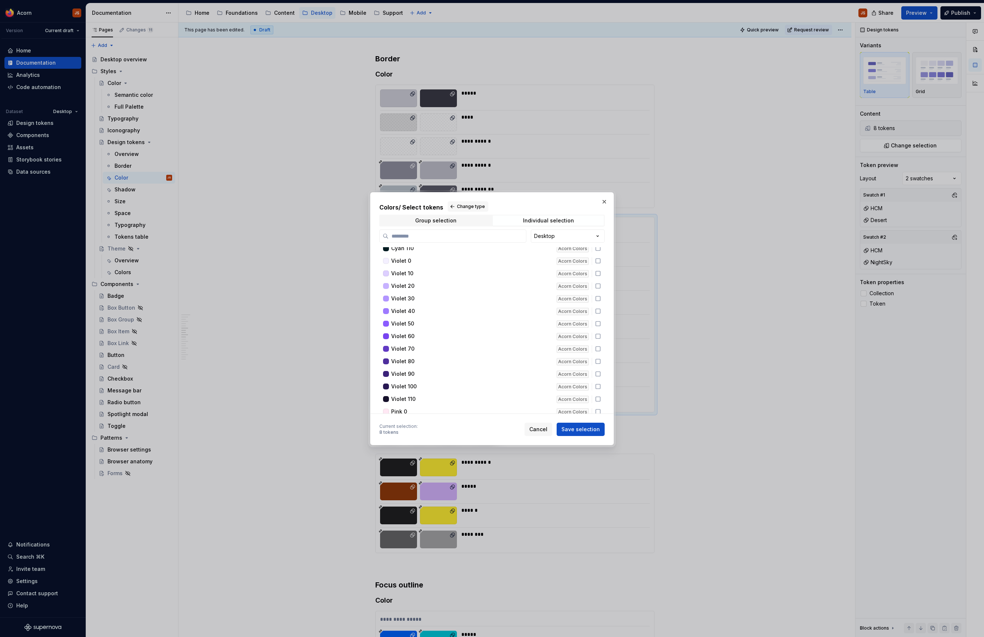
click at [438, 226] on div "Group selection Individual selection" at bounding box center [491, 221] width 225 height 12
click at [440, 222] on div "Group selection" at bounding box center [435, 221] width 41 height 6
click at [421, 358] on icon "button" at bounding box center [420, 358] width 6 height 6
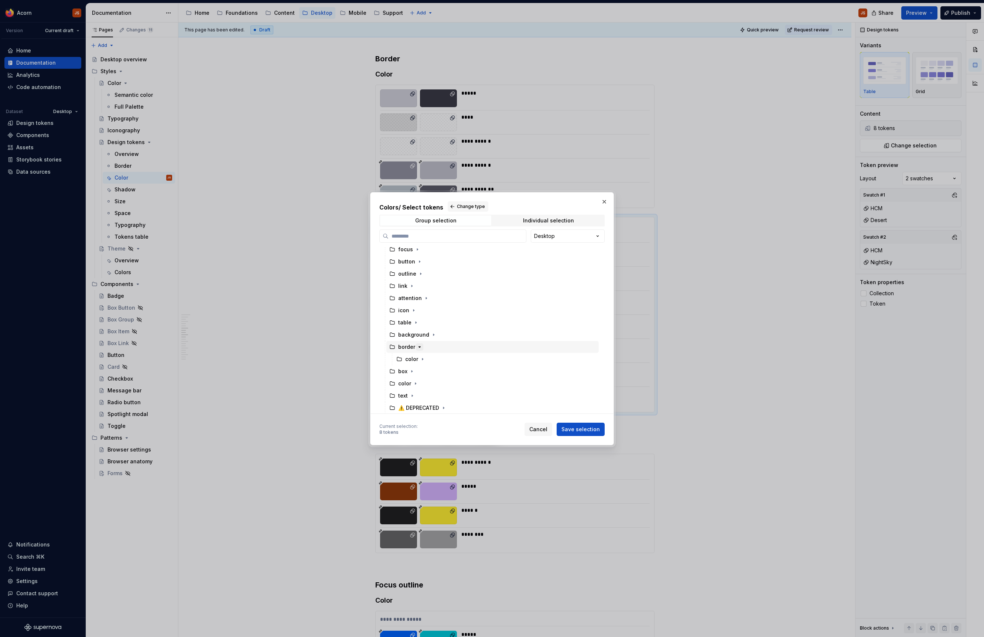
scroll to position [102, 0]
click at [423, 356] on icon "button" at bounding box center [423, 358] width 6 height 6
click at [531, 218] on div "Individual selection" at bounding box center [548, 221] width 51 height 6
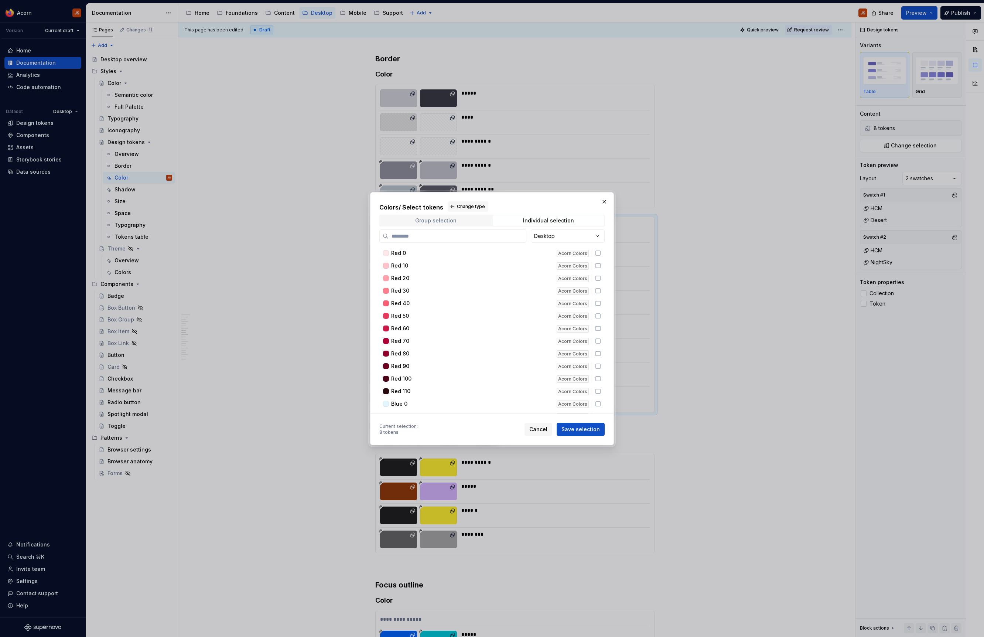
click at [457, 216] on span "Group selection" at bounding box center [435, 220] width 111 height 10
click at [546, 220] on div "Individual selection" at bounding box center [548, 221] width 51 height 6
click at [494, 242] on label at bounding box center [452, 235] width 147 height 13
click at [494, 240] on input "search" at bounding box center [457, 235] width 137 height 7
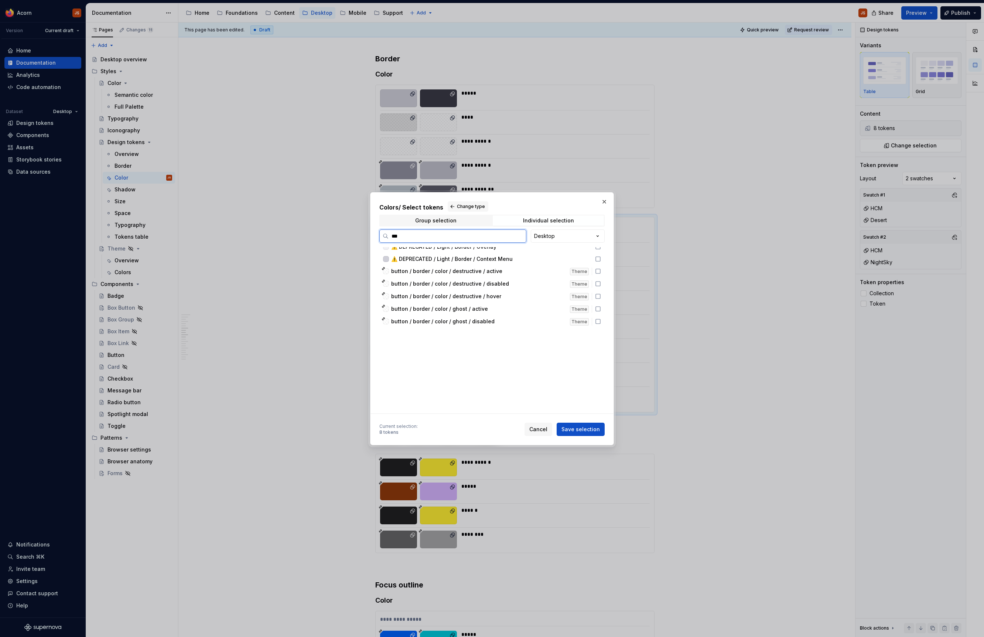
scroll to position [0, 0]
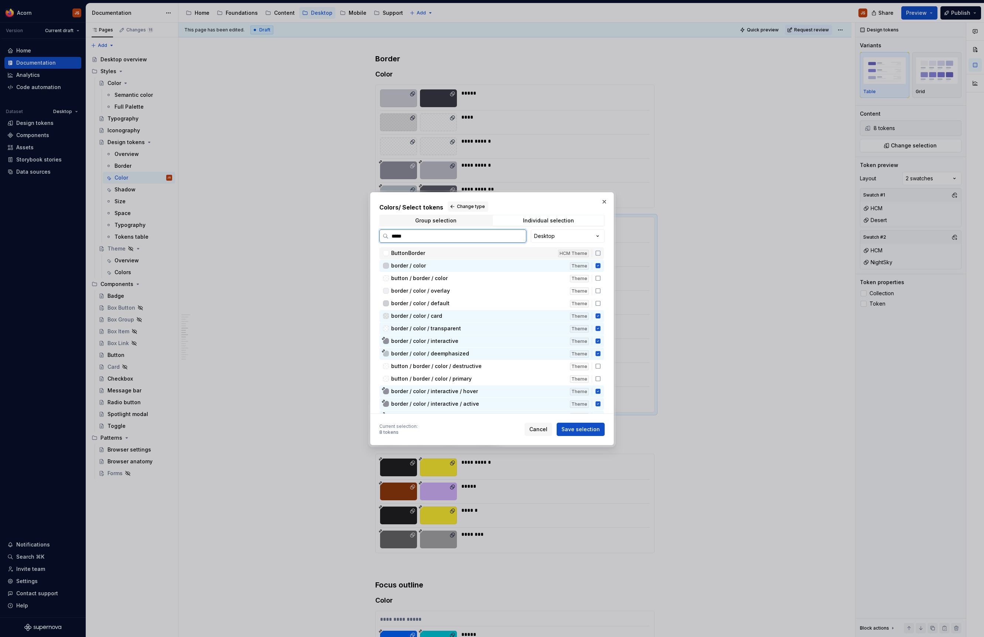
type input "******"
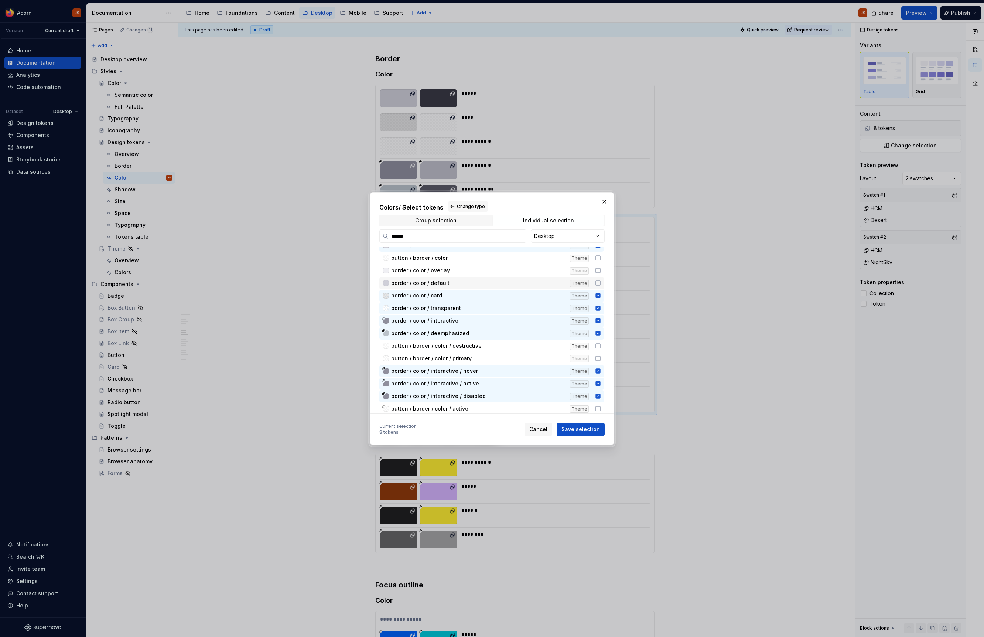
scroll to position [27, 0]
click at [604, 363] on div "border / color / interactive / hover Theme" at bounding box center [491, 364] width 225 height 12
click at [604, 377] on div "border / color / interactive / active Theme" at bounding box center [491, 377] width 225 height 12
click at [600, 390] on icon at bounding box center [597, 389] width 5 height 5
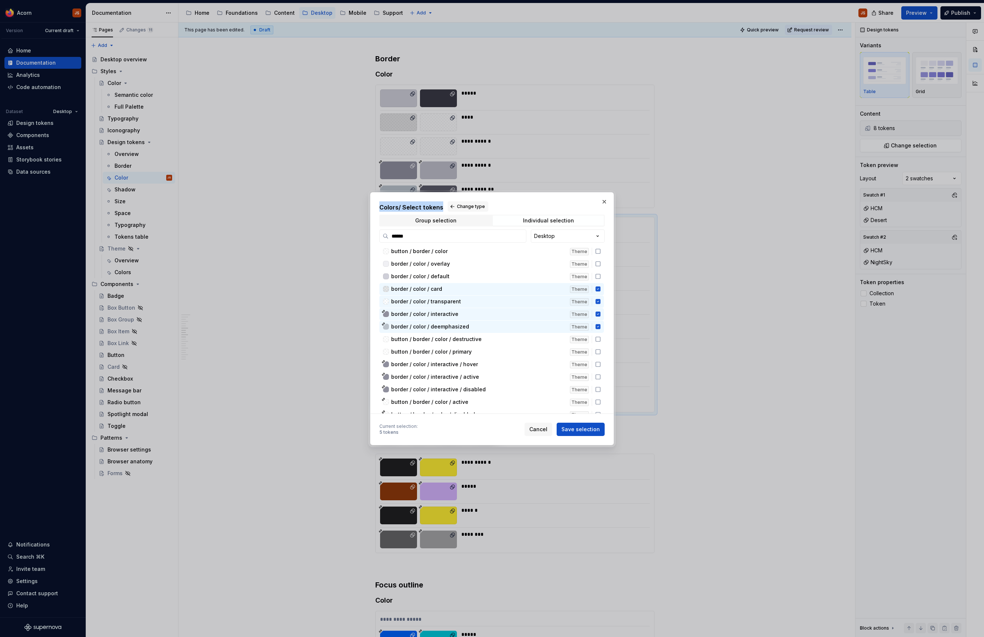
drag, startPoint x: 527, startPoint y: 202, endPoint x: 599, endPoint y: 150, distance: 89.1
click at [590, 150] on div "Colors / Select tokens Change type Group selection Individual selection ****** …" at bounding box center [492, 318] width 984 height 637
click at [584, 436] on button "Save selection" at bounding box center [581, 429] width 48 height 13
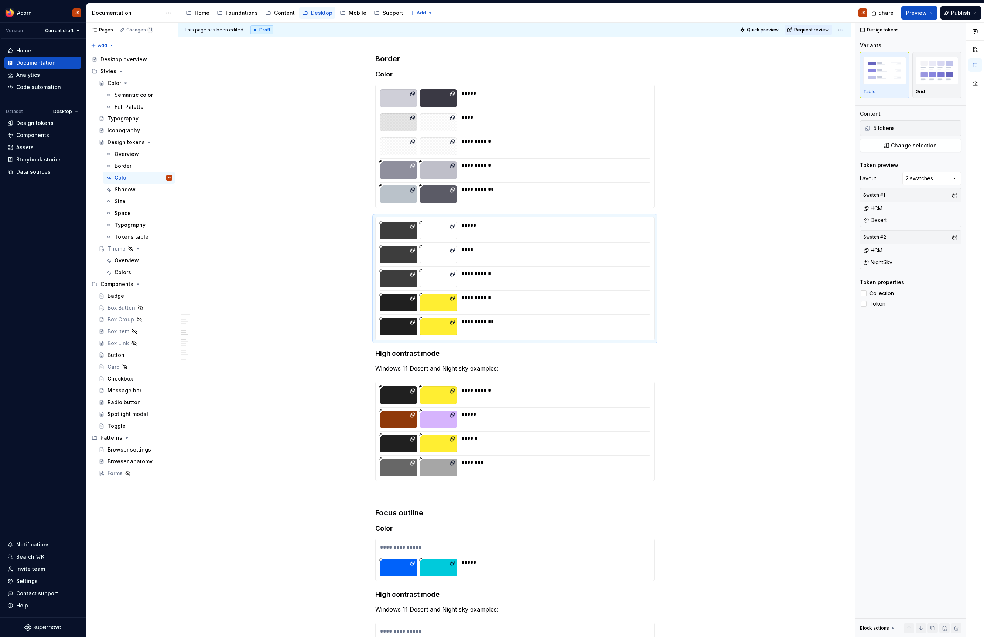
scroll to position [900, 0]
click at [518, 430] on div "**********" at bounding box center [515, 431] width 279 height 99
click at [503, 199] on div "**********" at bounding box center [553, 194] width 184 height 18
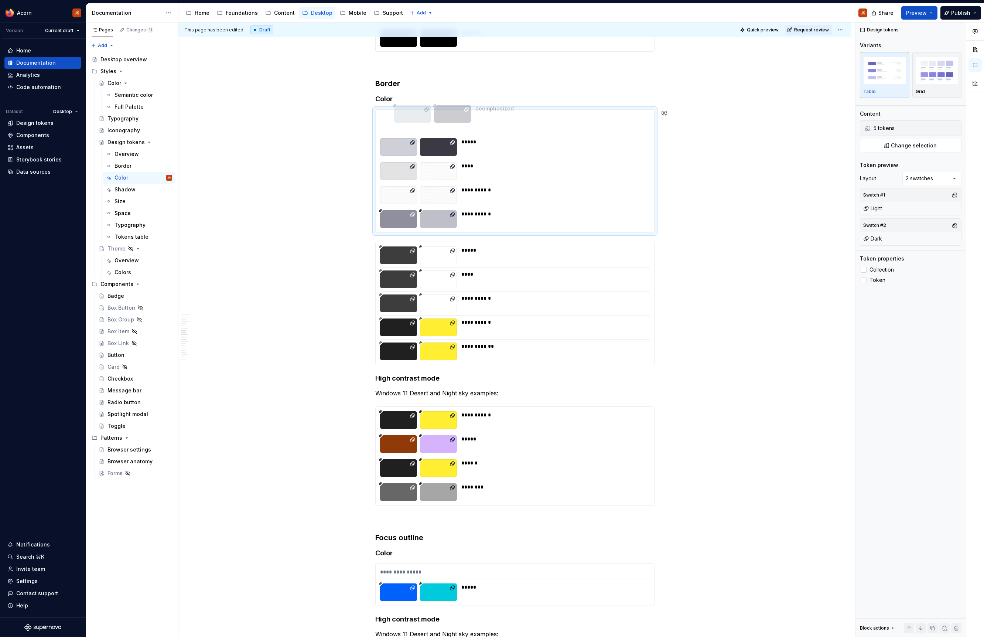
scroll to position [874, 0]
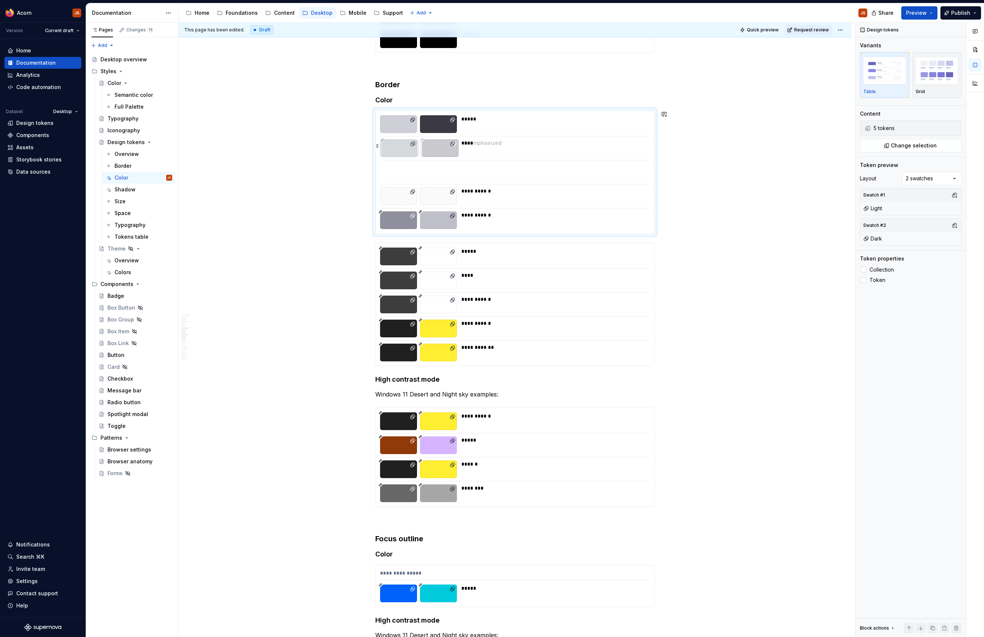
drag, startPoint x: 379, startPoint y: 191, endPoint x: 390, endPoint y: 146, distance: 46.1
drag, startPoint x: 381, startPoint y: 215, endPoint x: 389, endPoint y: 171, distance: 44.9
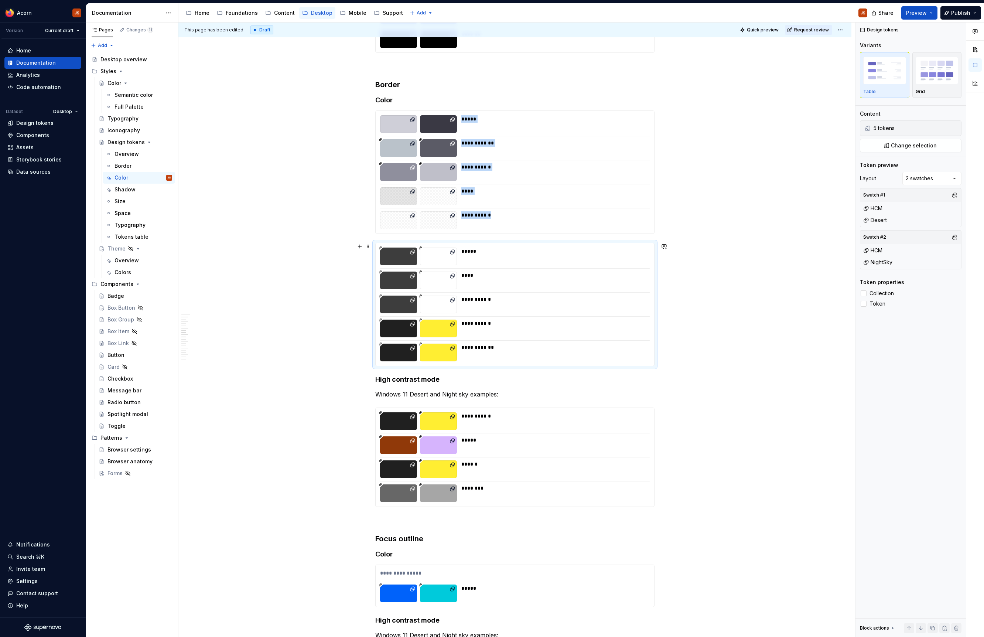
click at [380, 352] on div "**********" at bounding box center [515, 304] width 279 height 123
drag, startPoint x: 389, startPoint y: 355, endPoint x: 405, endPoint y: 284, distance: 73.4
click at [405, 284] on div at bounding box center [398, 281] width 37 height 18
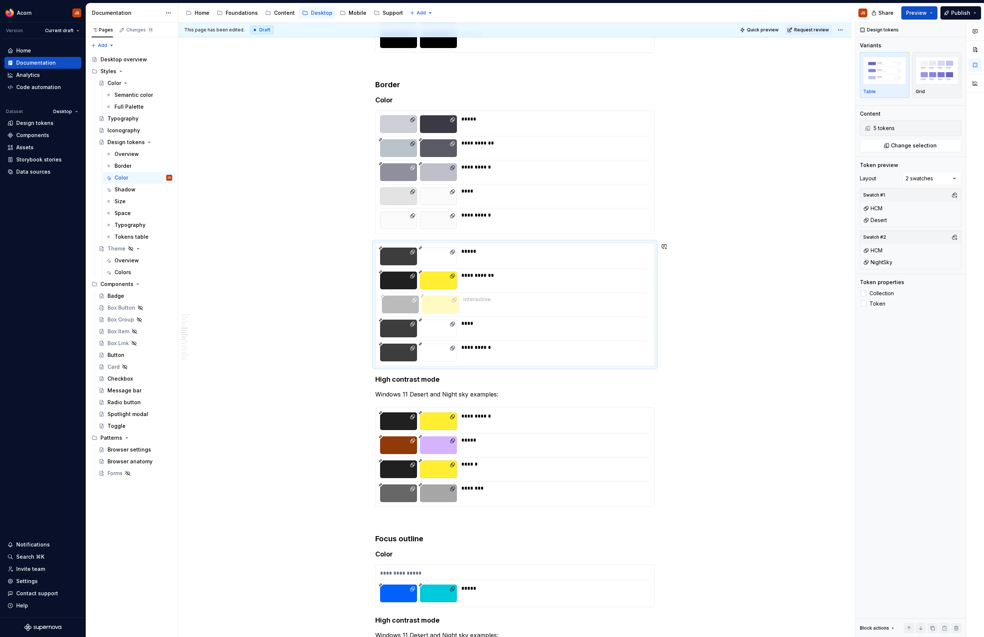
drag, startPoint x: 407, startPoint y: 359, endPoint x: 412, endPoint y: 320, distance: 39.5
click at [412, 313] on div at bounding box center [398, 305] width 37 height 18
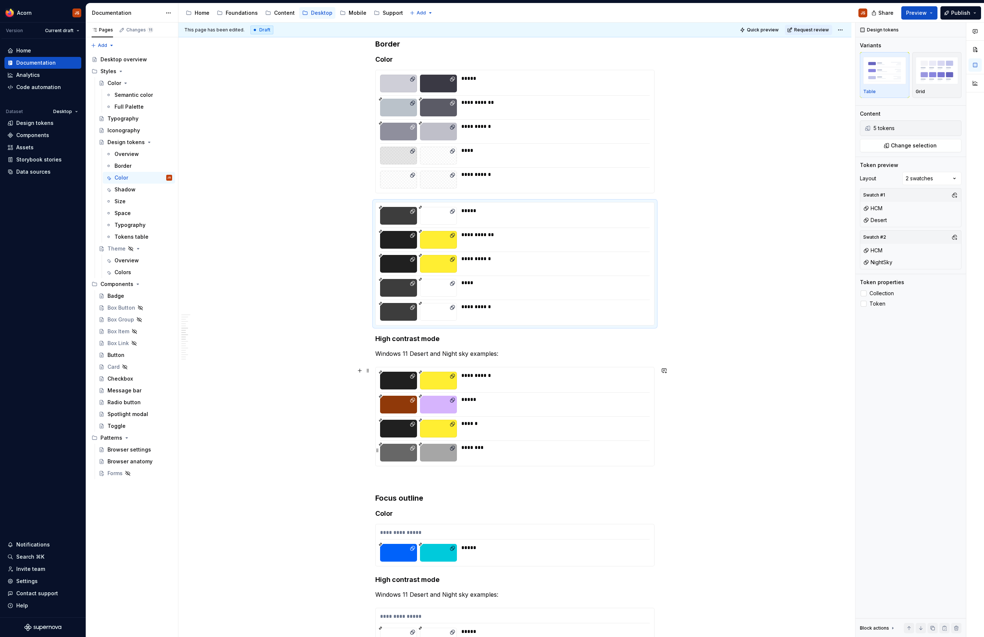
scroll to position [915, 0]
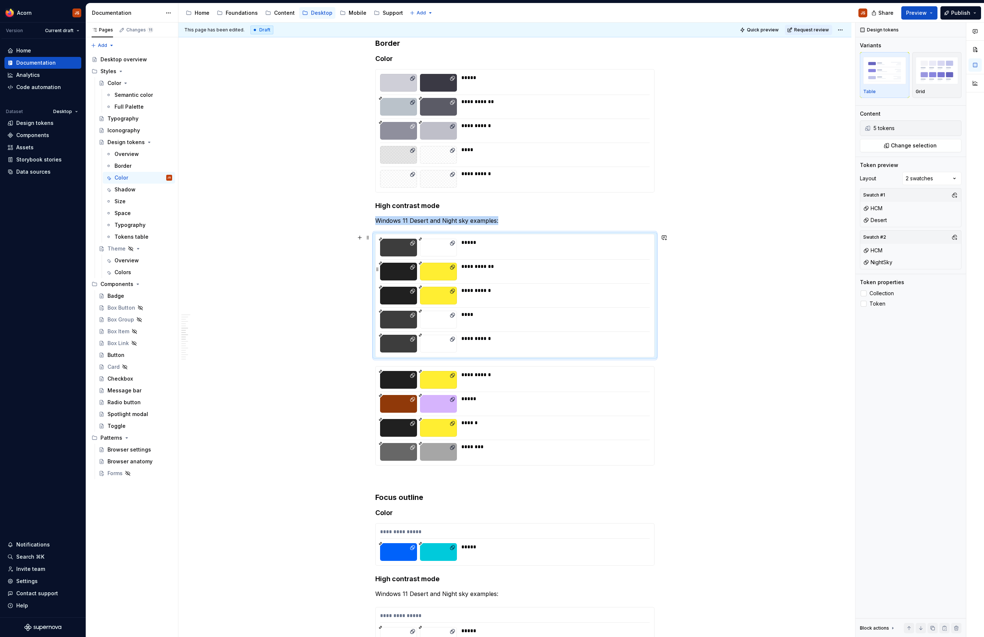
type textarea "*"
click at [925, 142] on span "Change selection" at bounding box center [914, 145] width 46 height 7
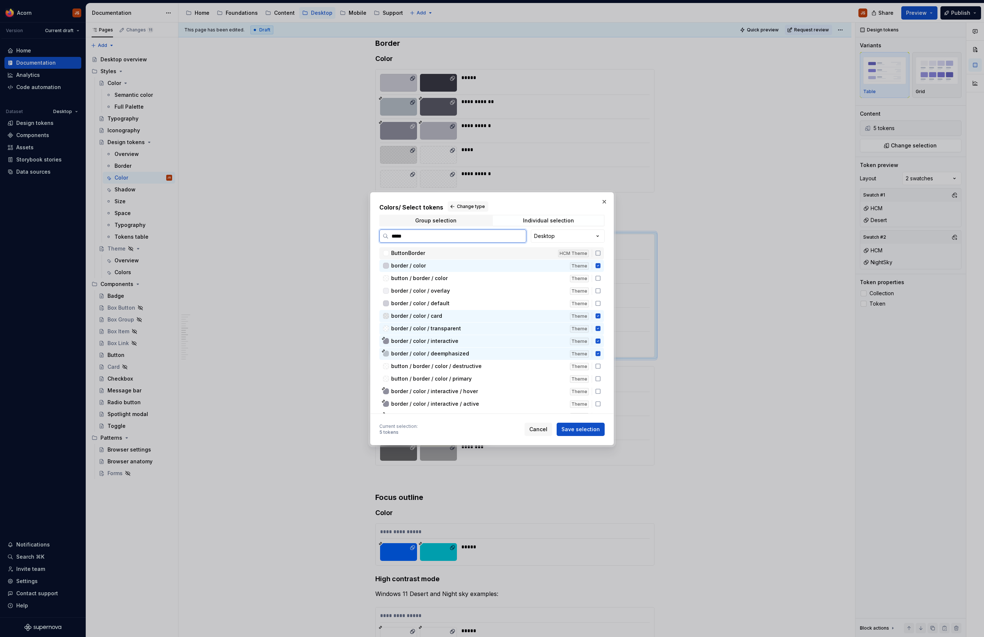
type input "******"
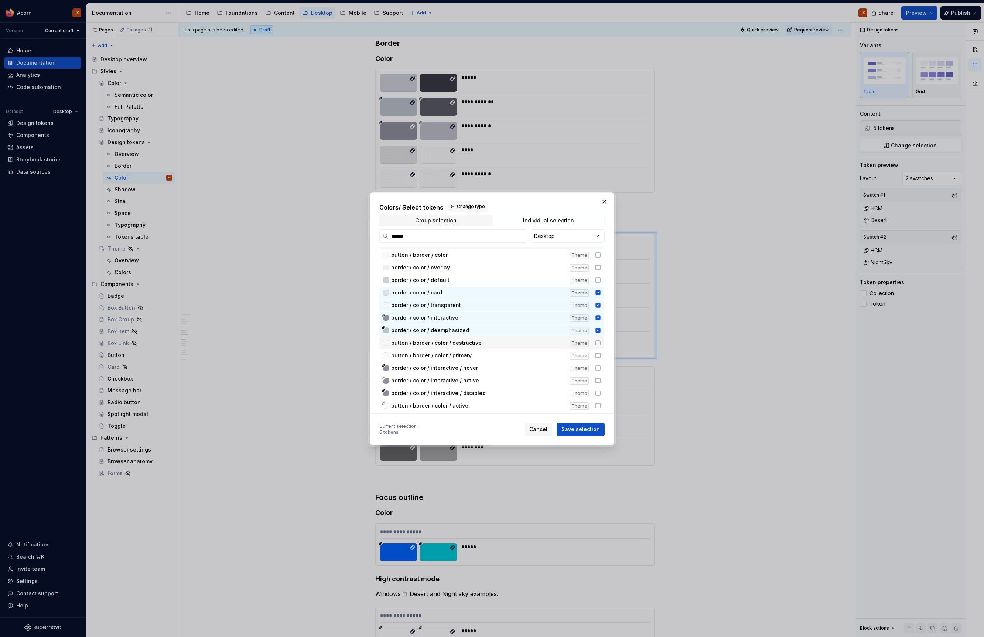
scroll to position [29, 0]
click at [603, 367] on div "border / color / interactive / hover Theme" at bounding box center [491, 362] width 225 height 12
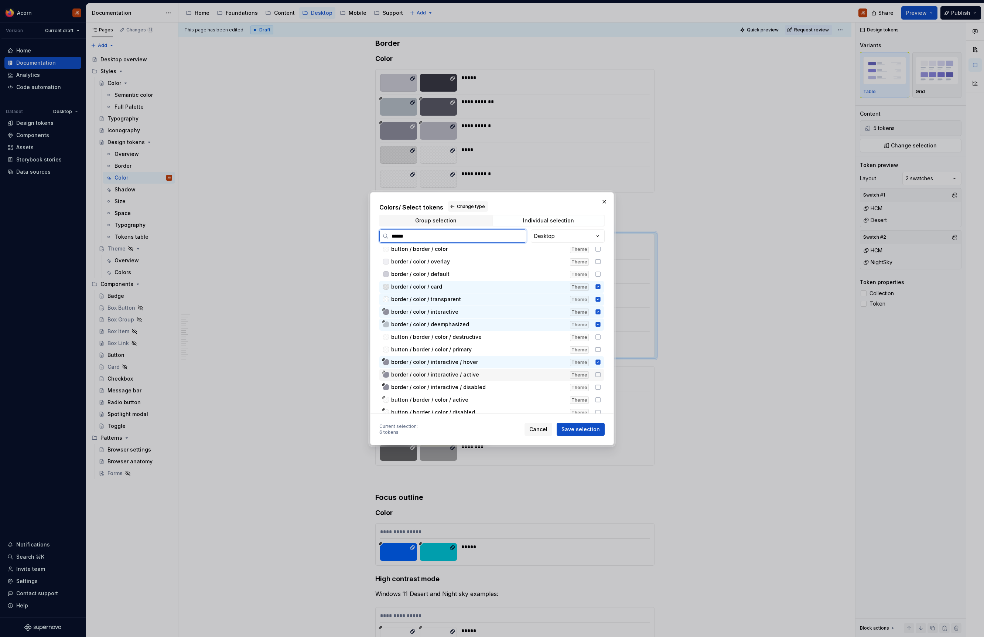
click at [604, 379] on div "border / color / interactive / active Theme" at bounding box center [491, 375] width 225 height 12
click at [600, 385] on icon at bounding box center [598, 387] width 4 height 4
click at [596, 431] on span "Save selection" at bounding box center [580, 429] width 38 height 7
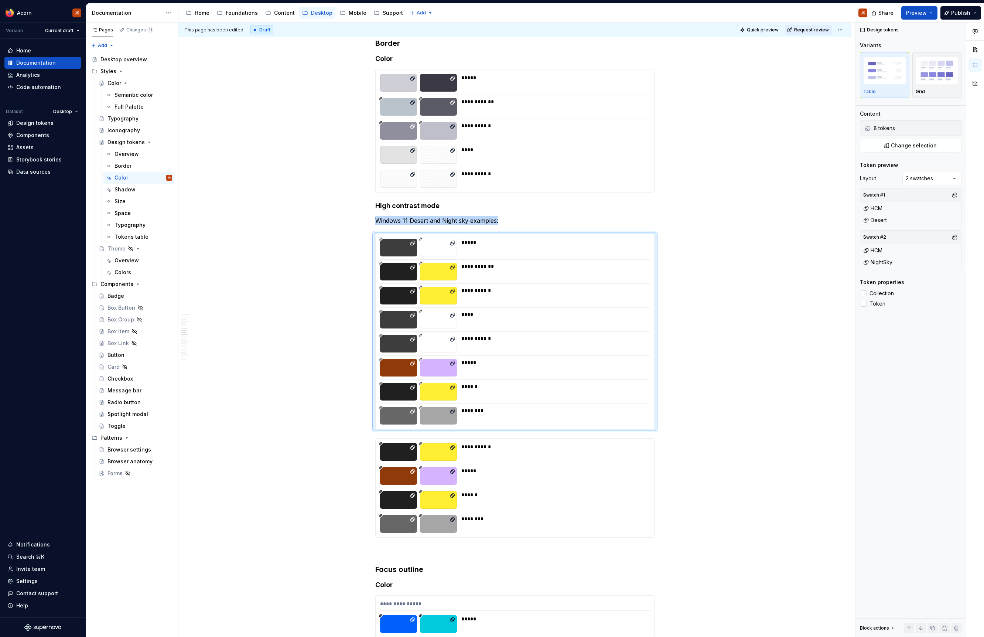
scroll to position [915, 0]
click at [370, 440] on span at bounding box center [368, 442] width 6 height 10
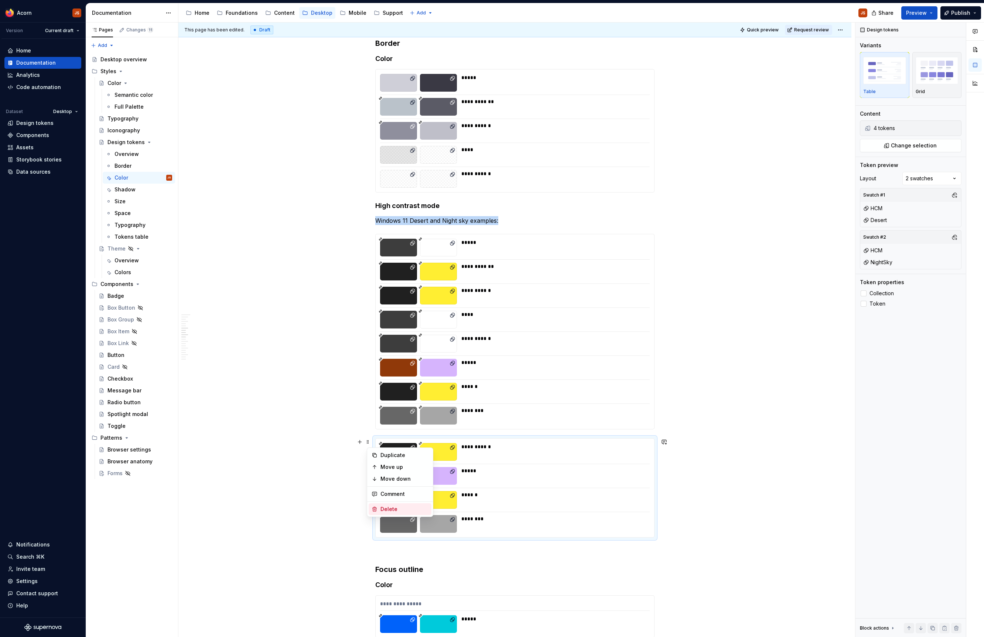
click at [392, 508] on div "Delete" at bounding box center [404, 508] width 48 height 7
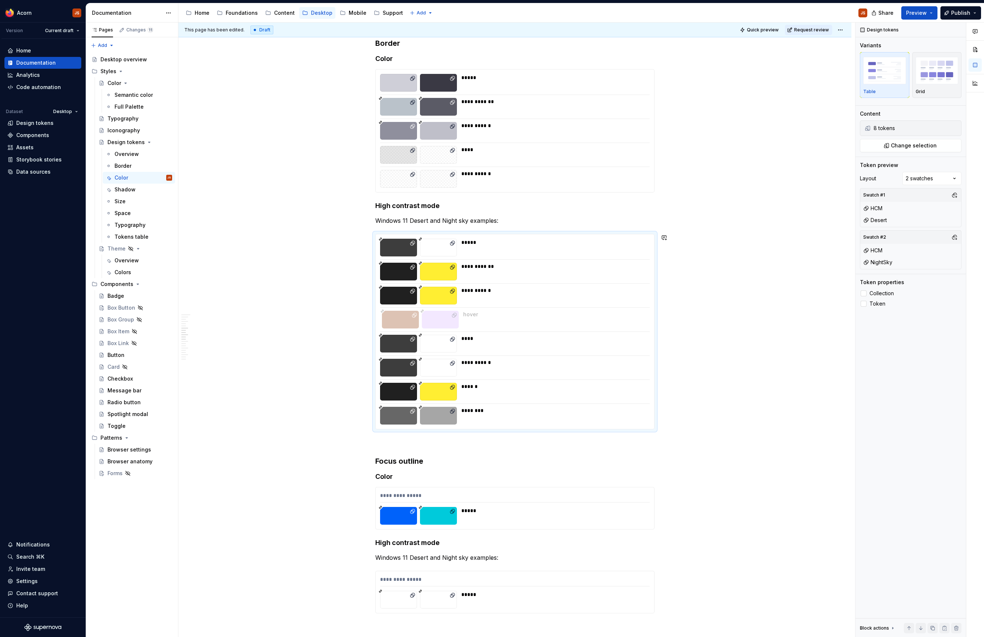
drag, startPoint x: 388, startPoint y: 367, endPoint x: 405, endPoint y: 327, distance: 43.7
click at [405, 327] on div at bounding box center [398, 320] width 37 height 18
drag, startPoint x: 403, startPoint y: 390, endPoint x: 404, endPoint y: 338, distance: 51.4
click at [404, 338] on div at bounding box center [398, 344] width 37 height 18
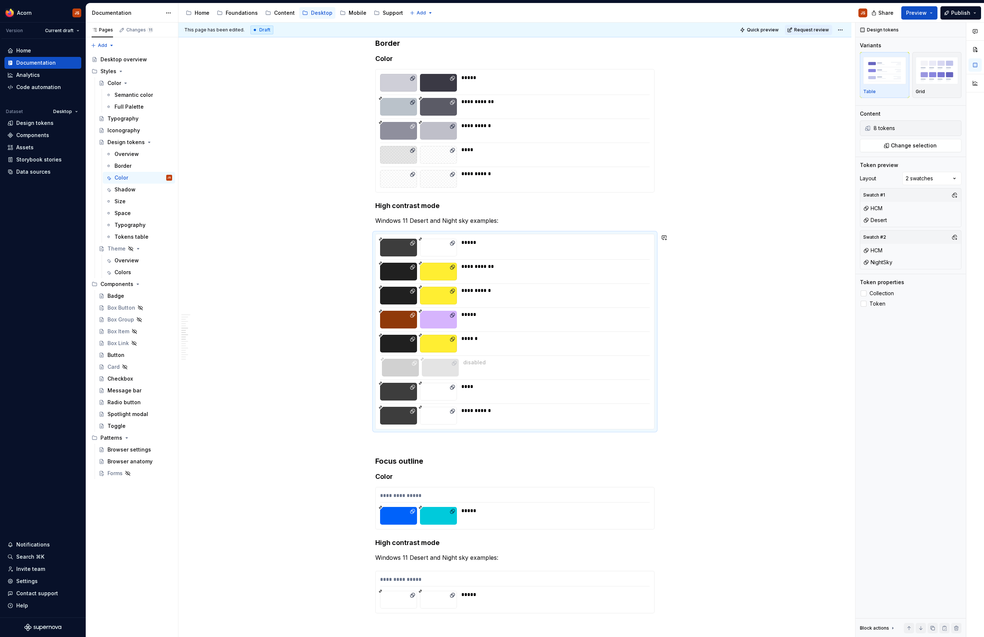
drag, startPoint x: 440, startPoint y: 414, endPoint x: 438, endPoint y: 365, distance: 48.8
click at [438, 365] on div at bounding box center [438, 368] width 37 height 18
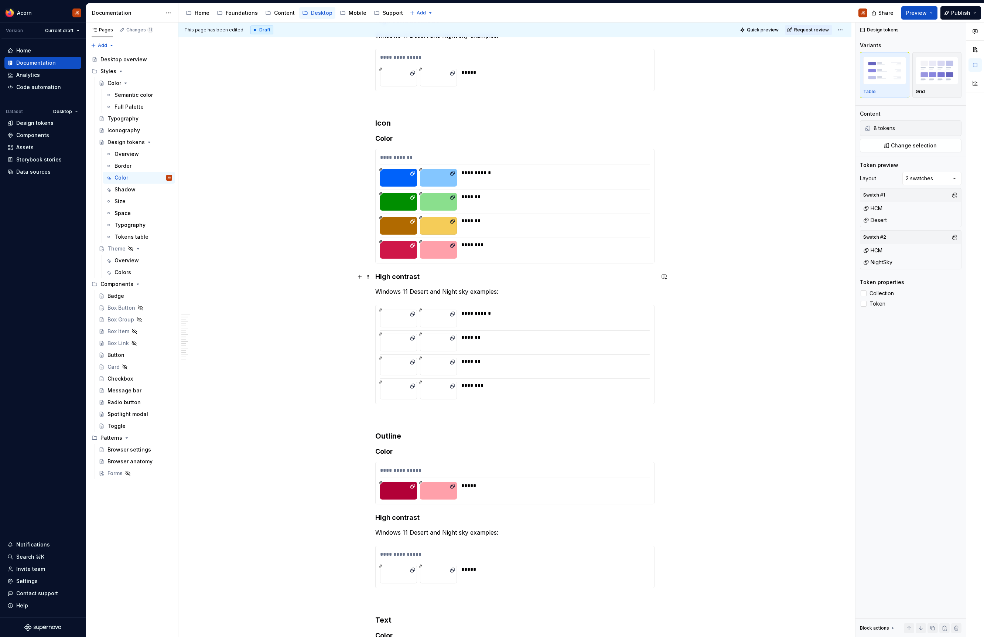
scroll to position [1332, 0]
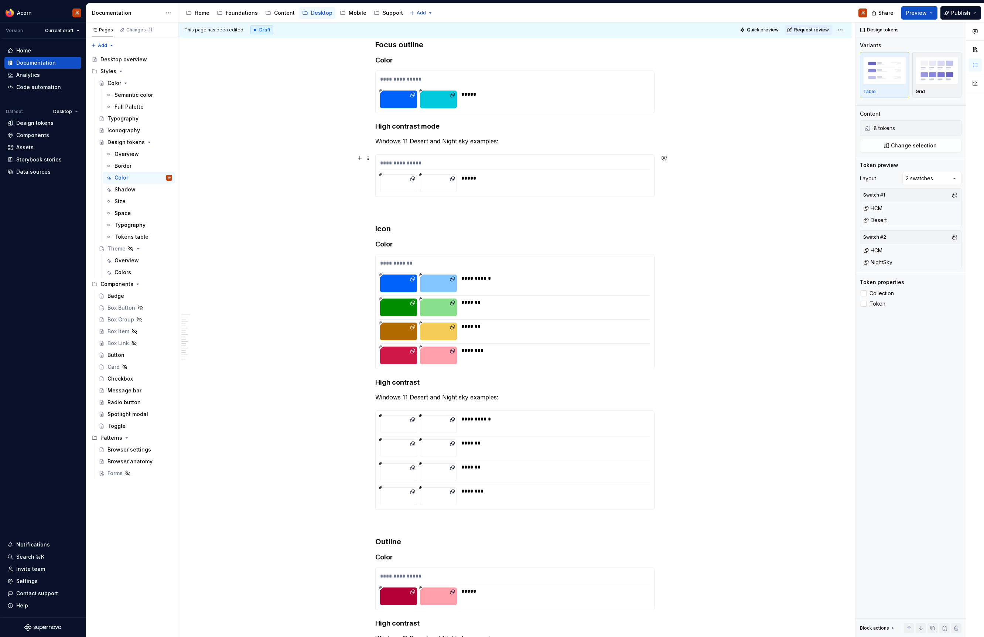
click at [509, 187] on div "*****" at bounding box center [553, 183] width 184 height 18
click at [534, 460] on div at bounding box center [515, 460] width 270 height 0
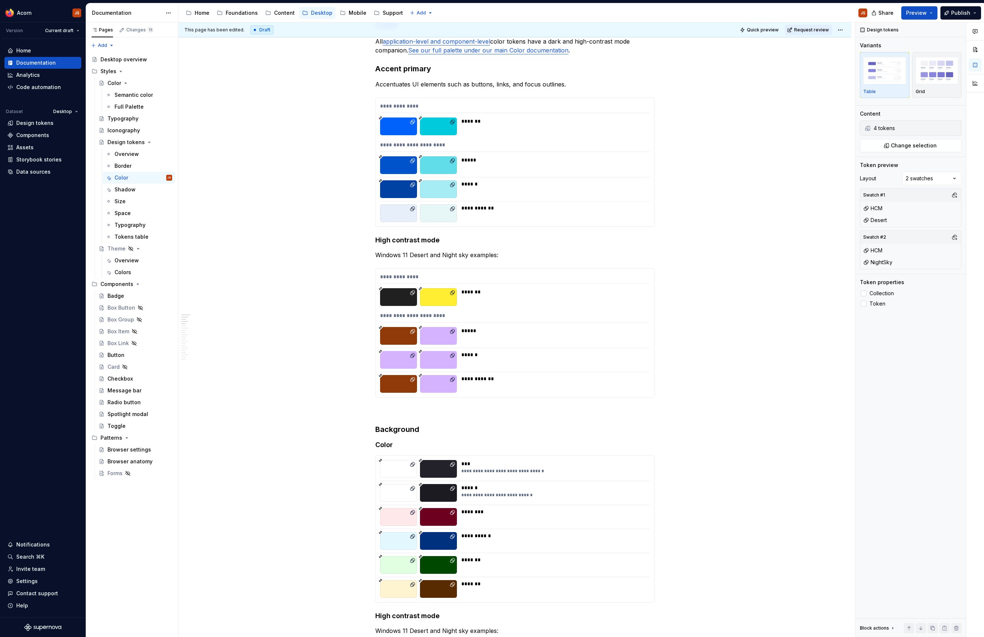
scroll to position [0, 0]
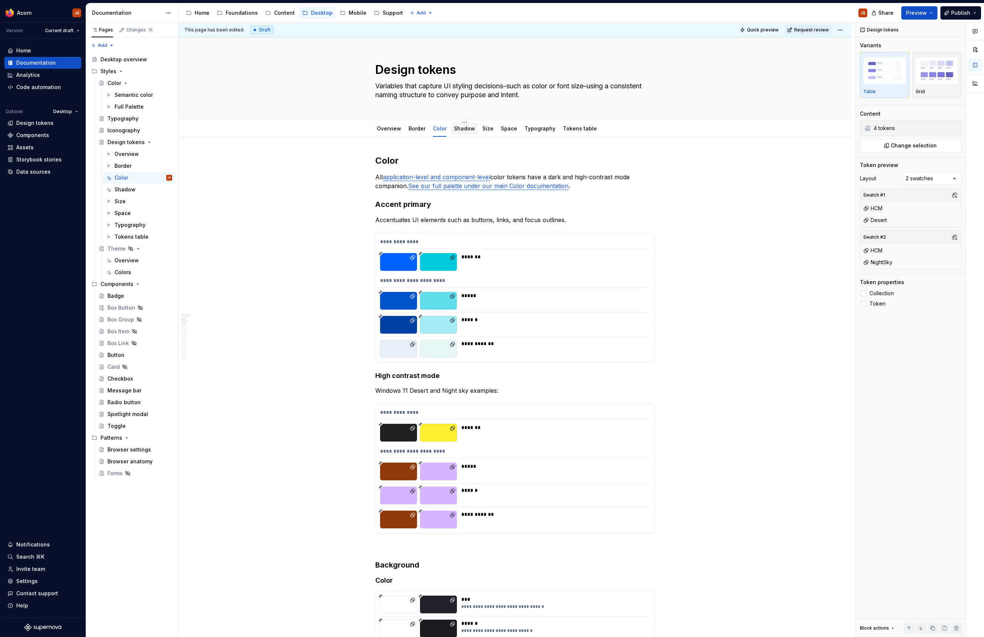
click at [457, 136] on div at bounding box center [464, 135] width 27 height 1
click at [461, 127] on link "Shadow" at bounding box center [464, 128] width 21 height 6
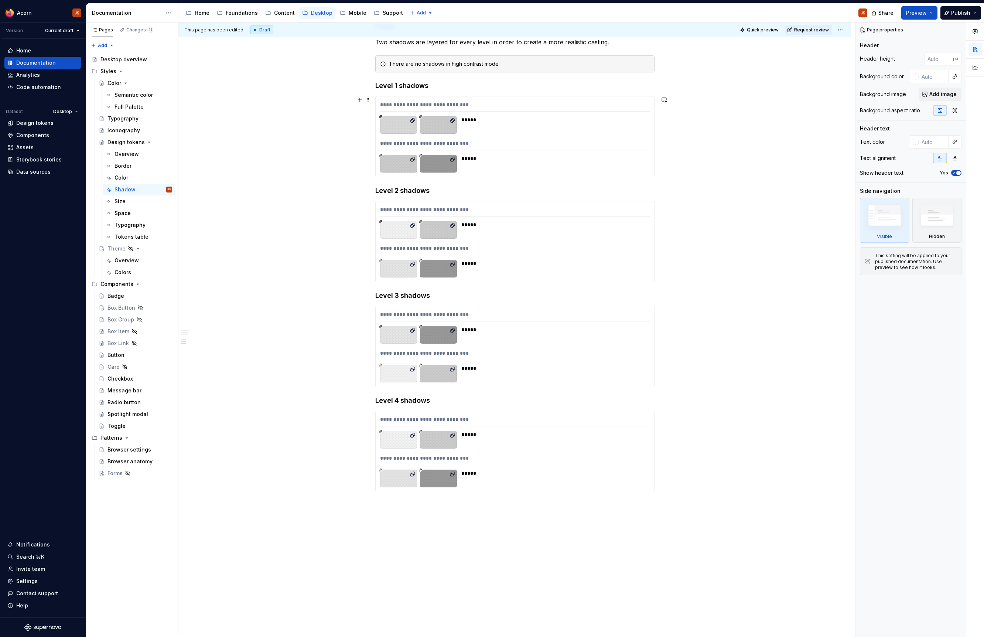
scroll to position [383, 0]
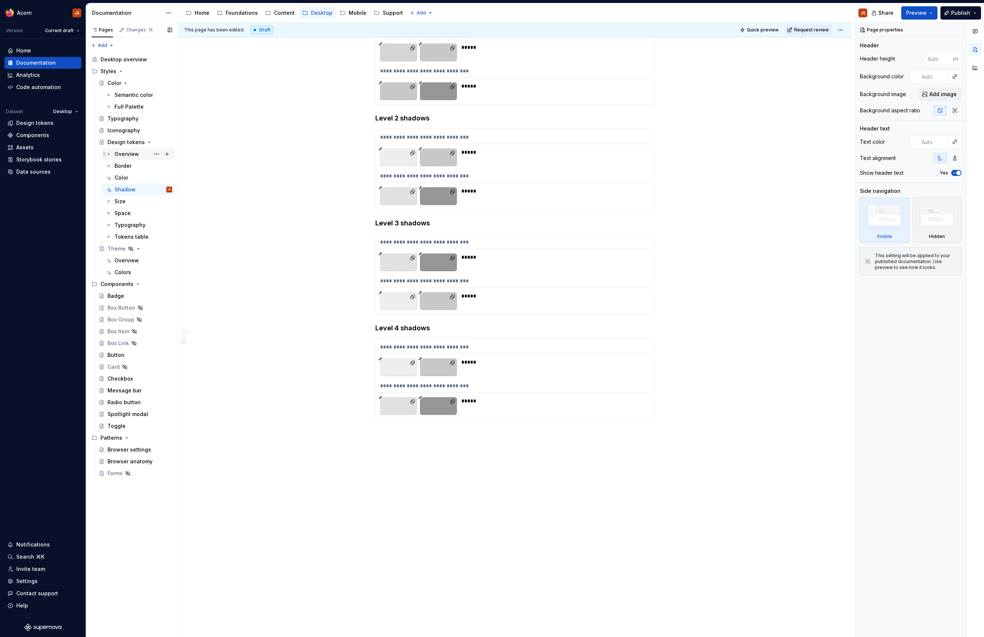
click at [117, 150] on div "Overview" at bounding box center [144, 154] width 58 height 10
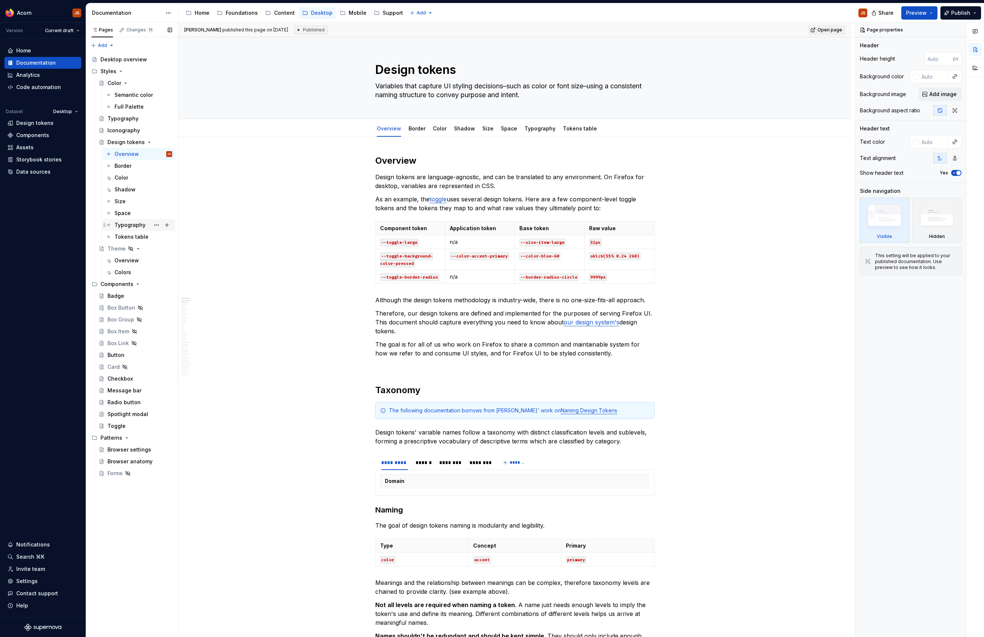
click at [132, 228] on div "Typography" at bounding box center [130, 224] width 31 height 7
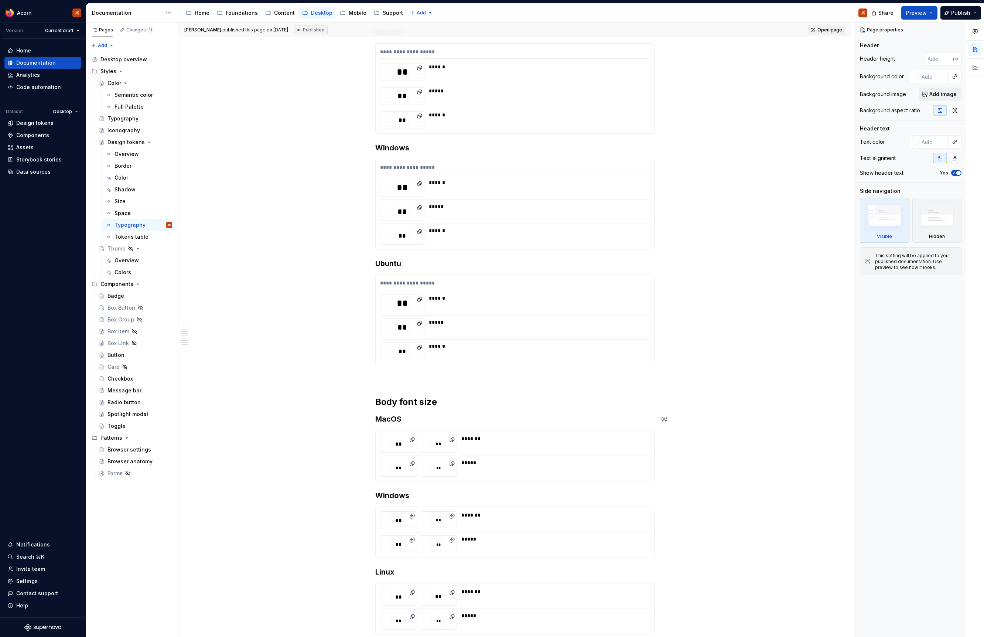
scroll to position [310, 0]
click at [463, 256] on div "**********" at bounding box center [514, 289] width 279 height 888
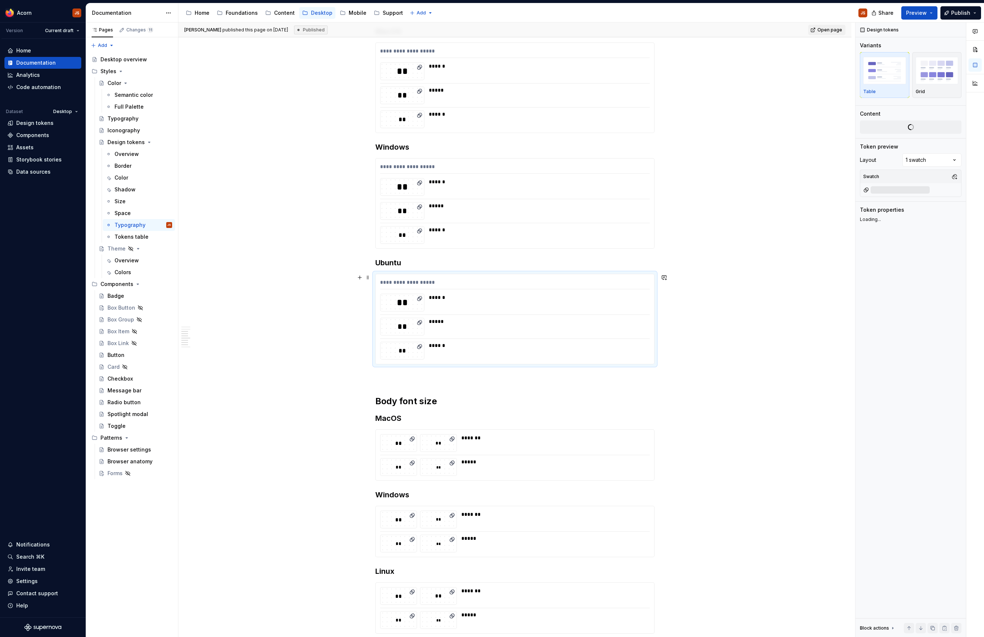
click at [451, 276] on div "**********" at bounding box center [515, 319] width 279 height 90
click at [954, 211] on button "button" at bounding box center [954, 210] width 10 height 10
click at [897, 465] on div "Comments Open comments No comments yet Select ‘Comment’ from the block context …" at bounding box center [920, 330] width 129 height 615
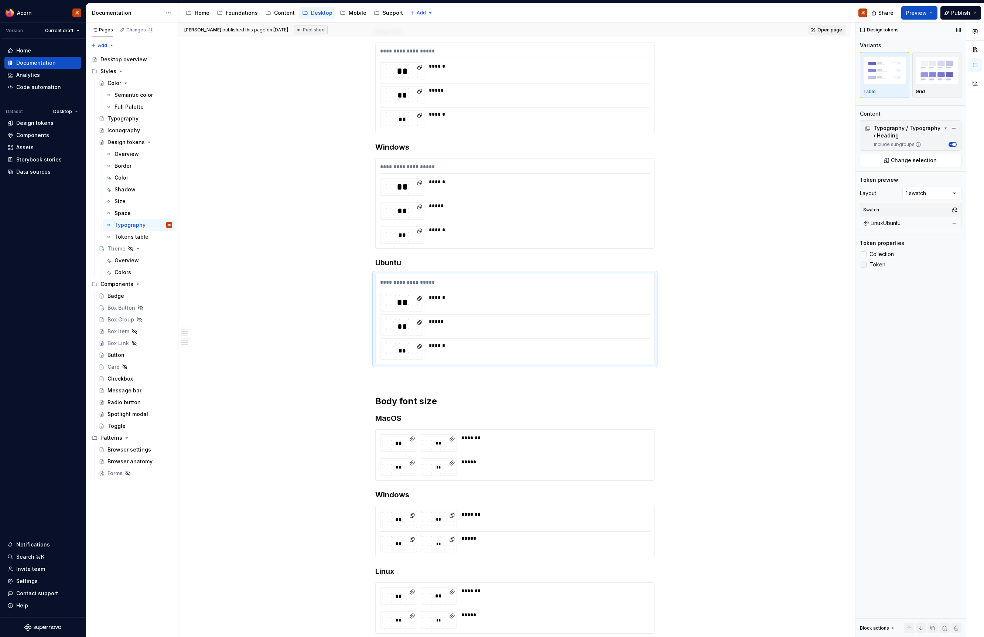
click at [874, 264] on span "Token" at bounding box center [878, 265] width 16 height 6
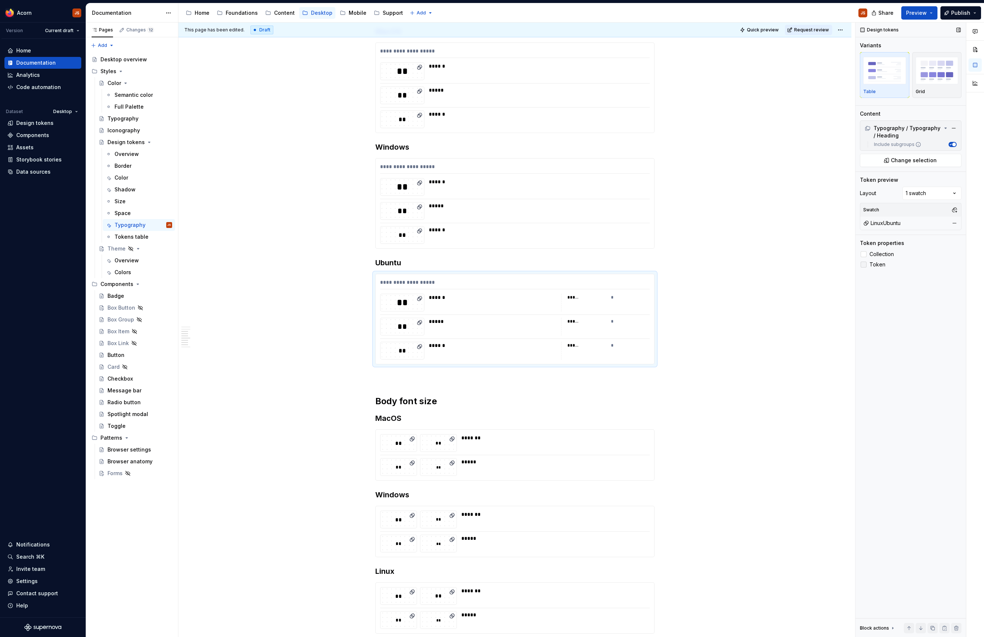
click at [874, 264] on span "Token" at bounding box center [878, 265] width 16 height 6
click at [879, 254] on span "Collection" at bounding box center [882, 254] width 24 height 6
click at [126, 236] on div "Tokens table" at bounding box center [132, 236] width 34 height 7
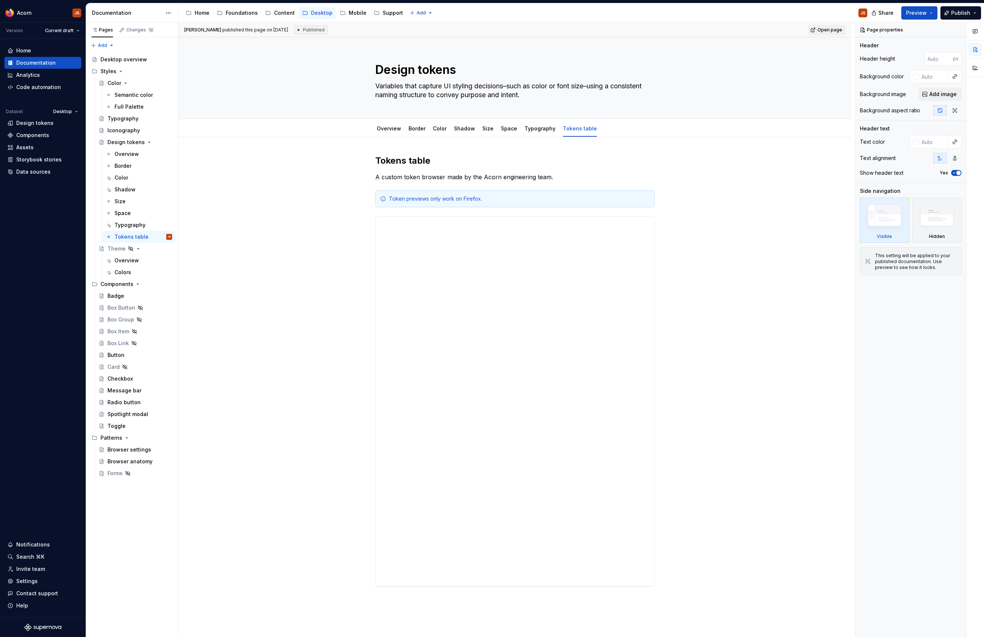
type textarea "*"
